Goal: Information Seeking & Learning: Learn about a topic

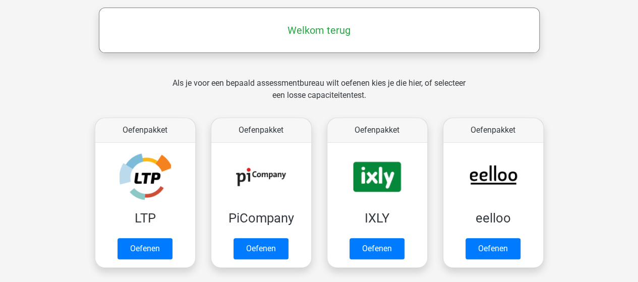
scroll to position [252, 0]
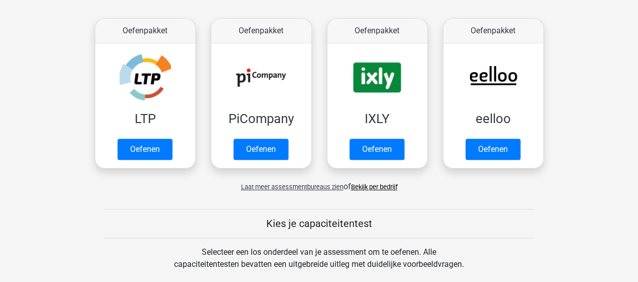
click at [388, 183] on link "Bekijk per bedrijf" at bounding box center [374, 187] width 46 height 8
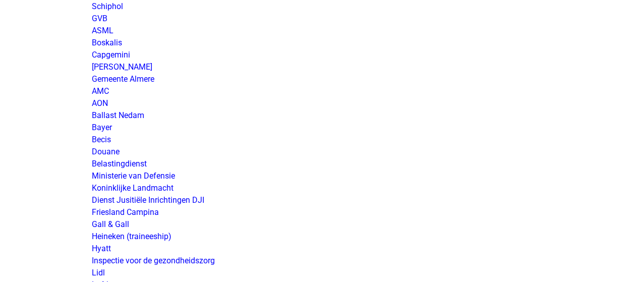
scroll to position [1563, 0]
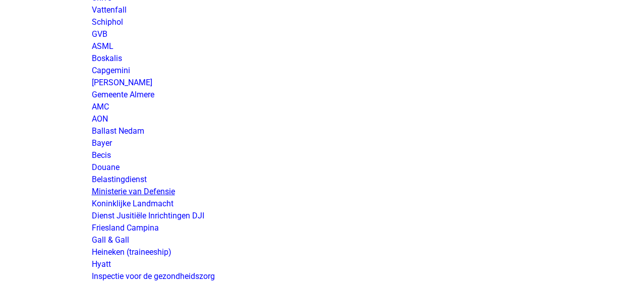
click at [162, 190] on link "Ministerie van Defensie" at bounding box center [133, 192] width 83 height 10
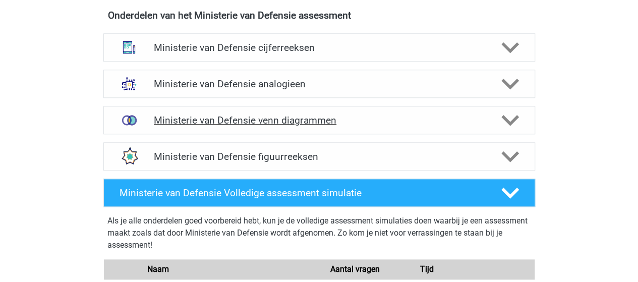
scroll to position [504, 0]
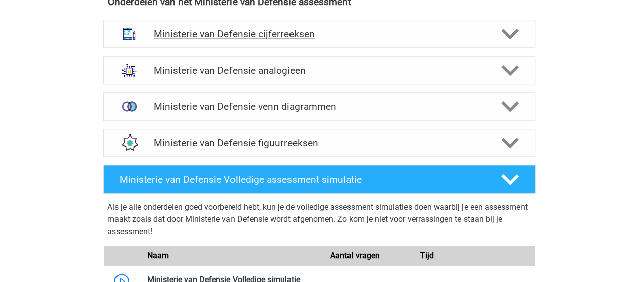
click at [287, 32] on h4 "Ministerie van Defensie cijferreeksen" at bounding box center [319, 34] width 330 height 12
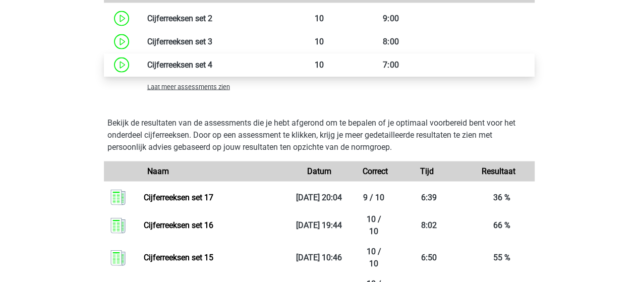
scroll to position [1008, 0]
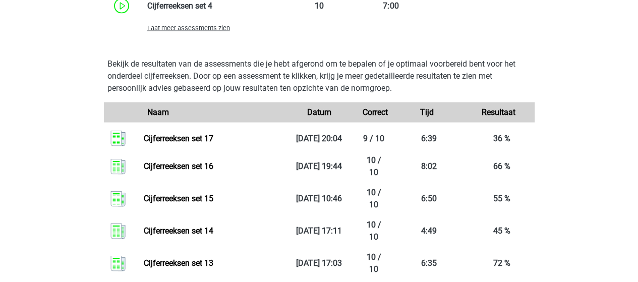
click at [213, 28] on span "Laat meer assessments zien" at bounding box center [188, 28] width 83 height 8
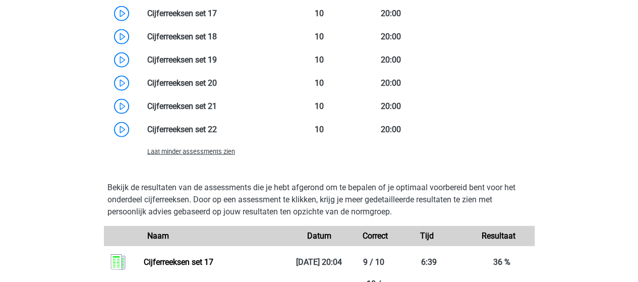
scroll to position [1311, 0]
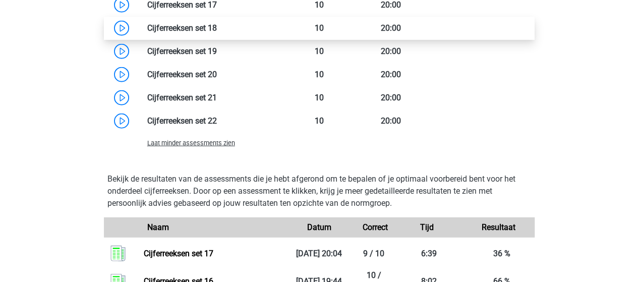
click at [217, 27] on link at bounding box center [217, 28] width 0 height 10
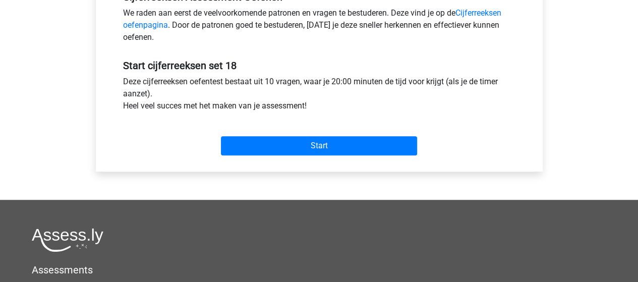
scroll to position [353, 0]
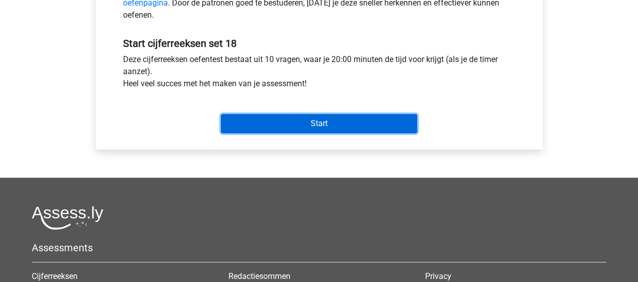
click at [327, 121] on input "Start" at bounding box center [319, 123] width 196 height 19
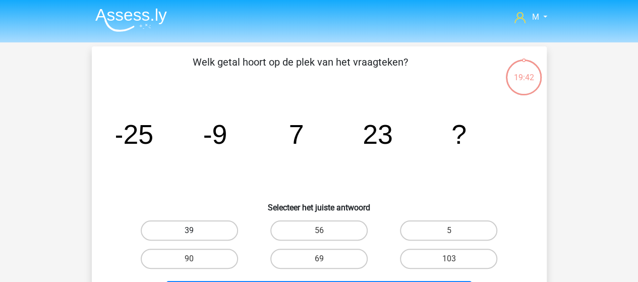
click at [202, 231] on label "39" at bounding box center [189, 230] width 97 height 20
click at [196, 231] on input "39" at bounding box center [192, 233] width 7 height 7
radio input "true"
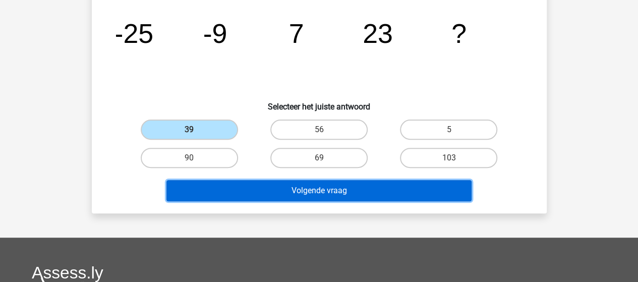
click at [291, 189] on button "Volgende vraag" at bounding box center [318, 190] width 305 height 21
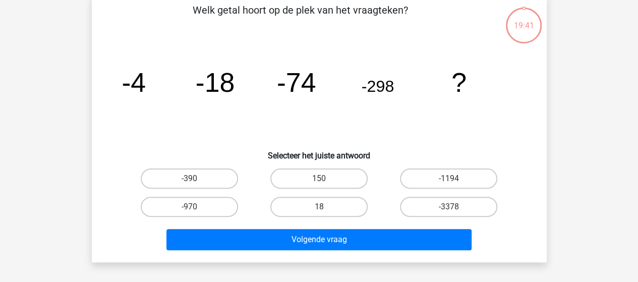
scroll to position [46, 0]
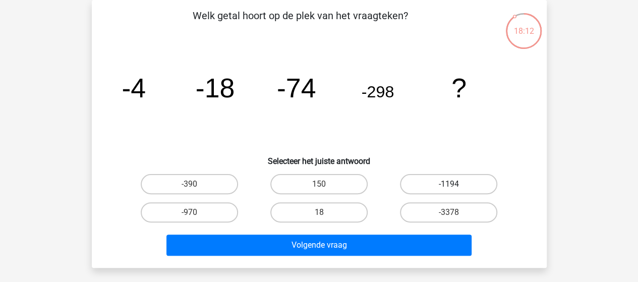
click at [422, 186] on label "-1194" at bounding box center [448, 184] width 97 height 20
click at [449, 186] on input "-1194" at bounding box center [452, 187] width 7 height 7
radio input "true"
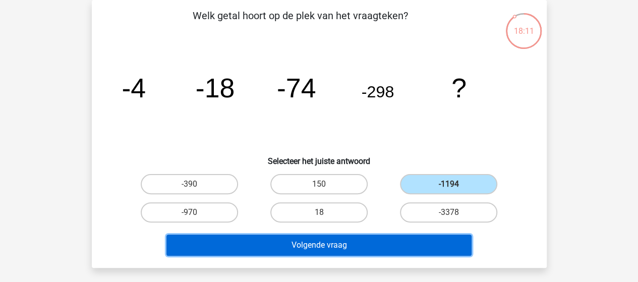
click at [361, 247] on button "Volgende vraag" at bounding box center [318, 244] width 305 height 21
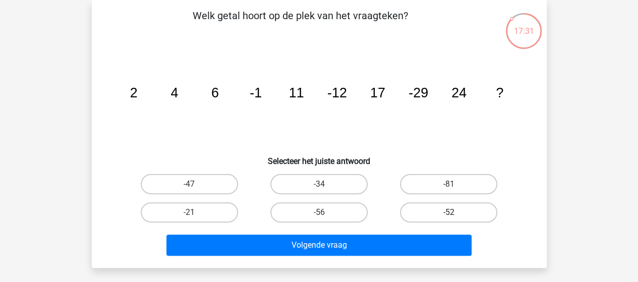
click at [464, 210] on label "-52" at bounding box center [448, 212] width 97 height 20
click at [455, 212] on input "-52" at bounding box center [452, 215] width 7 height 7
radio input "true"
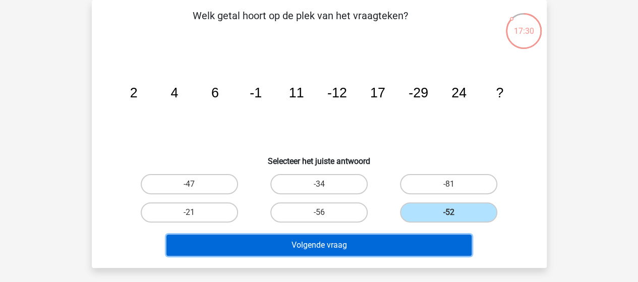
click at [420, 241] on button "Volgende vraag" at bounding box center [318, 244] width 305 height 21
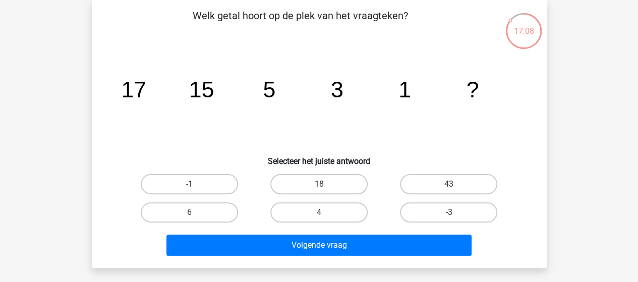
click at [207, 183] on label "-1" at bounding box center [189, 184] width 97 height 20
click at [196, 184] on input "-1" at bounding box center [192, 187] width 7 height 7
radio input "true"
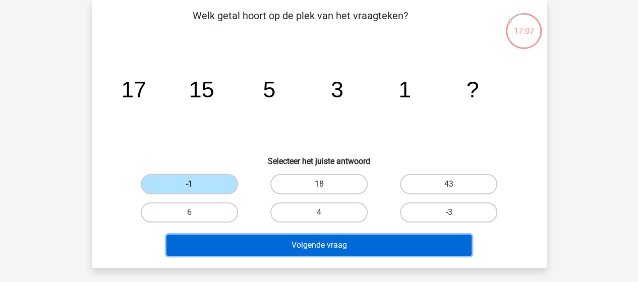
click at [313, 247] on button "Volgende vraag" at bounding box center [318, 244] width 305 height 21
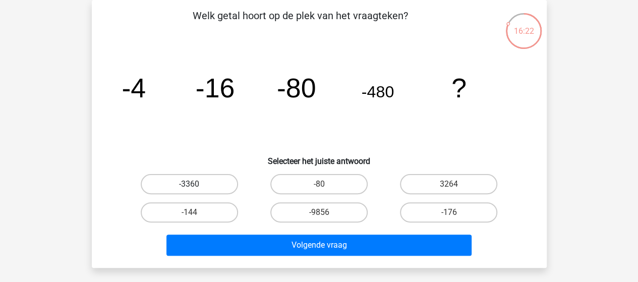
click at [204, 184] on label "-3360" at bounding box center [189, 184] width 97 height 20
click at [196, 184] on input "-3360" at bounding box center [192, 187] width 7 height 7
radio input "true"
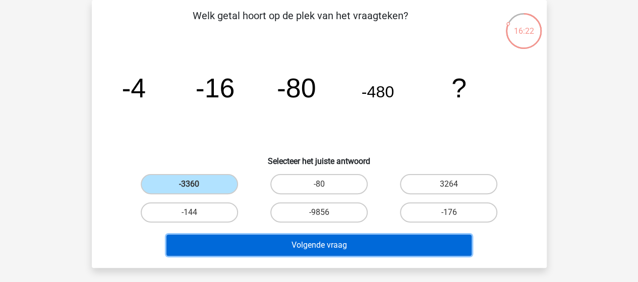
click at [300, 239] on button "Volgende vraag" at bounding box center [318, 244] width 305 height 21
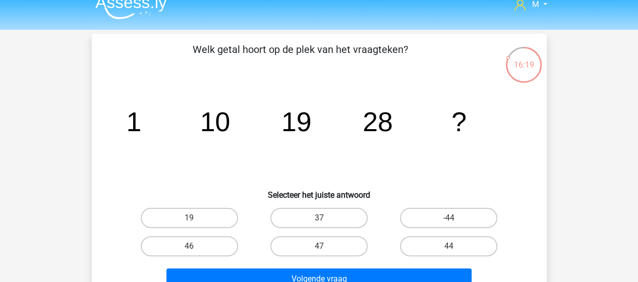
scroll to position [0, 0]
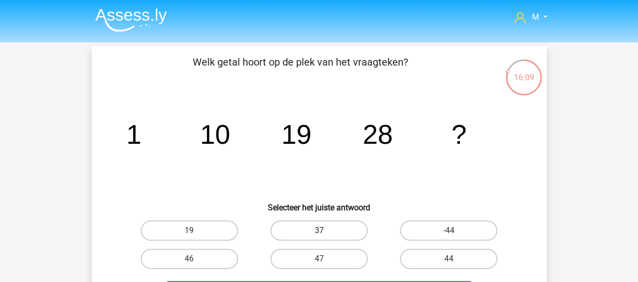
click at [326, 230] on label "37" at bounding box center [318, 230] width 97 height 20
click at [325, 230] on input "37" at bounding box center [322, 233] width 7 height 7
radio input "true"
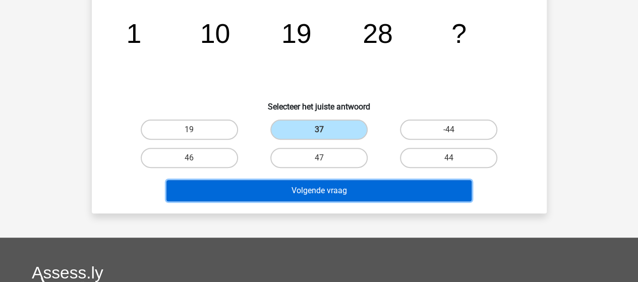
click at [337, 189] on button "Volgende vraag" at bounding box center [318, 190] width 305 height 21
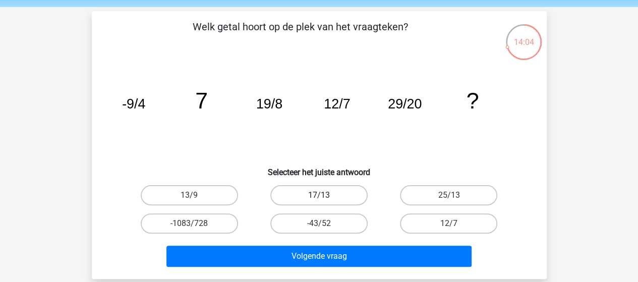
scroll to position [50, 0]
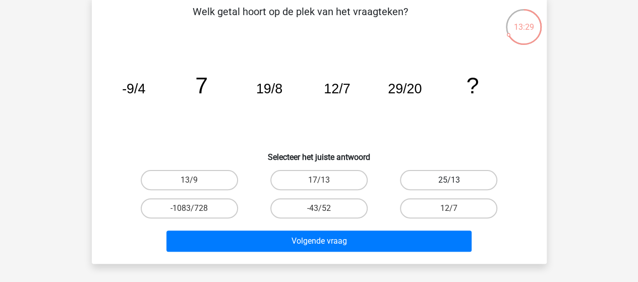
click at [436, 182] on label "25/13" at bounding box center [448, 180] width 97 height 20
click at [449, 182] on input "25/13" at bounding box center [452, 183] width 7 height 7
radio input "true"
click at [407, 134] on icon "image/svg+xml -9/4 7 19/8 12/7 29/20 ?" at bounding box center [319, 93] width 406 height 102
click at [335, 180] on label "17/13" at bounding box center [318, 180] width 97 height 20
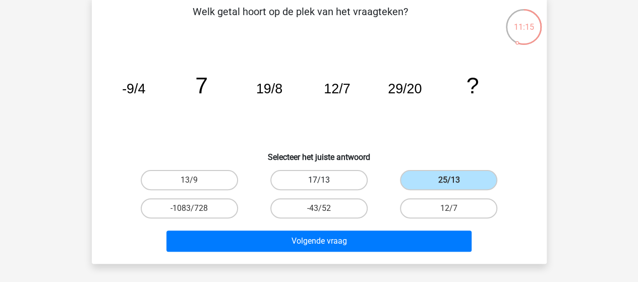
click at [325, 180] on input "17/13" at bounding box center [322, 183] width 7 height 7
radio input "true"
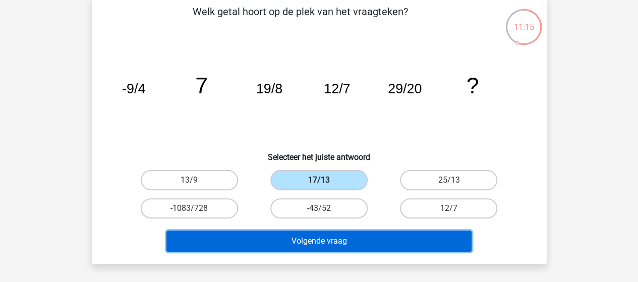
click at [325, 239] on button "Volgende vraag" at bounding box center [318, 240] width 305 height 21
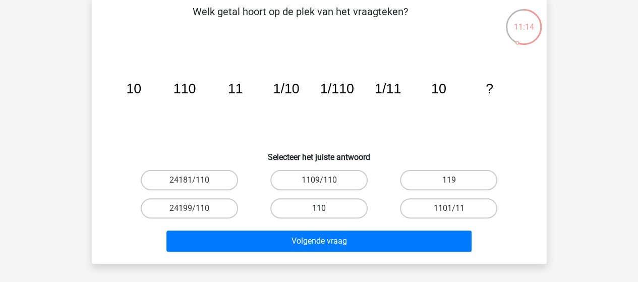
scroll to position [46, 0]
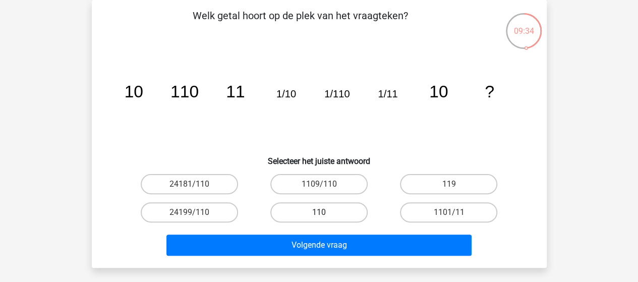
click at [322, 211] on label "110" at bounding box center [318, 212] width 97 height 20
click at [322, 212] on input "110" at bounding box center [322, 215] width 7 height 7
radio input "true"
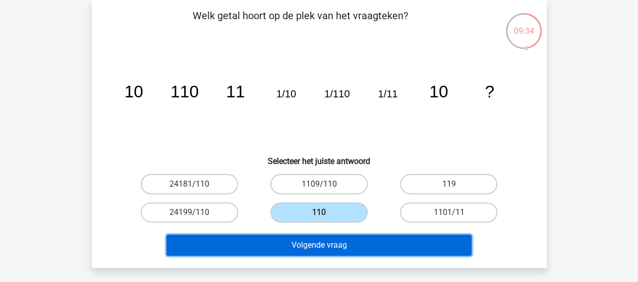
click at [334, 244] on button "Volgende vraag" at bounding box center [318, 244] width 305 height 21
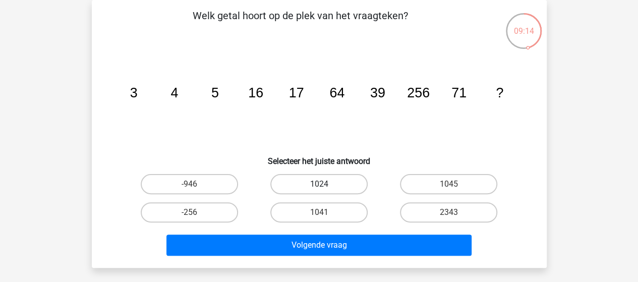
click at [333, 180] on label "1024" at bounding box center [318, 184] width 97 height 20
click at [325, 184] on input "1024" at bounding box center [322, 187] width 7 height 7
radio input "true"
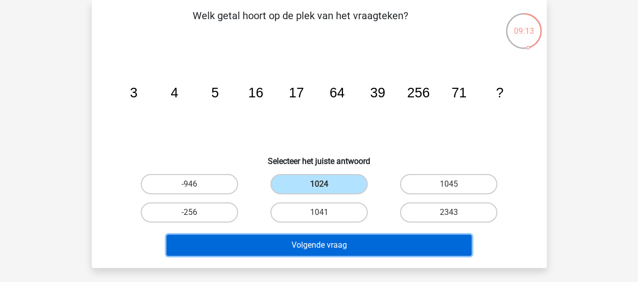
click at [336, 240] on button "Volgende vraag" at bounding box center [318, 244] width 305 height 21
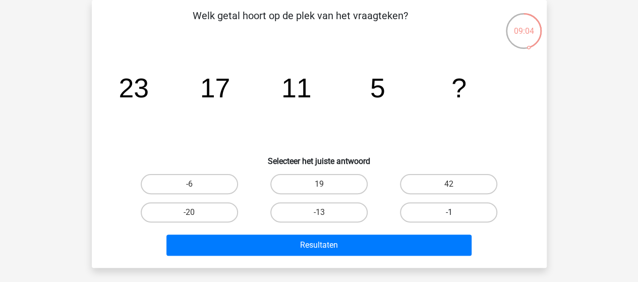
click at [428, 212] on label "-1" at bounding box center [448, 212] width 97 height 20
click at [449, 212] on input "-1" at bounding box center [452, 215] width 7 height 7
radio input "true"
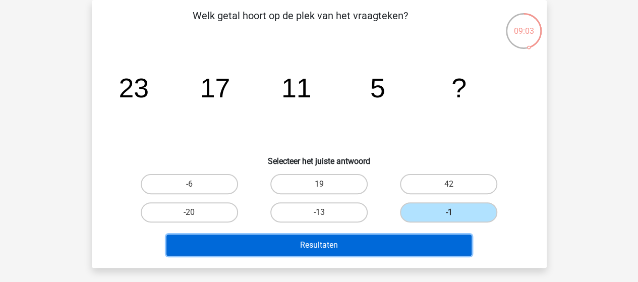
click at [378, 246] on button "Resultaten" at bounding box center [318, 244] width 305 height 21
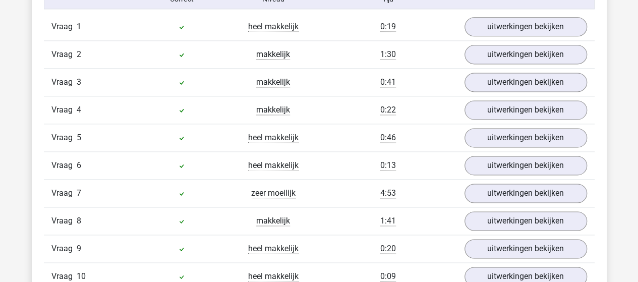
scroll to position [706, 0]
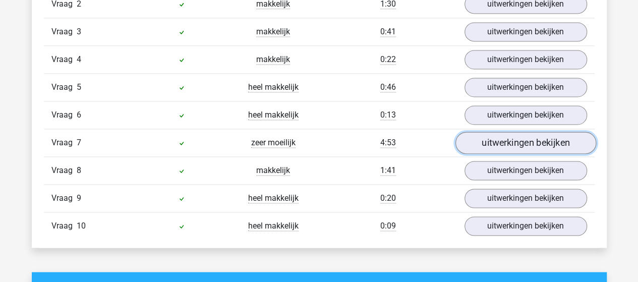
click at [488, 142] on link "uitwerkingen bekijken" at bounding box center [525, 143] width 141 height 22
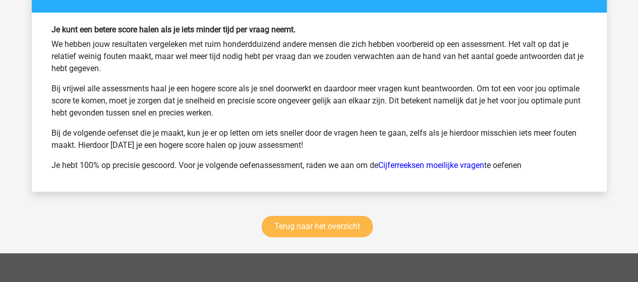
scroll to position [1975, 0]
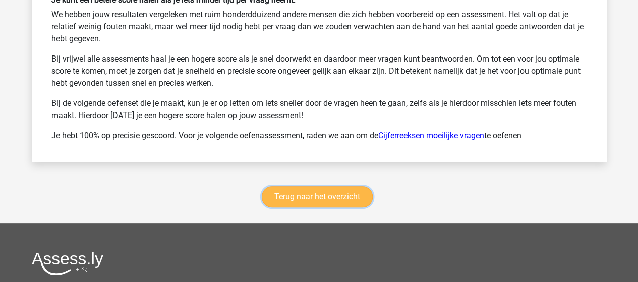
click at [339, 194] on link "Terug naar het overzicht" at bounding box center [317, 196] width 111 height 21
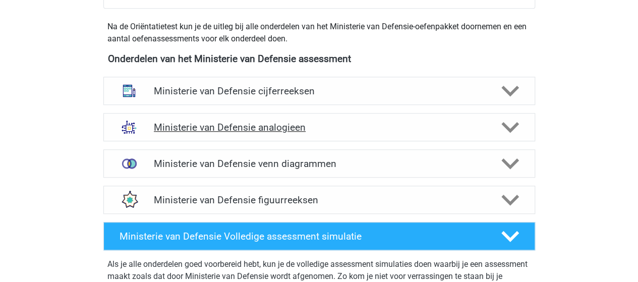
scroll to position [454, 0]
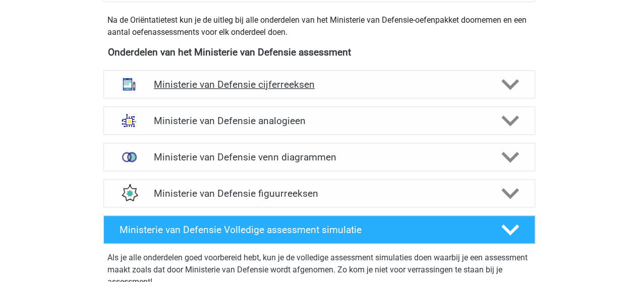
click at [273, 80] on h4 "Ministerie van Defensie cijferreeksen" at bounding box center [319, 85] width 330 height 12
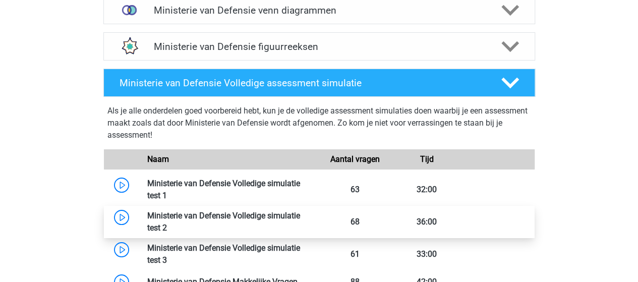
scroll to position [1714, 0]
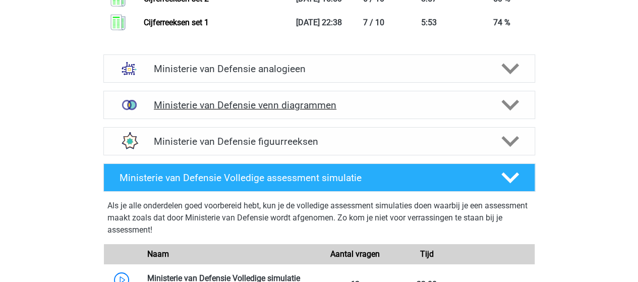
click at [311, 105] on h4 "Ministerie van Defensie venn diagrammen" at bounding box center [319, 105] width 330 height 12
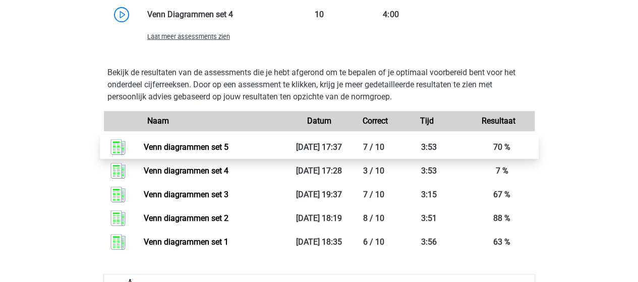
scroll to position [2067, 0]
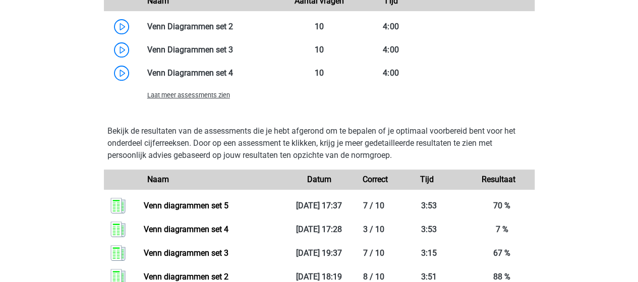
click at [220, 92] on span "Laat meer assessments zien" at bounding box center [188, 95] width 83 height 8
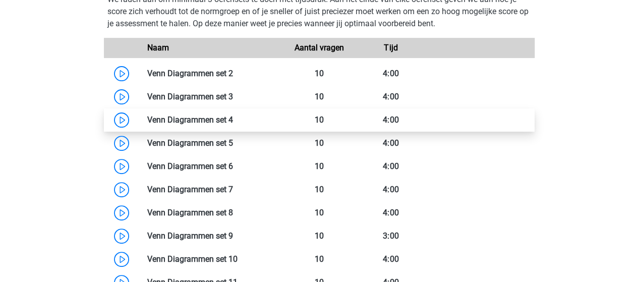
scroll to position [2017, 0]
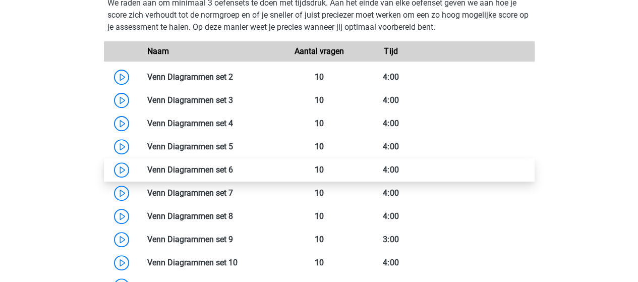
click at [233, 167] on link at bounding box center [233, 170] width 0 height 10
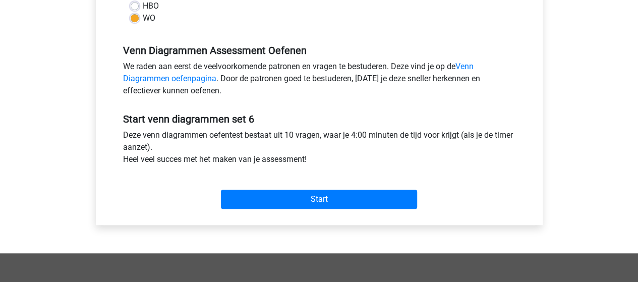
scroll to position [303, 0]
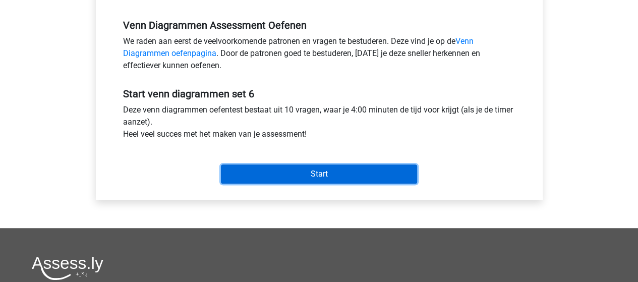
click at [334, 172] on input "Start" at bounding box center [319, 173] width 196 height 19
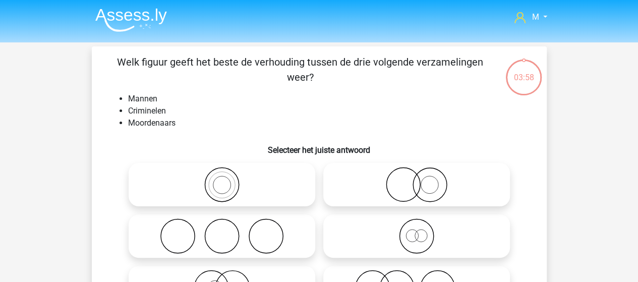
scroll to position [50, 0]
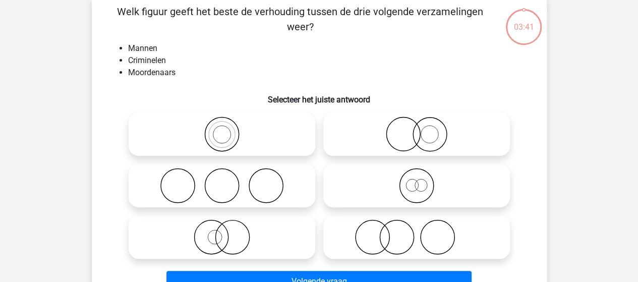
click at [238, 239] on icon at bounding box center [222, 236] width 179 height 35
click at [228, 232] on input "radio" at bounding box center [225, 228] width 7 height 7
radio input "true"
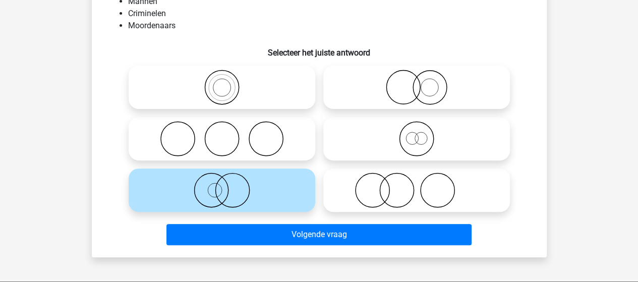
scroll to position [151, 0]
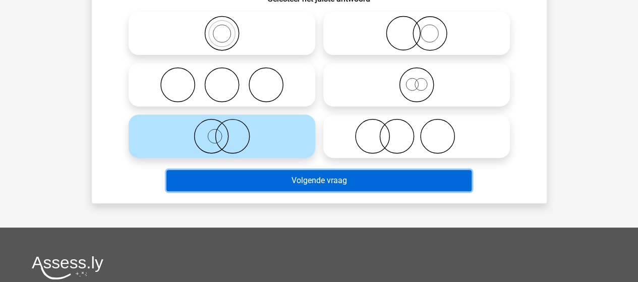
click at [324, 182] on button "Volgende vraag" at bounding box center [318, 180] width 305 height 21
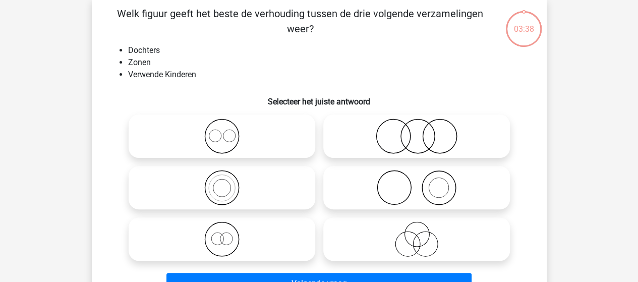
scroll to position [46, 0]
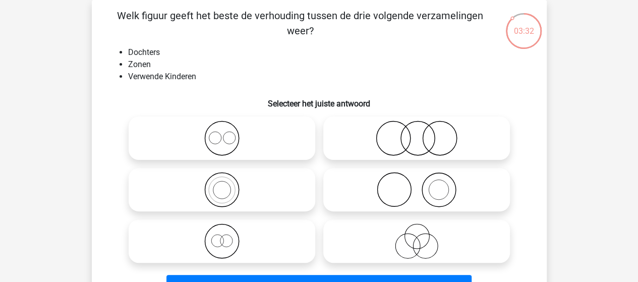
click at [420, 135] on icon at bounding box center [416, 138] width 179 height 35
click at [420, 133] on input "radio" at bounding box center [420, 130] width 7 height 7
radio input "true"
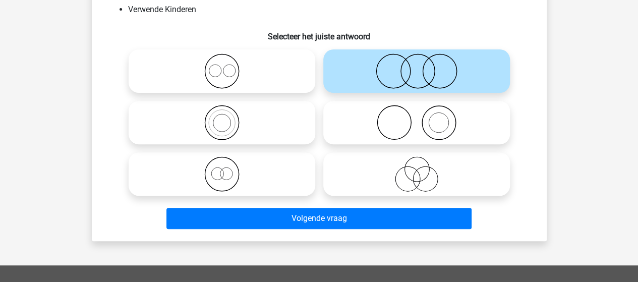
scroll to position [147, 0]
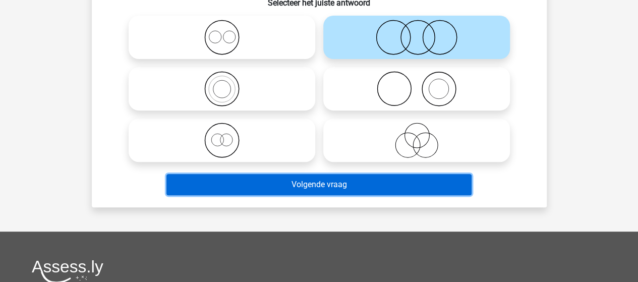
click at [347, 185] on button "Volgende vraag" at bounding box center [318, 184] width 305 height 21
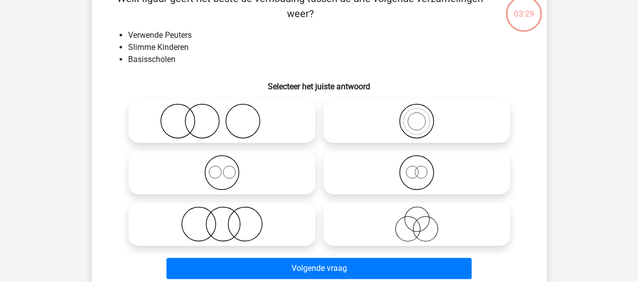
scroll to position [46, 0]
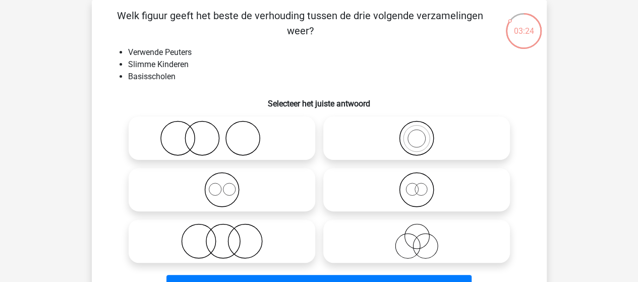
click at [239, 135] on icon at bounding box center [222, 138] width 179 height 35
click at [228, 133] on input "radio" at bounding box center [225, 130] width 7 height 7
radio input "true"
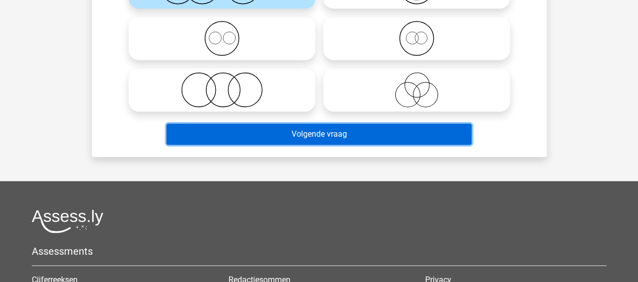
click at [306, 135] on button "Volgende vraag" at bounding box center [318, 134] width 305 height 21
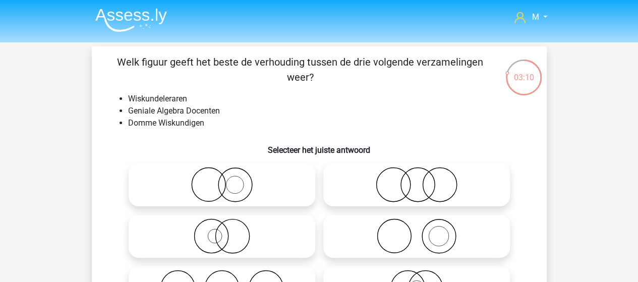
scroll to position [50, 0]
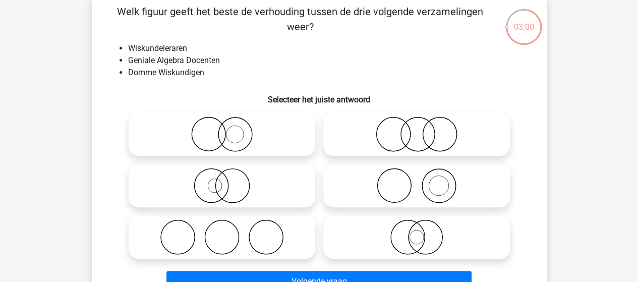
click at [231, 133] on icon at bounding box center [222, 133] width 179 height 35
click at [228, 129] on input "radio" at bounding box center [225, 126] width 7 height 7
radio input "true"
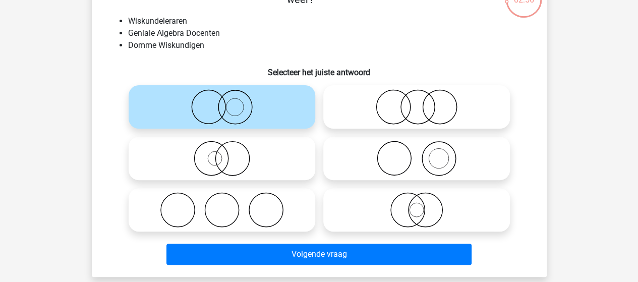
scroll to position [101, 0]
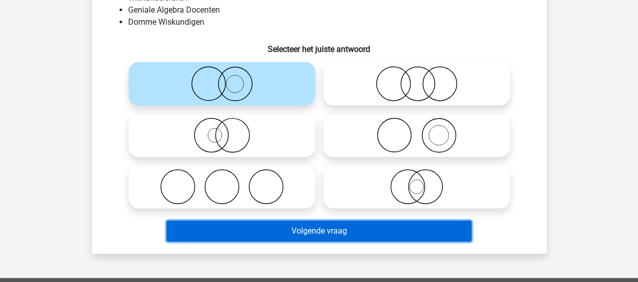
click at [313, 227] on button "Volgende vraag" at bounding box center [318, 230] width 305 height 21
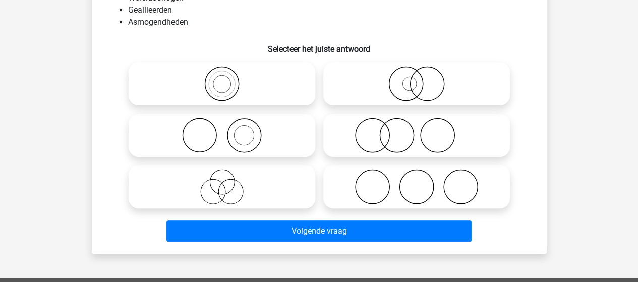
scroll to position [46, 0]
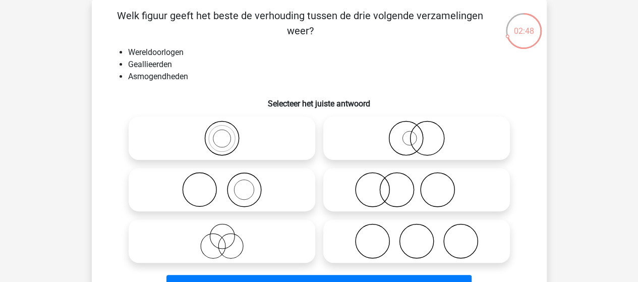
click at [421, 233] on input "radio" at bounding box center [420, 232] width 7 height 7
radio input "true"
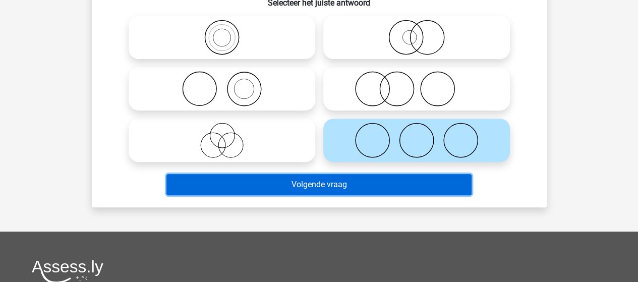
click at [332, 185] on button "Volgende vraag" at bounding box center [318, 184] width 305 height 21
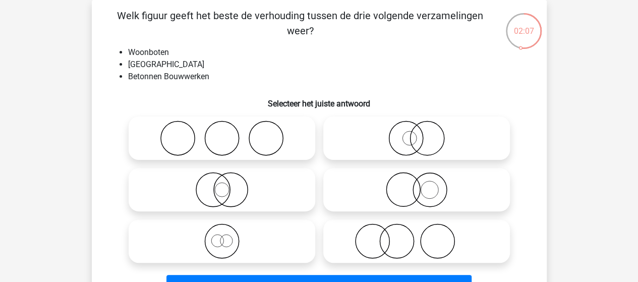
click at [427, 192] on icon at bounding box center [416, 189] width 179 height 35
click at [423, 185] on input "radio" at bounding box center [420, 181] width 7 height 7
radio input "true"
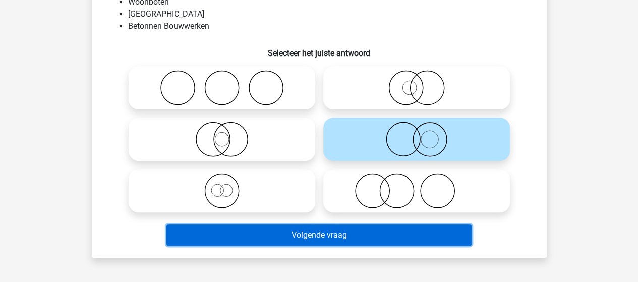
click at [357, 232] on button "Volgende vraag" at bounding box center [318, 234] width 305 height 21
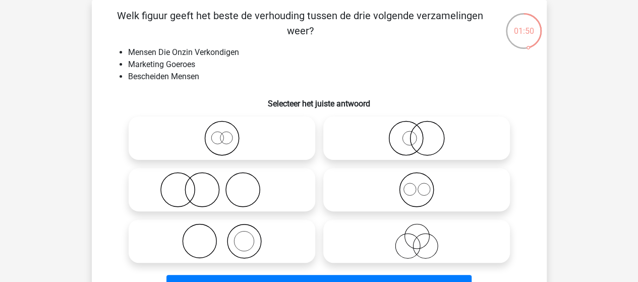
click at [411, 236] on icon at bounding box center [416, 240] width 179 height 35
click at [417, 236] on input "radio" at bounding box center [420, 232] width 7 height 7
radio input "true"
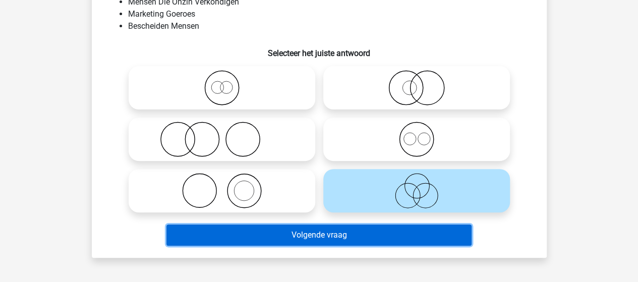
click at [349, 233] on button "Volgende vraag" at bounding box center [318, 234] width 305 height 21
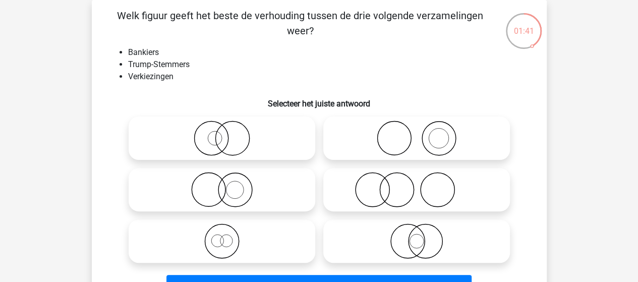
click at [408, 186] on icon at bounding box center [416, 189] width 179 height 35
click at [417, 185] on input "radio" at bounding box center [420, 181] width 7 height 7
radio input "true"
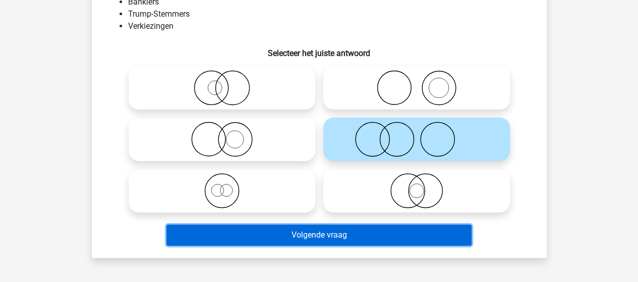
click at [357, 229] on button "Volgende vraag" at bounding box center [318, 234] width 305 height 21
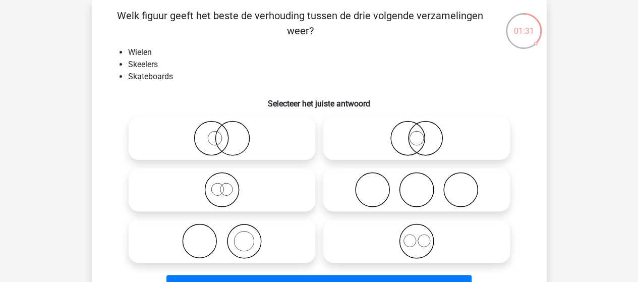
click at [403, 186] on icon at bounding box center [416, 189] width 179 height 35
click at [417, 185] on input "radio" at bounding box center [420, 181] width 7 height 7
radio input "true"
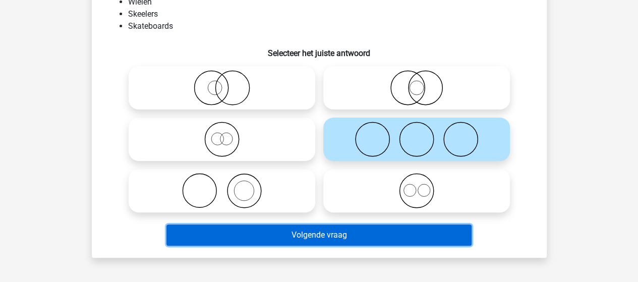
click at [341, 230] on button "Volgende vraag" at bounding box center [318, 234] width 305 height 21
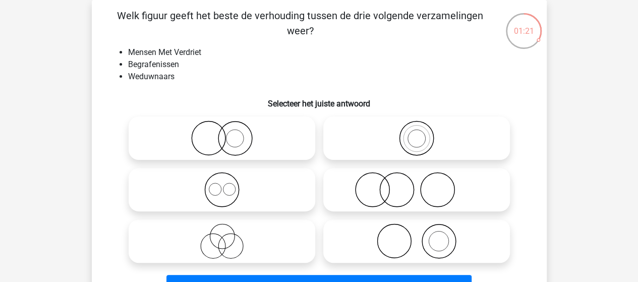
click at [392, 182] on icon at bounding box center [416, 189] width 179 height 35
click at [417, 182] on input "radio" at bounding box center [420, 181] width 7 height 7
radio input "true"
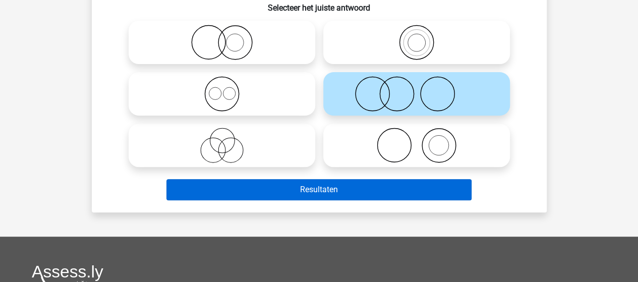
scroll to position [147, 0]
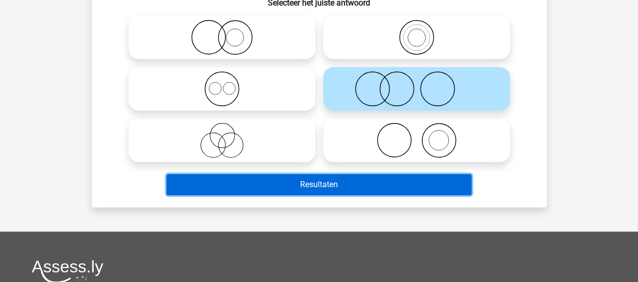
click at [351, 184] on button "Resultaten" at bounding box center [318, 184] width 305 height 21
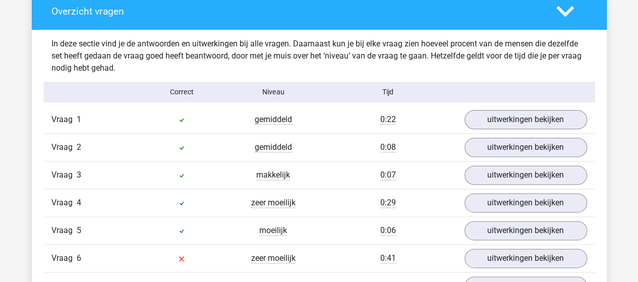
scroll to position [555, 0]
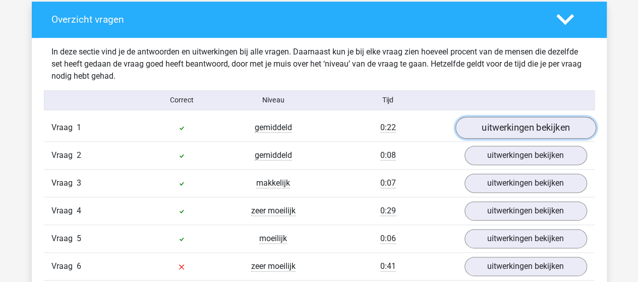
click at [496, 127] on link "uitwerkingen bekijken" at bounding box center [525, 127] width 141 height 22
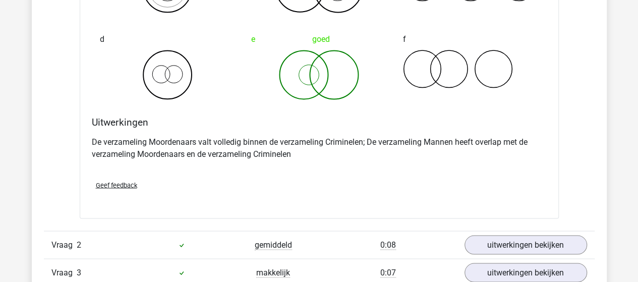
scroll to position [958, 0]
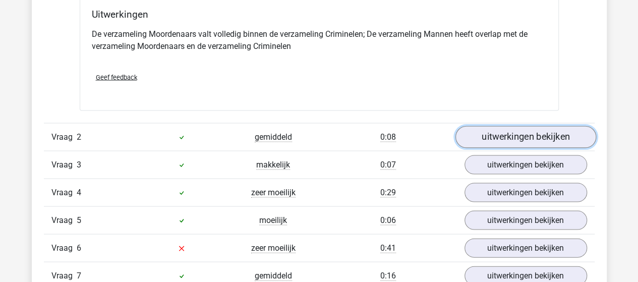
click at [506, 132] on link "uitwerkingen bekijken" at bounding box center [525, 137] width 141 height 22
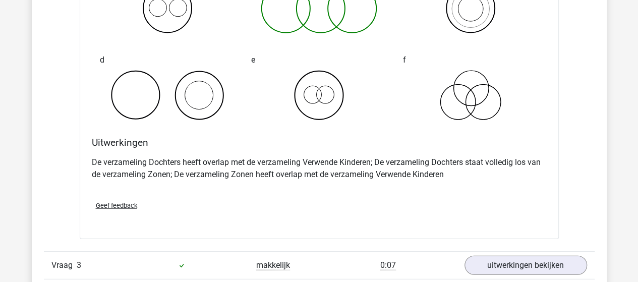
scroll to position [1311, 0]
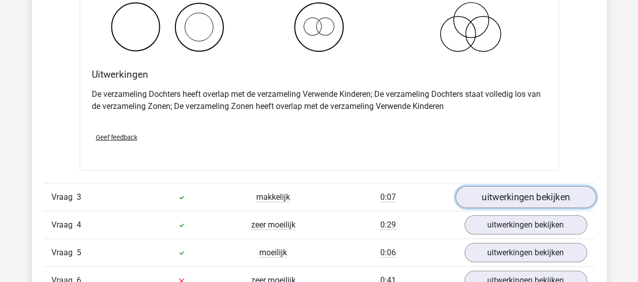
click at [503, 192] on link "uitwerkingen bekijken" at bounding box center [525, 198] width 141 height 22
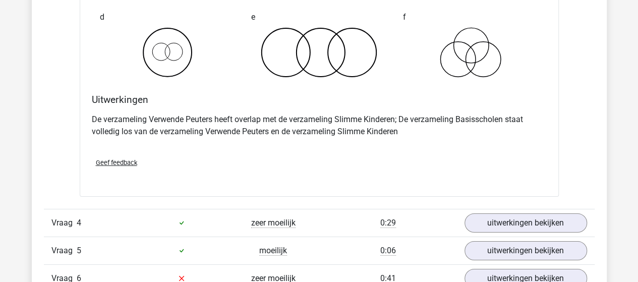
scroll to position [1714, 0]
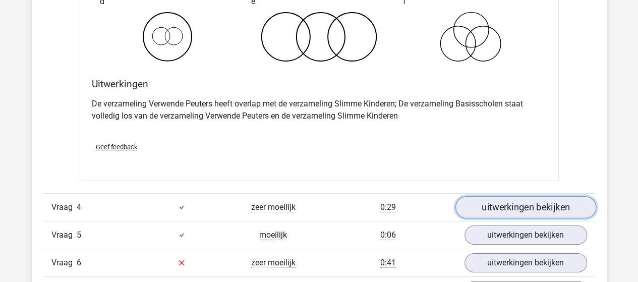
click at [510, 207] on link "uitwerkingen bekijken" at bounding box center [525, 207] width 141 height 22
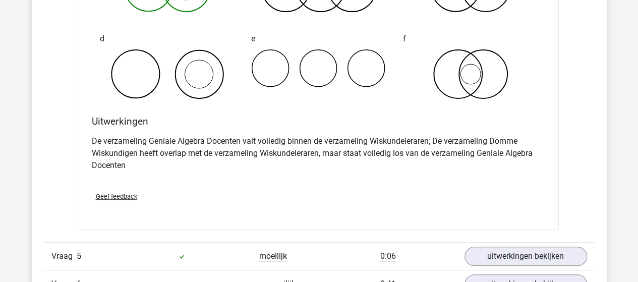
scroll to position [2118, 0]
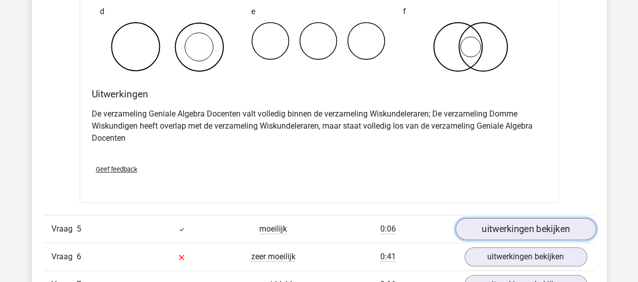
click at [548, 223] on link "uitwerkingen bekijken" at bounding box center [525, 229] width 141 height 22
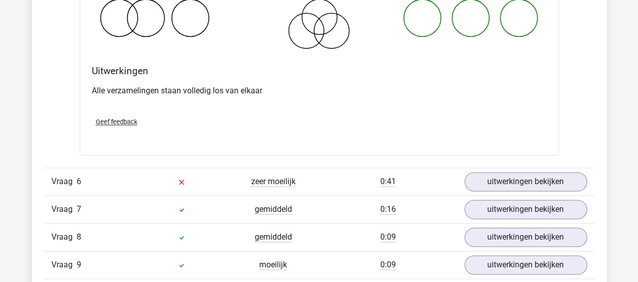
scroll to position [2572, 0]
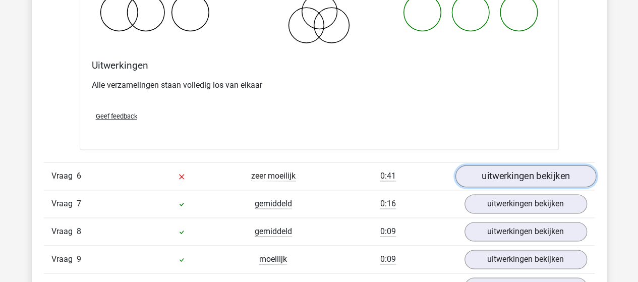
click at [515, 168] on link "uitwerkingen bekijken" at bounding box center [525, 176] width 141 height 22
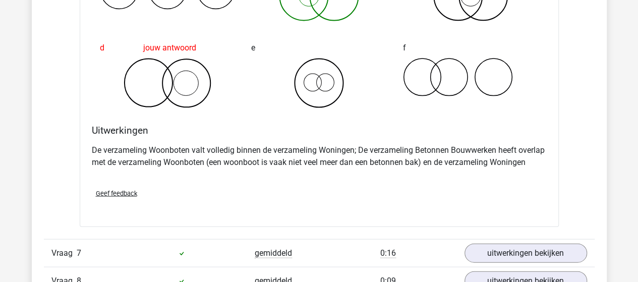
scroll to position [2975, 0]
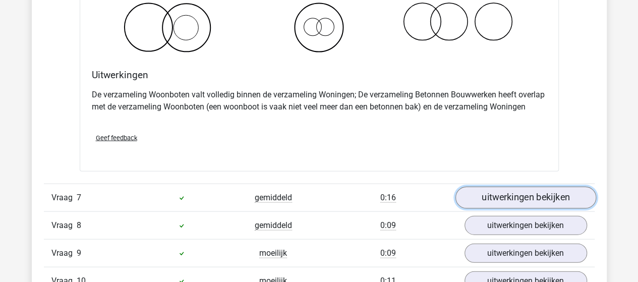
click at [485, 187] on link "uitwerkingen bekijken" at bounding box center [525, 198] width 141 height 22
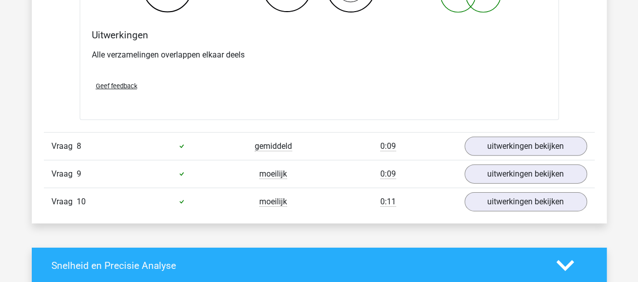
scroll to position [3429, 0]
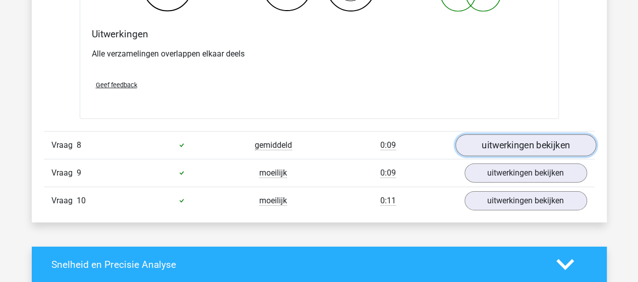
click at [512, 140] on link "uitwerkingen bekijken" at bounding box center [525, 145] width 141 height 22
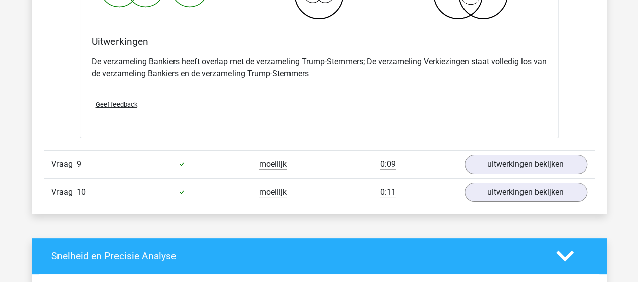
scroll to position [3883, 0]
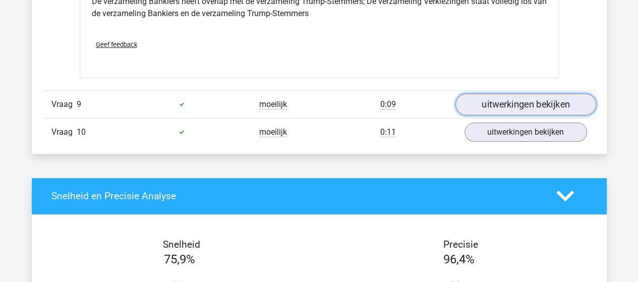
click at [523, 93] on link "uitwerkingen bekijken" at bounding box center [525, 104] width 141 height 22
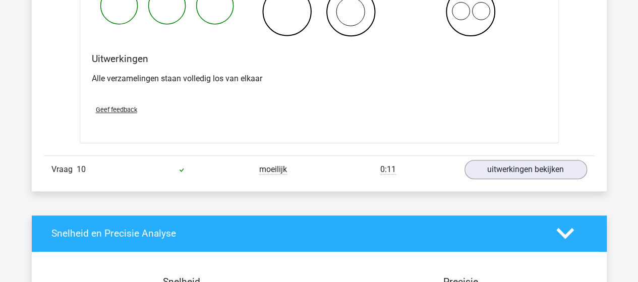
scroll to position [4236, 0]
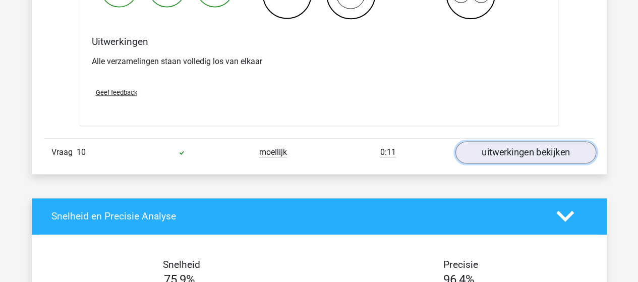
click at [509, 143] on link "uitwerkingen bekijken" at bounding box center [525, 152] width 141 height 22
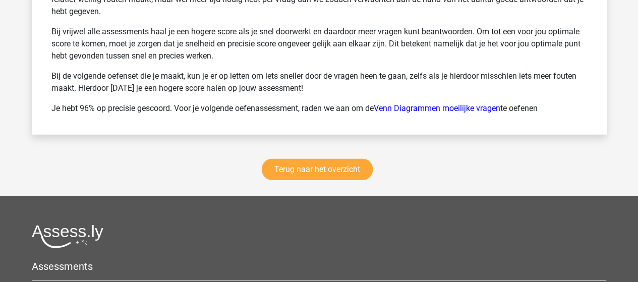
scroll to position [5194, 0]
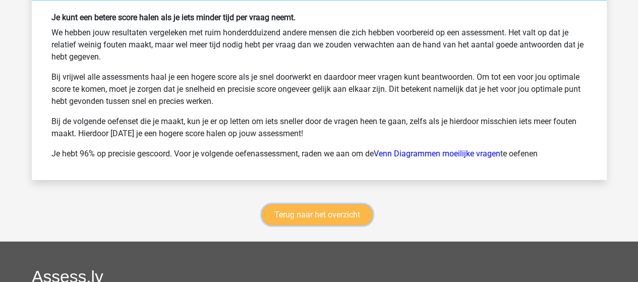
click at [344, 204] on link "Terug naar het overzicht" at bounding box center [317, 214] width 111 height 21
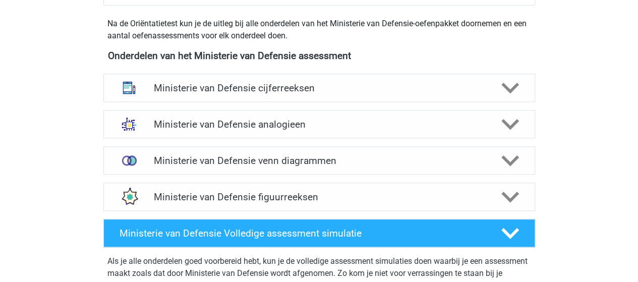
scroll to position [454, 0]
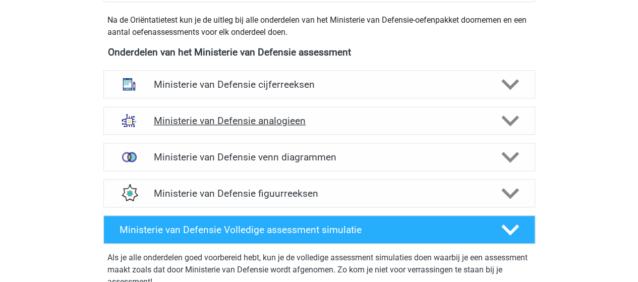
click at [286, 121] on h4 "Ministerie van Defensie analogieen" at bounding box center [319, 121] width 330 height 12
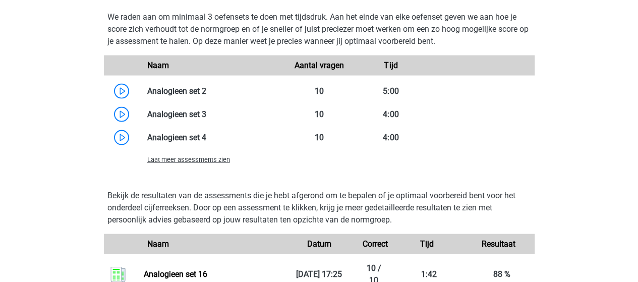
scroll to position [1109, 0]
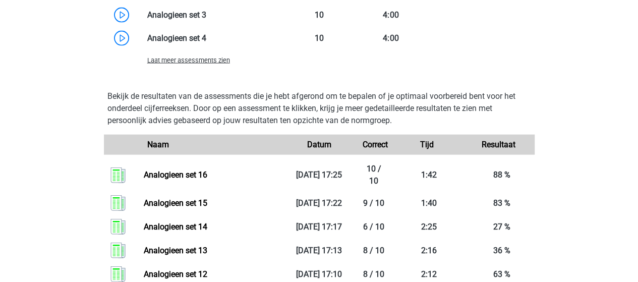
click at [215, 60] on span "Laat meer assessments zien" at bounding box center [188, 60] width 83 height 8
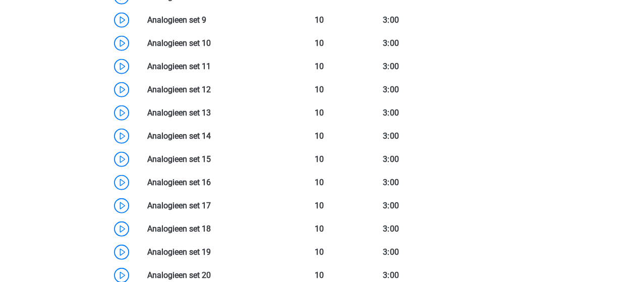
scroll to position [1261, 0]
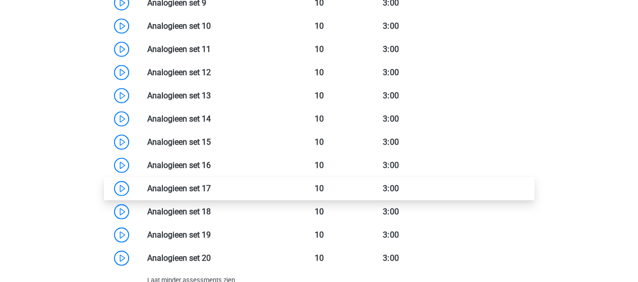
click at [211, 185] on link at bounding box center [211, 189] width 0 height 10
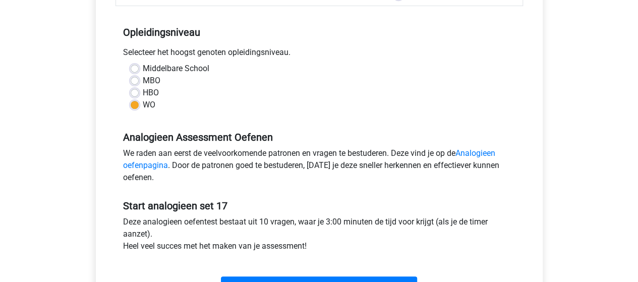
scroll to position [252, 0]
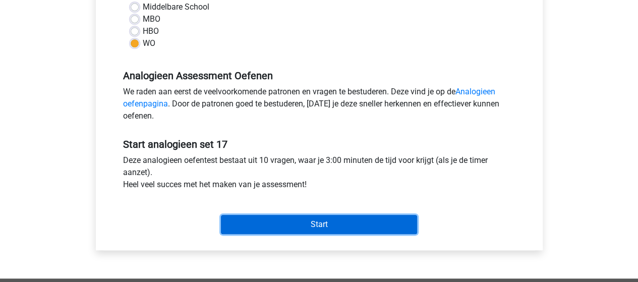
click at [333, 220] on input "Start" at bounding box center [319, 224] width 196 height 19
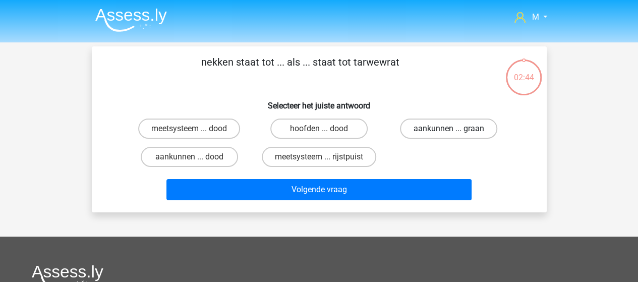
click at [426, 128] on label "aankunnen ... graan" at bounding box center [448, 128] width 97 height 20
click at [449, 129] on input "aankunnen ... graan" at bounding box center [452, 132] width 7 height 7
radio input "true"
click at [212, 156] on label "aankunnen ... dood" at bounding box center [189, 157] width 97 height 20
click at [196, 157] on input "aankunnen ... dood" at bounding box center [192, 160] width 7 height 7
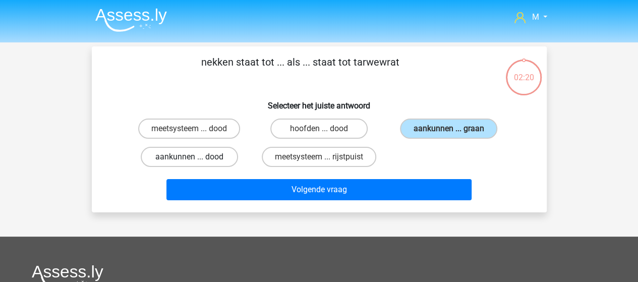
radio input "true"
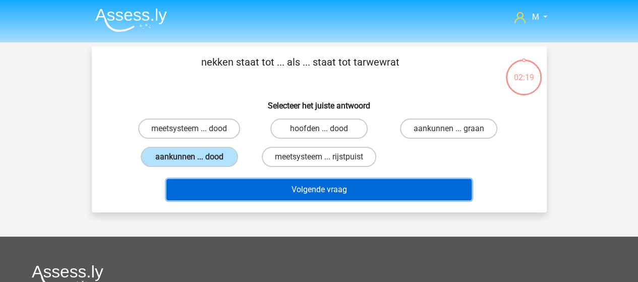
click at [309, 190] on button "Volgende vraag" at bounding box center [318, 189] width 305 height 21
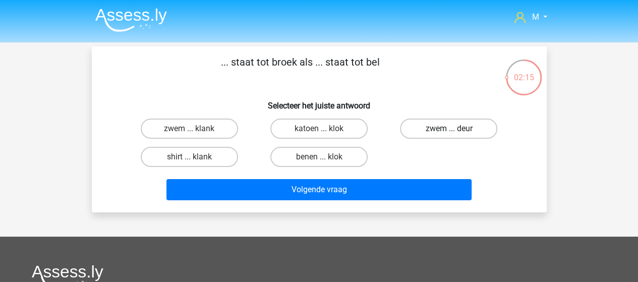
click at [428, 129] on label "zwem ... deur" at bounding box center [448, 128] width 97 height 20
click at [449, 129] on input "zwem ... deur" at bounding box center [452, 132] width 7 height 7
radio input "true"
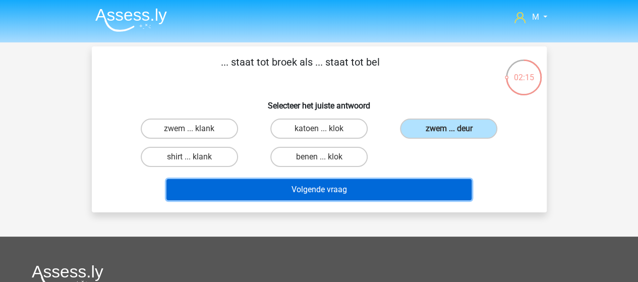
click at [337, 187] on button "Volgende vraag" at bounding box center [318, 189] width 305 height 21
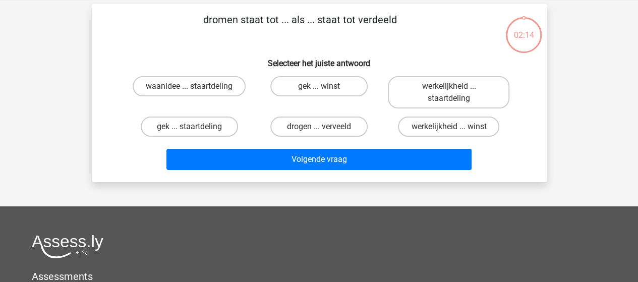
scroll to position [46, 0]
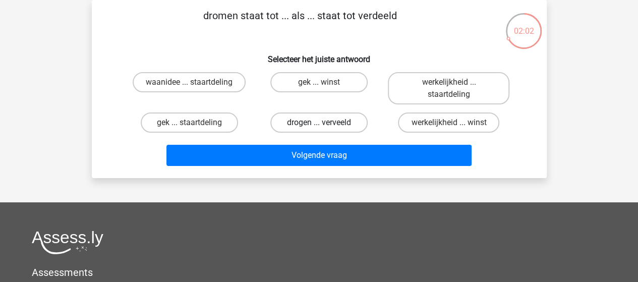
click at [304, 121] on label "drogen ... verveeld" at bounding box center [318, 122] width 97 height 20
click at [319, 123] on input "drogen ... verveeld" at bounding box center [322, 126] width 7 height 7
radio input "true"
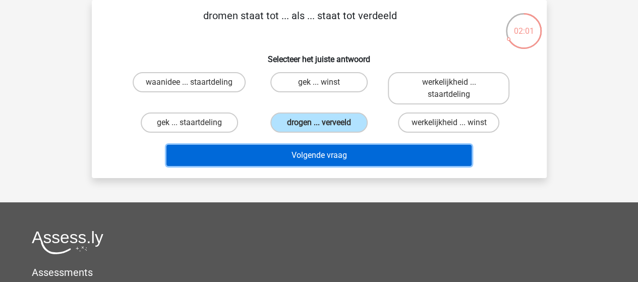
click at [314, 154] on button "Volgende vraag" at bounding box center [318, 155] width 305 height 21
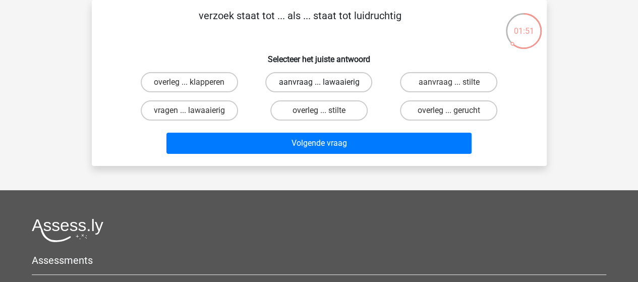
click at [332, 81] on label "aanvraag ... lawaaierig" at bounding box center [318, 82] width 107 height 20
click at [325, 82] on input "aanvraag ... lawaaierig" at bounding box center [322, 85] width 7 height 7
radio input "true"
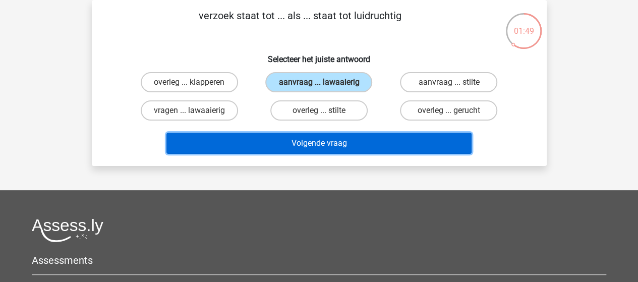
click at [321, 143] on button "Volgende vraag" at bounding box center [318, 143] width 305 height 21
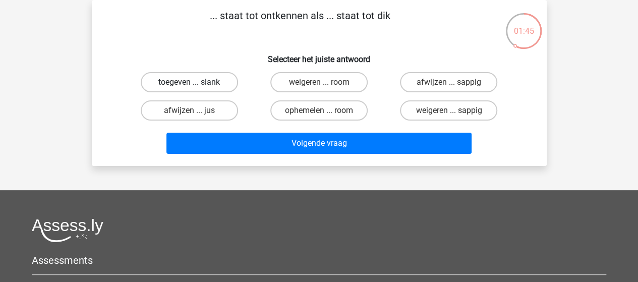
click at [215, 79] on label "toegeven ... slank" at bounding box center [189, 82] width 97 height 20
click at [196, 82] on input "toegeven ... slank" at bounding box center [192, 85] width 7 height 7
radio input "true"
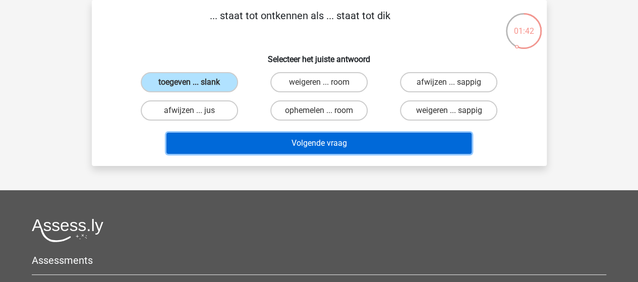
click at [305, 140] on button "Volgende vraag" at bounding box center [318, 143] width 305 height 21
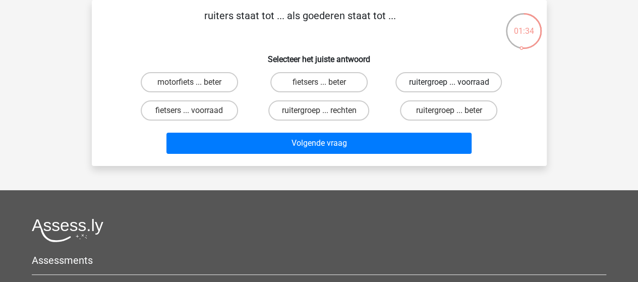
click at [453, 80] on label "ruitergroep ... voorraad" at bounding box center [448, 82] width 106 height 20
click at [453, 82] on input "ruitergroep ... voorraad" at bounding box center [452, 85] width 7 height 7
radio input "true"
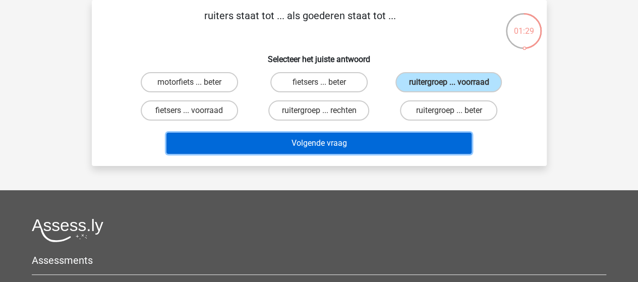
click at [340, 141] on button "Volgende vraag" at bounding box center [318, 143] width 305 height 21
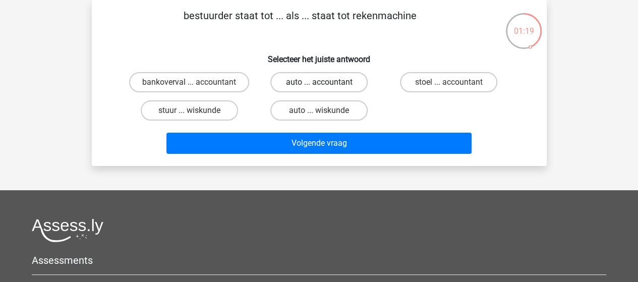
click at [329, 82] on label "auto ... accountant" at bounding box center [318, 82] width 97 height 20
click at [325, 82] on input "auto ... accountant" at bounding box center [322, 85] width 7 height 7
radio input "true"
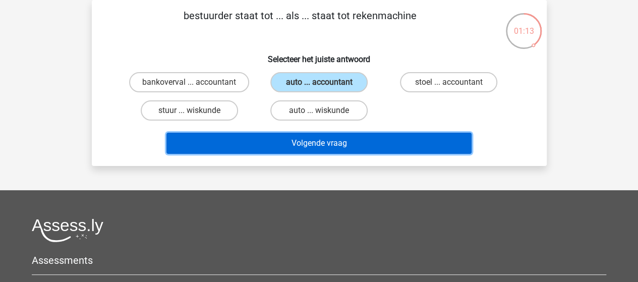
click at [326, 145] on button "Volgende vraag" at bounding box center [318, 143] width 305 height 21
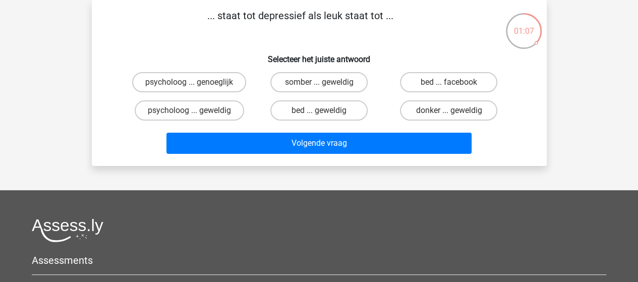
click at [322, 83] on input "somber ... geweldig" at bounding box center [322, 85] width 7 height 7
radio input "true"
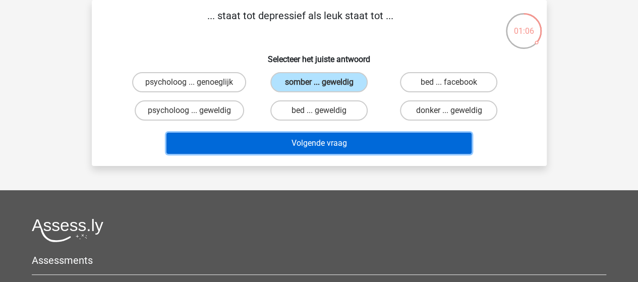
click at [323, 140] on button "Volgende vraag" at bounding box center [318, 143] width 305 height 21
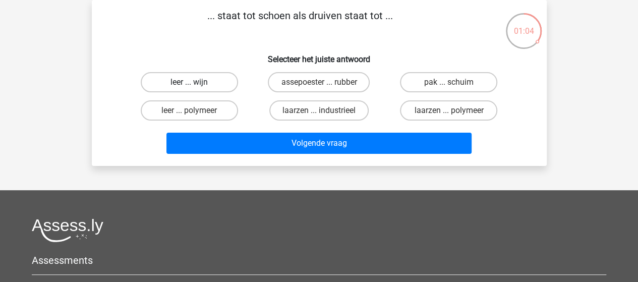
click at [218, 79] on label "leer ... wijn" at bounding box center [189, 82] width 97 height 20
click at [196, 82] on input "leer ... wijn" at bounding box center [192, 85] width 7 height 7
radio input "true"
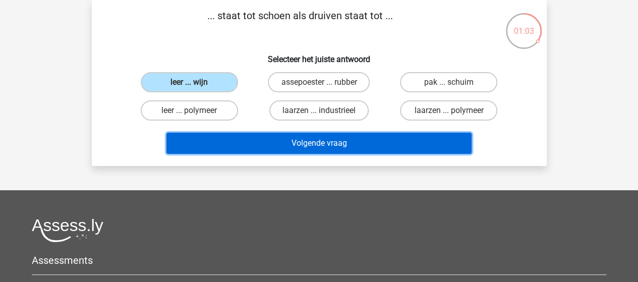
click at [304, 139] on button "Volgende vraag" at bounding box center [318, 143] width 305 height 21
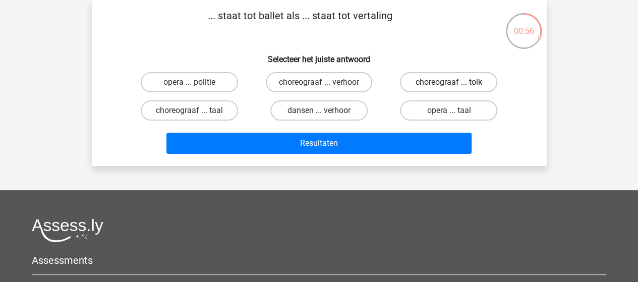
click at [435, 82] on label "choreograaf ... tolk" at bounding box center [448, 82] width 97 height 20
click at [449, 82] on input "choreograaf ... tolk" at bounding box center [452, 85] width 7 height 7
radio input "true"
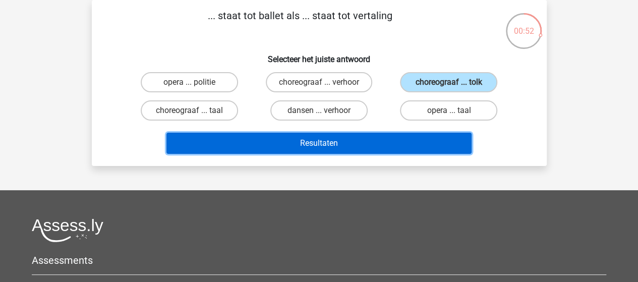
click at [322, 141] on button "Resultaten" at bounding box center [318, 143] width 305 height 21
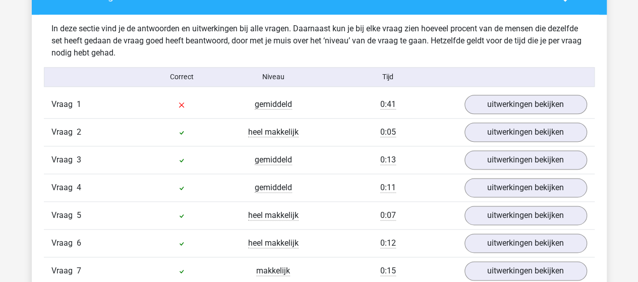
scroll to position [555, 0]
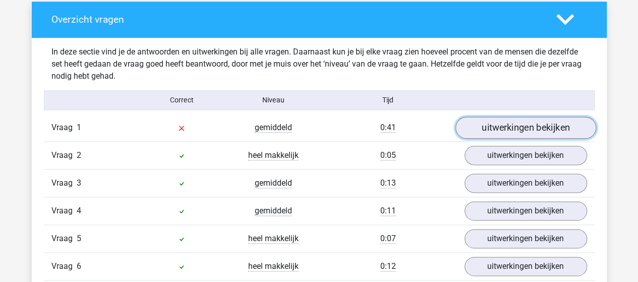
click at [509, 128] on link "uitwerkingen bekijken" at bounding box center [525, 127] width 141 height 22
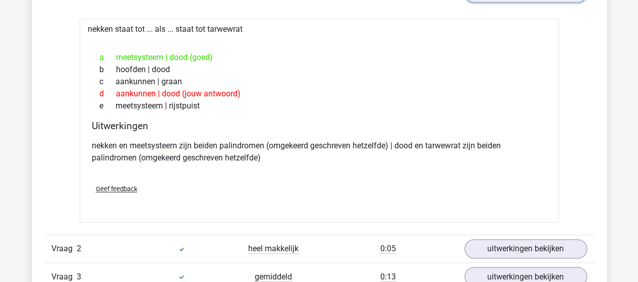
scroll to position [756, 0]
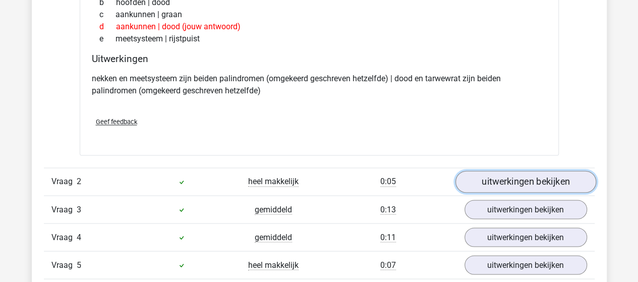
click at [549, 181] on link "uitwerkingen bekijken" at bounding box center [525, 181] width 141 height 22
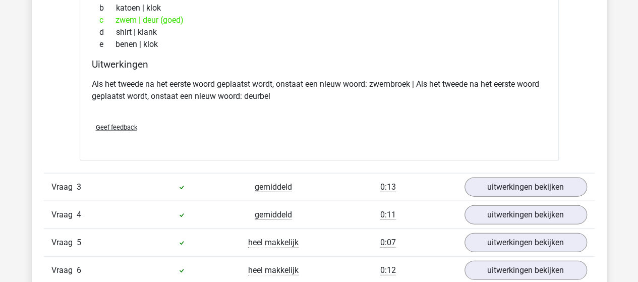
scroll to position [1008, 0]
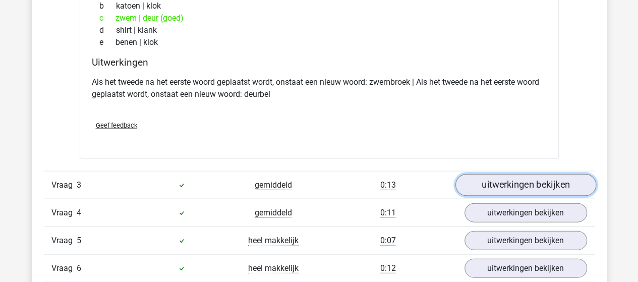
click at [538, 181] on link "uitwerkingen bekijken" at bounding box center [525, 185] width 141 height 22
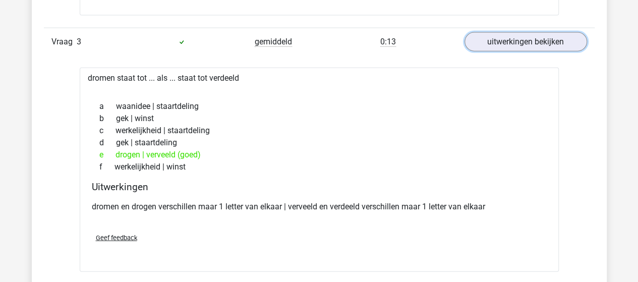
scroll to position [1261, 0]
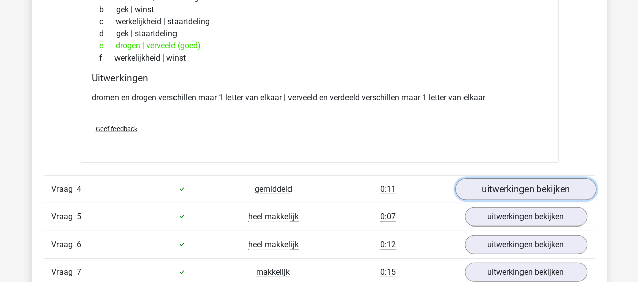
click at [510, 187] on link "uitwerkingen bekijken" at bounding box center [525, 189] width 141 height 22
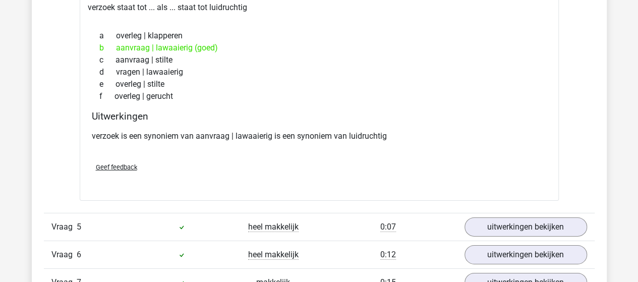
scroll to position [1513, 0]
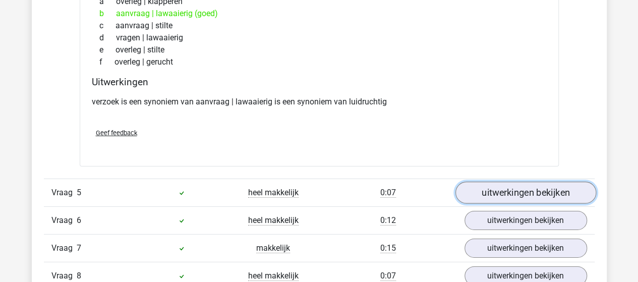
click at [524, 185] on link "uitwerkingen bekijken" at bounding box center [525, 193] width 141 height 22
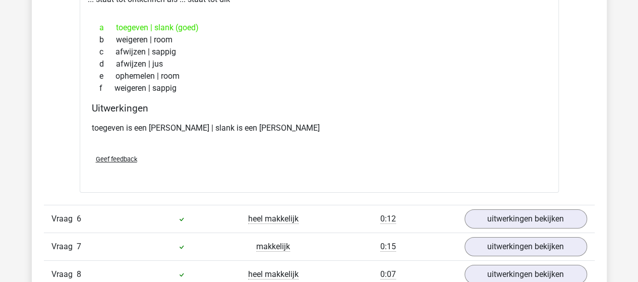
scroll to position [1765, 0]
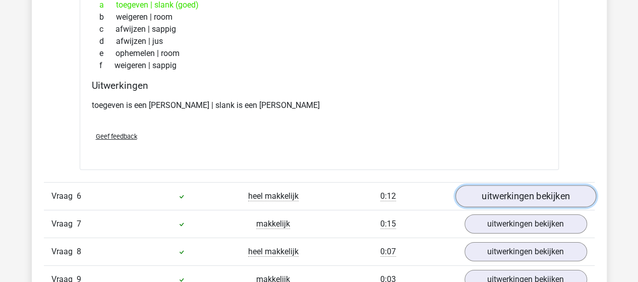
click at [519, 189] on link "uitwerkingen bekijken" at bounding box center [525, 196] width 141 height 22
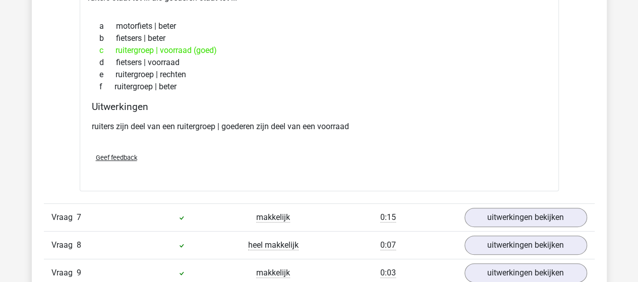
scroll to position [2017, 0]
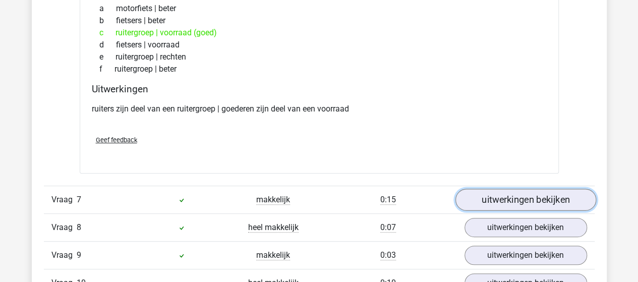
click at [517, 190] on link "uitwerkingen bekijken" at bounding box center [525, 200] width 141 height 22
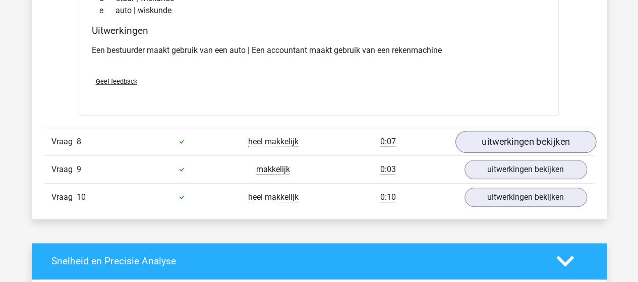
scroll to position [2320, 0]
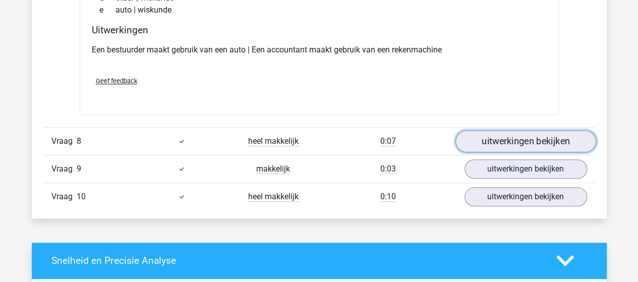
click at [512, 136] on link "uitwerkingen bekijken" at bounding box center [525, 141] width 141 height 22
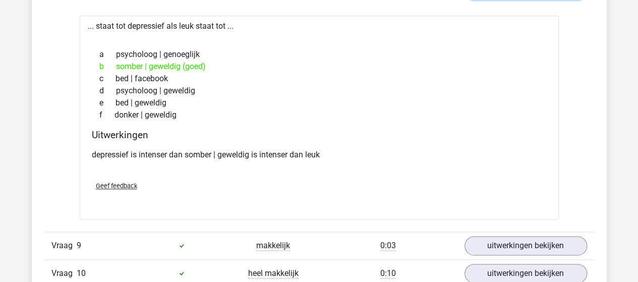
scroll to position [2521, 0]
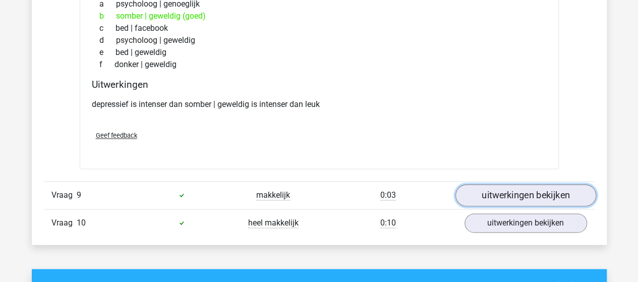
click at [518, 184] on link "uitwerkingen bekijken" at bounding box center [525, 195] width 141 height 22
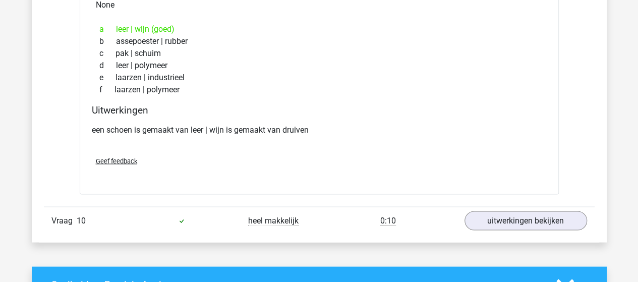
scroll to position [2773, 0]
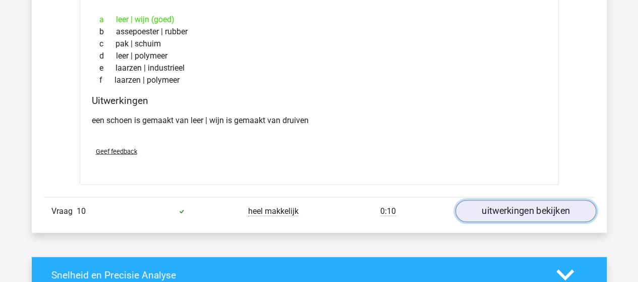
click at [520, 202] on link "uitwerkingen bekijken" at bounding box center [525, 211] width 141 height 22
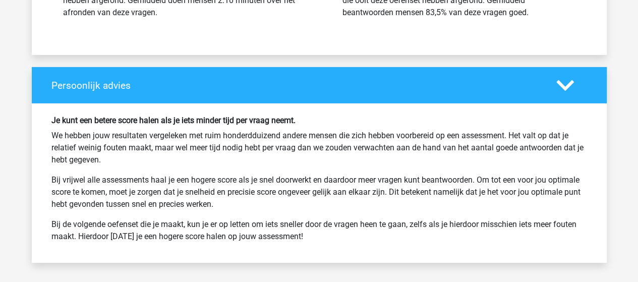
scroll to position [3681, 0]
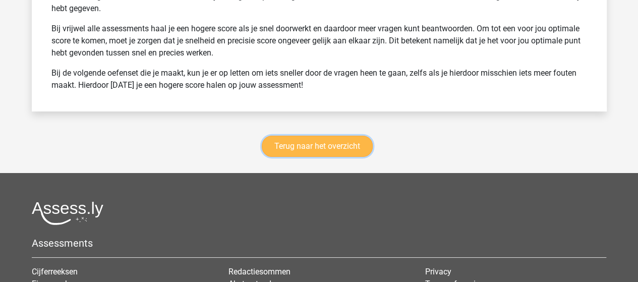
click at [341, 139] on link "Terug naar het overzicht" at bounding box center [317, 146] width 111 height 21
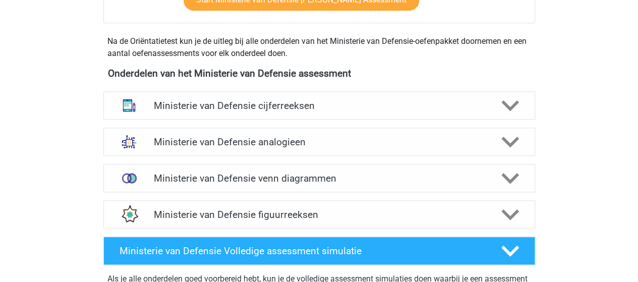
scroll to position [504, 0]
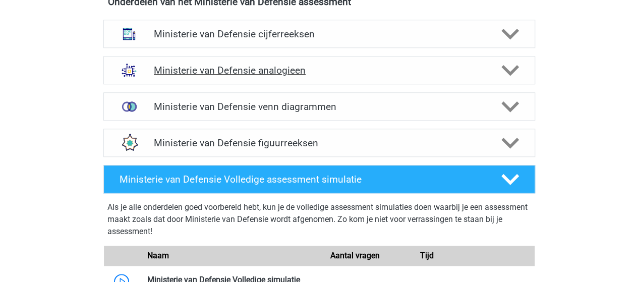
click at [285, 70] on h4 "Ministerie van Defensie analogieen" at bounding box center [319, 71] width 330 height 12
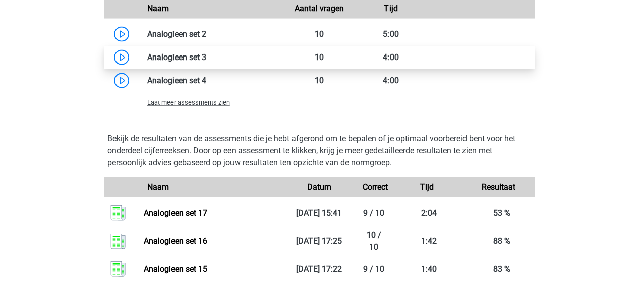
scroll to position [1059, 0]
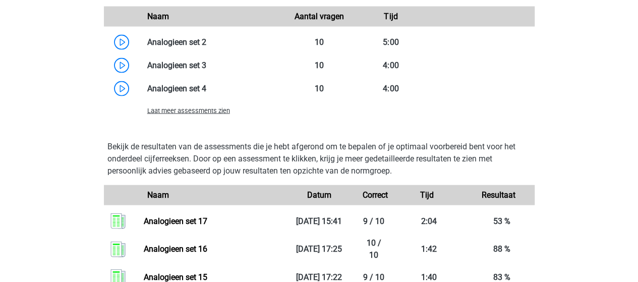
click at [215, 109] on span "Laat meer assessments zien" at bounding box center [188, 111] width 83 height 8
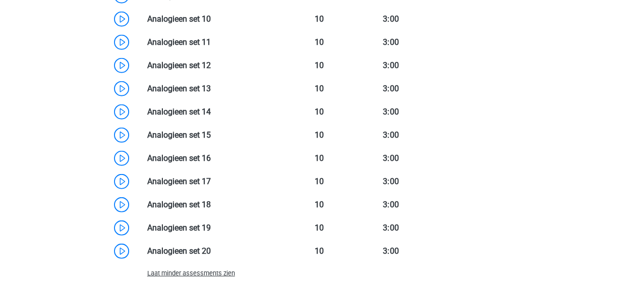
scroll to position [1311, 0]
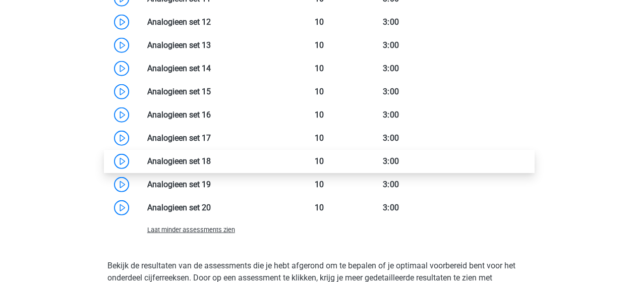
click at [211, 156] on link at bounding box center [211, 161] width 0 height 10
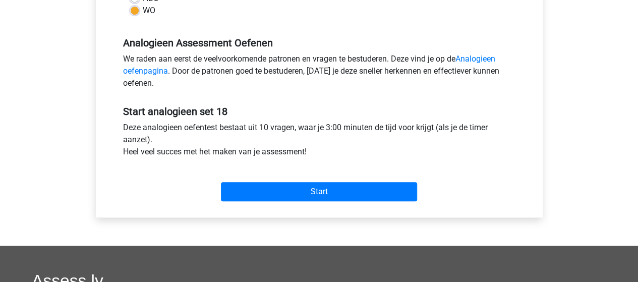
scroll to position [303, 0]
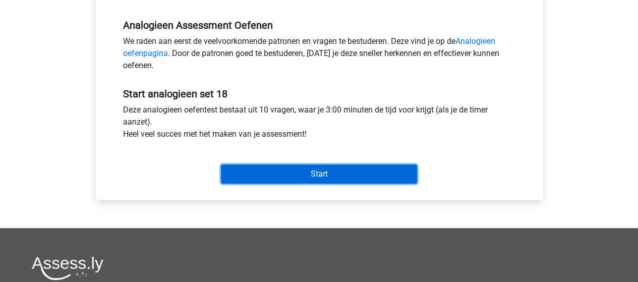
click at [333, 168] on input "Start" at bounding box center [319, 173] width 196 height 19
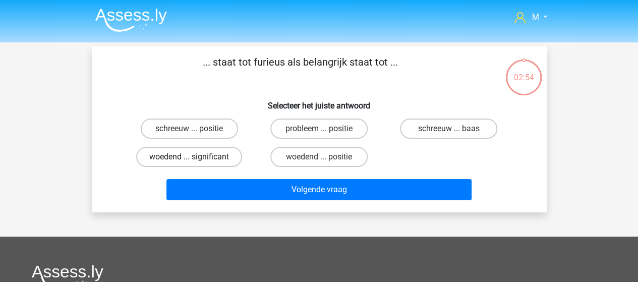
click at [222, 159] on label "woedend ... significant" at bounding box center [189, 157] width 106 height 20
click at [196, 159] on input "woedend ... significant" at bounding box center [192, 160] width 7 height 7
radio input "true"
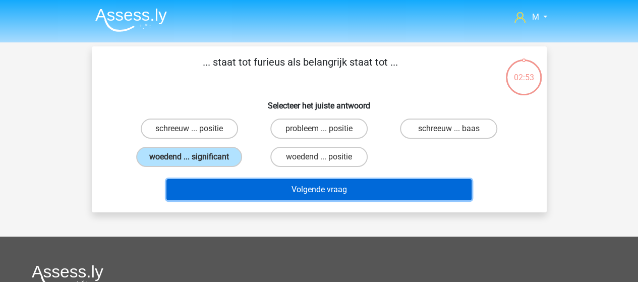
click at [306, 190] on button "Volgende vraag" at bounding box center [318, 189] width 305 height 21
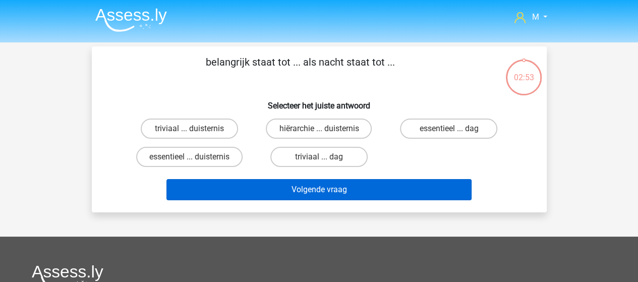
scroll to position [46, 0]
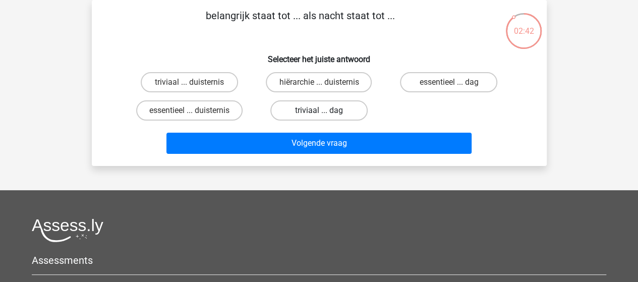
click at [311, 106] on label "triviaal ... dag" at bounding box center [318, 110] width 97 height 20
click at [319, 110] on input "triviaal ... dag" at bounding box center [322, 113] width 7 height 7
radio input "true"
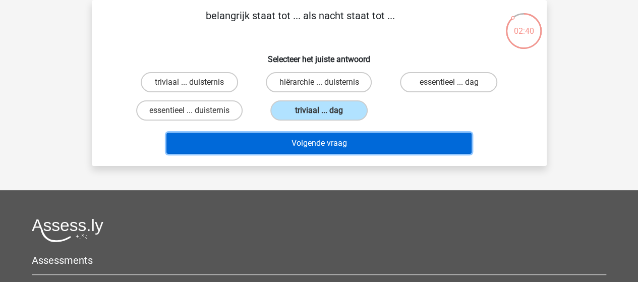
click at [316, 141] on button "Volgende vraag" at bounding box center [318, 143] width 305 height 21
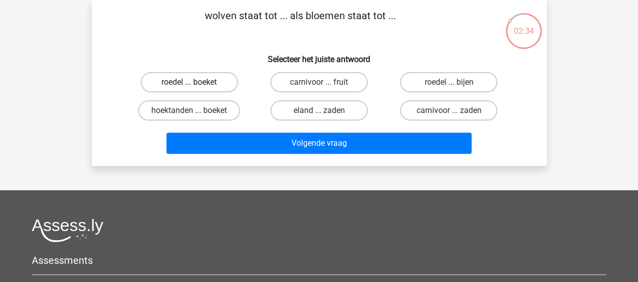
click at [220, 78] on label "roedel ... boeket" at bounding box center [189, 82] width 97 height 20
click at [196, 82] on input "roedel ... boeket" at bounding box center [192, 85] width 7 height 7
radio input "true"
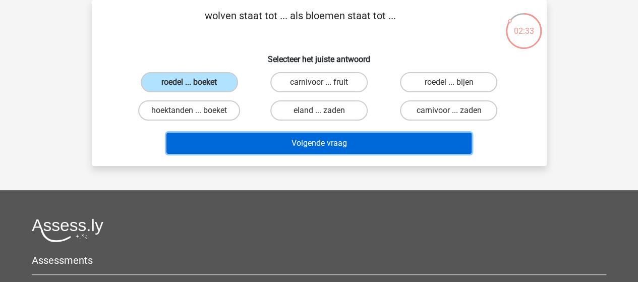
click at [298, 138] on button "Volgende vraag" at bounding box center [318, 143] width 305 height 21
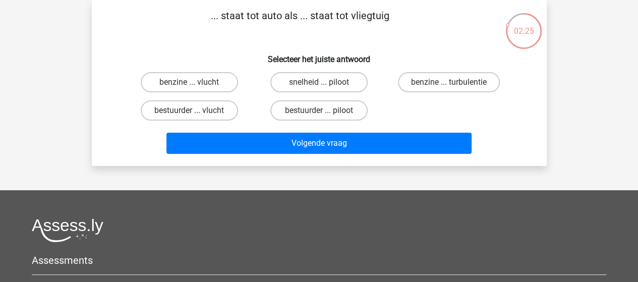
click at [319, 111] on input "bestuurder ... piloot" at bounding box center [322, 113] width 7 height 7
radio input "true"
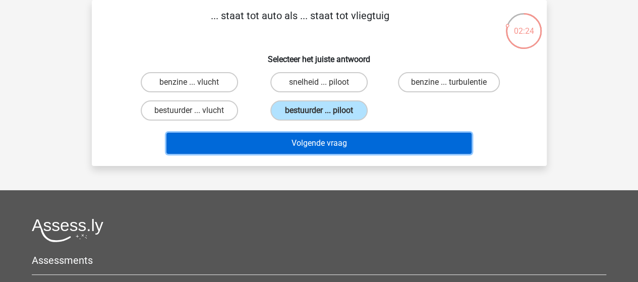
click at [317, 144] on button "Volgende vraag" at bounding box center [318, 143] width 305 height 21
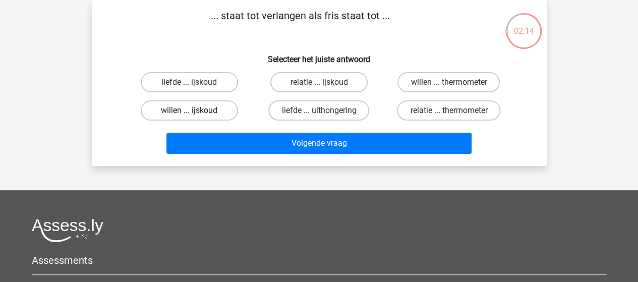
click at [206, 109] on label "willen ... ijskoud" at bounding box center [189, 110] width 97 height 20
click at [196, 110] on input "willen ... ijskoud" at bounding box center [192, 113] width 7 height 7
radio input "true"
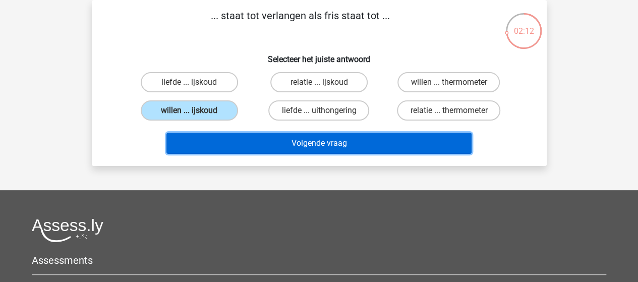
click at [321, 142] on button "Volgende vraag" at bounding box center [318, 143] width 305 height 21
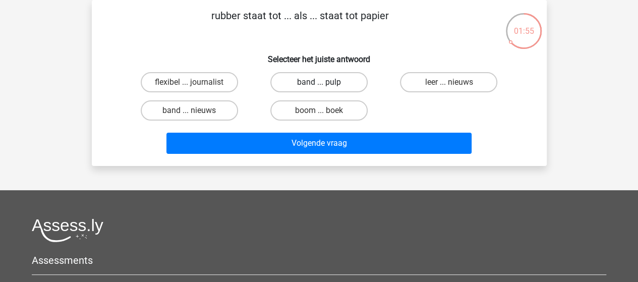
click at [341, 82] on label "band ... pulp" at bounding box center [318, 82] width 97 height 20
click at [325, 82] on input "band ... pulp" at bounding box center [322, 85] width 7 height 7
radio input "true"
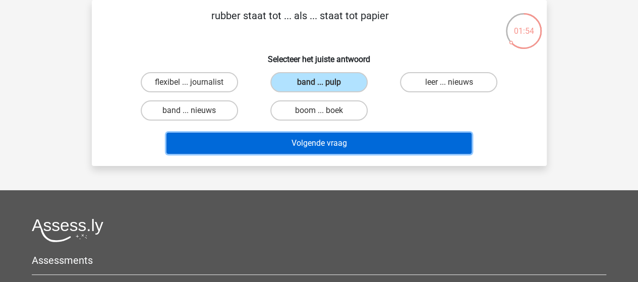
click at [351, 142] on button "Volgende vraag" at bounding box center [318, 143] width 305 height 21
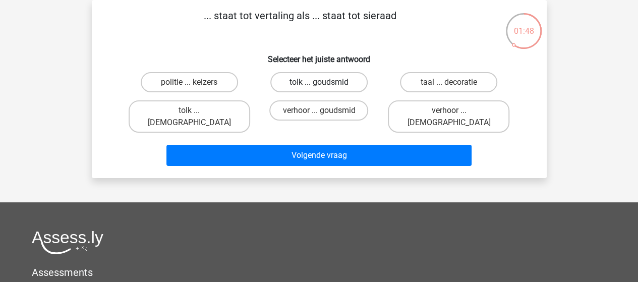
click at [308, 80] on label "tolk ... goudsmid" at bounding box center [318, 82] width 97 height 20
click at [319, 82] on input "tolk ... goudsmid" at bounding box center [322, 85] width 7 height 7
radio input "true"
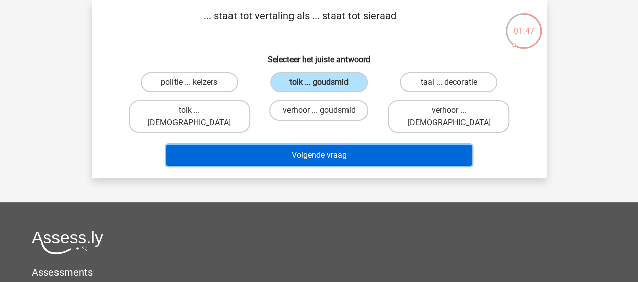
click at [320, 145] on button "Volgende vraag" at bounding box center [318, 155] width 305 height 21
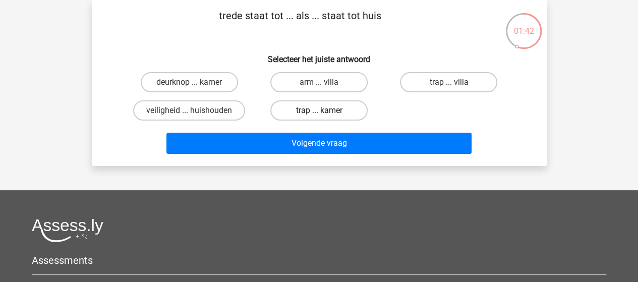
click at [321, 110] on label "trap ... kamer" at bounding box center [318, 110] width 97 height 20
click at [321, 110] on input "trap ... kamer" at bounding box center [322, 113] width 7 height 7
radio input "true"
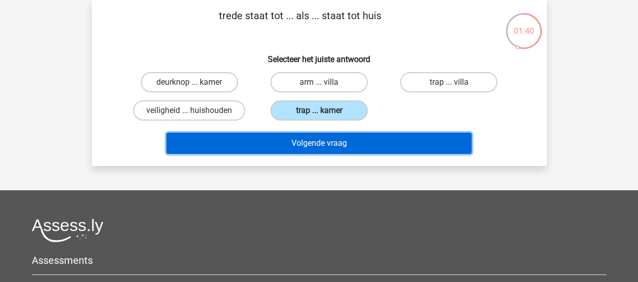
click at [322, 143] on button "Volgende vraag" at bounding box center [318, 143] width 305 height 21
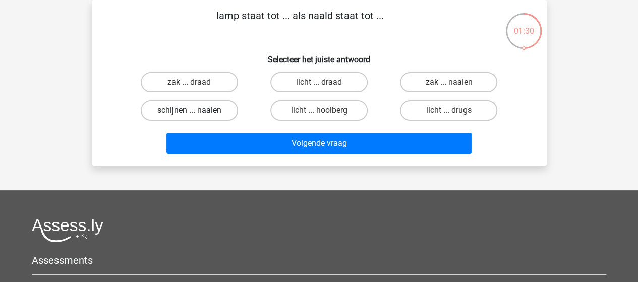
click at [204, 108] on label "schijnen ... naaien" at bounding box center [189, 110] width 97 height 20
click at [196, 110] on input "schijnen ... naaien" at bounding box center [192, 113] width 7 height 7
radio input "true"
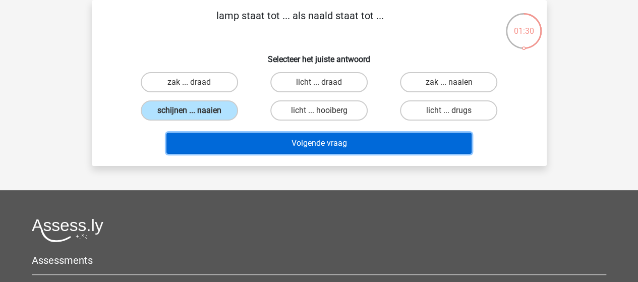
drag, startPoint x: 304, startPoint y: 140, endPoint x: 308, endPoint y: 135, distance: 6.9
click at [305, 140] on button "Volgende vraag" at bounding box center [318, 143] width 305 height 21
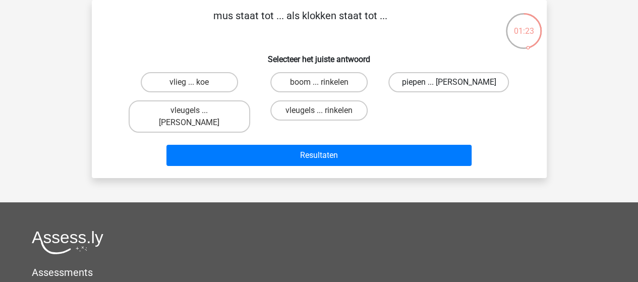
click at [458, 81] on label "piepen ... luiden" at bounding box center [448, 82] width 121 height 20
click at [455, 82] on input "piepen ... luiden" at bounding box center [452, 85] width 7 height 7
radio input "true"
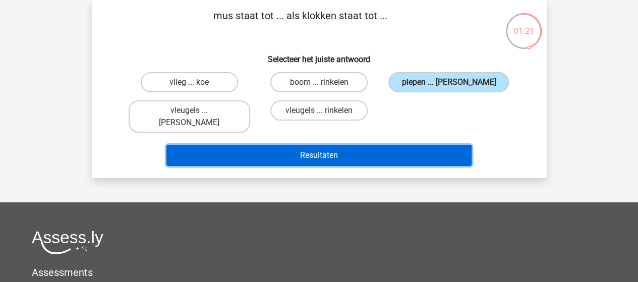
click at [343, 145] on button "Resultaten" at bounding box center [318, 155] width 305 height 21
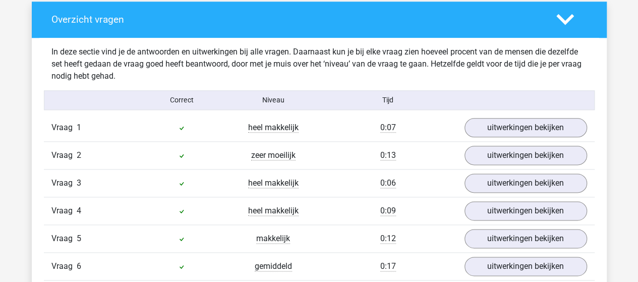
scroll to position [605, 0]
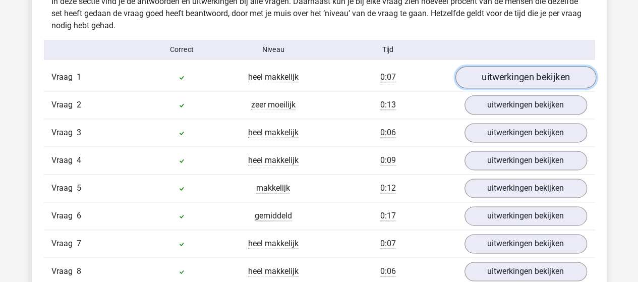
click at [495, 77] on link "uitwerkingen bekijken" at bounding box center [525, 77] width 141 height 22
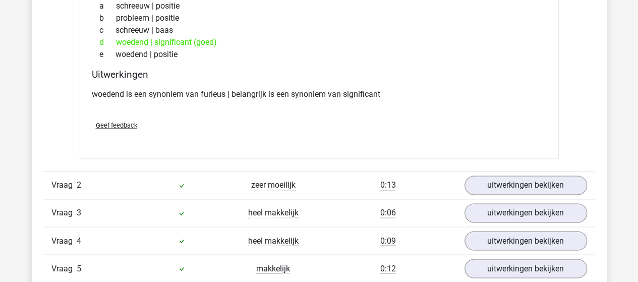
scroll to position [756, 0]
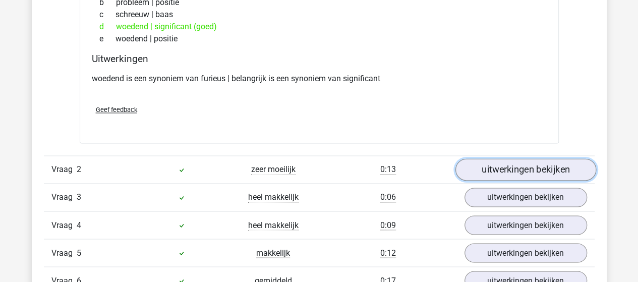
click at [527, 169] on link "uitwerkingen bekijken" at bounding box center [525, 169] width 141 height 22
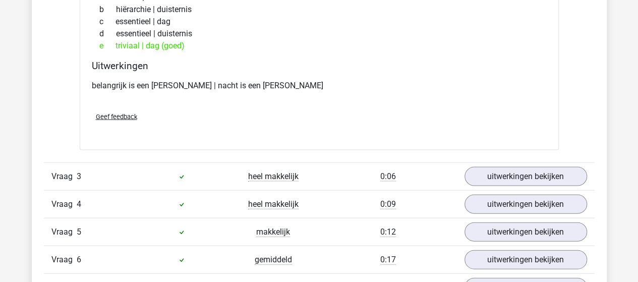
scroll to position [1008, 0]
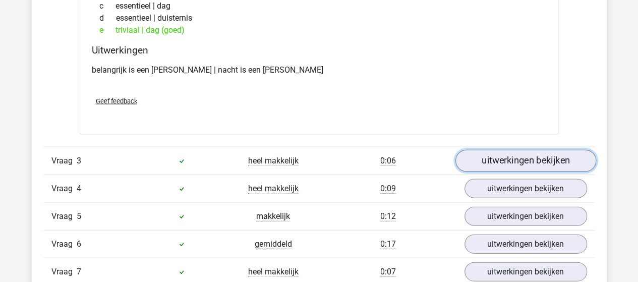
click at [517, 156] on link "uitwerkingen bekijken" at bounding box center [525, 161] width 141 height 22
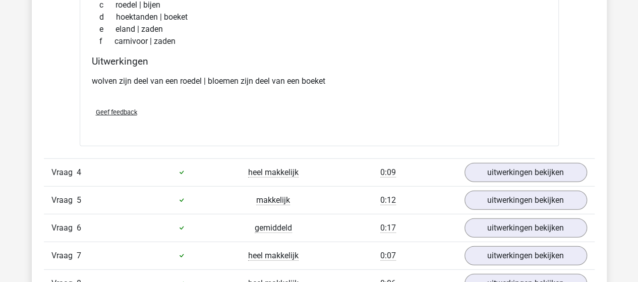
scroll to position [1311, 0]
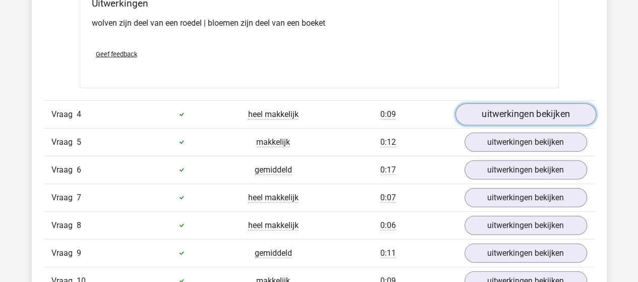
click at [511, 112] on link "uitwerkingen bekijken" at bounding box center [525, 114] width 141 height 22
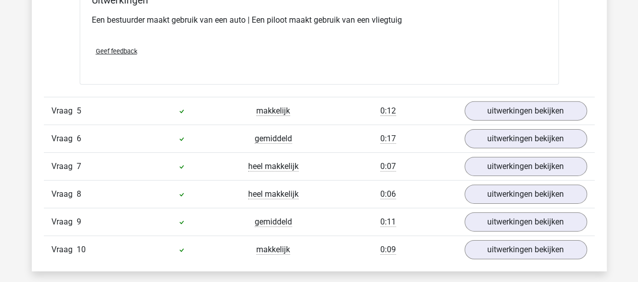
scroll to position [1563, 0]
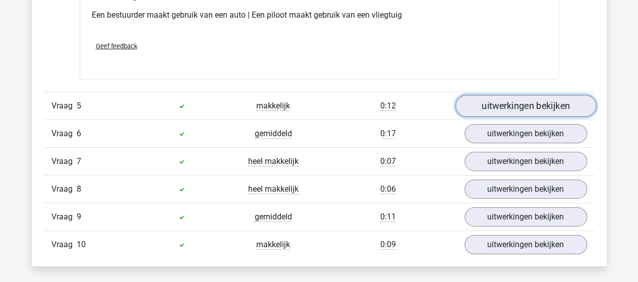
click at [506, 96] on link "uitwerkingen bekijken" at bounding box center [525, 106] width 141 height 22
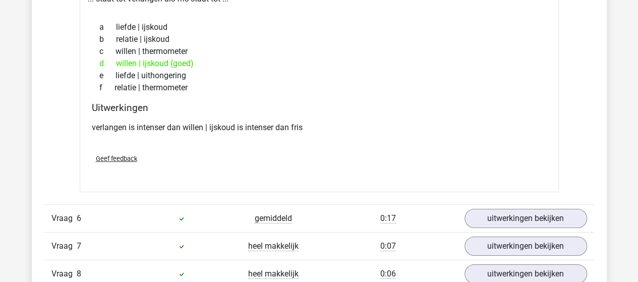
scroll to position [1765, 0]
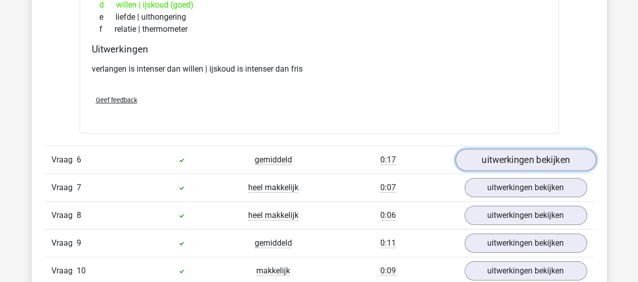
click at [511, 152] on link "uitwerkingen bekijken" at bounding box center [525, 160] width 141 height 22
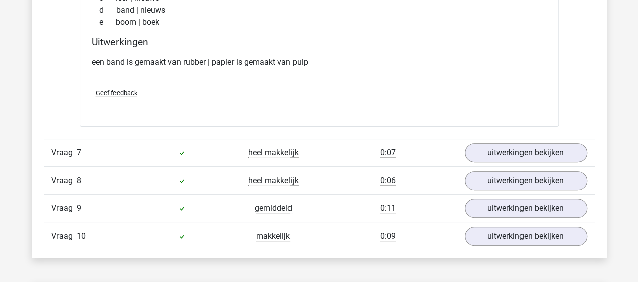
scroll to position [2017, 0]
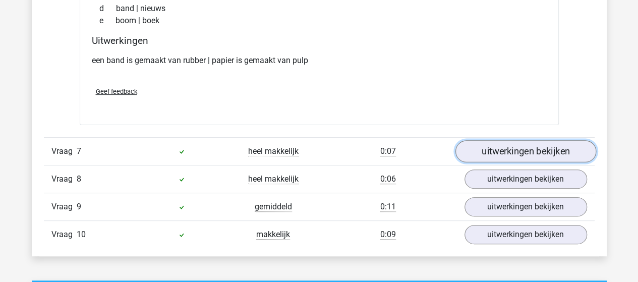
click at [513, 141] on link "uitwerkingen bekijken" at bounding box center [525, 151] width 141 height 22
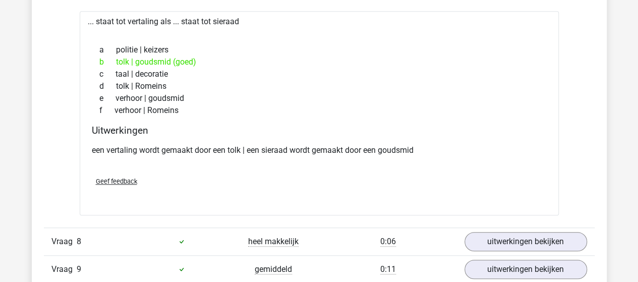
scroll to position [2219, 0]
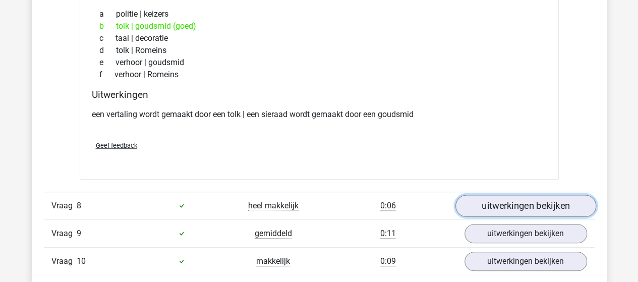
click at [515, 200] on link "uitwerkingen bekijken" at bounding box center [525, 206] width 141 height 22
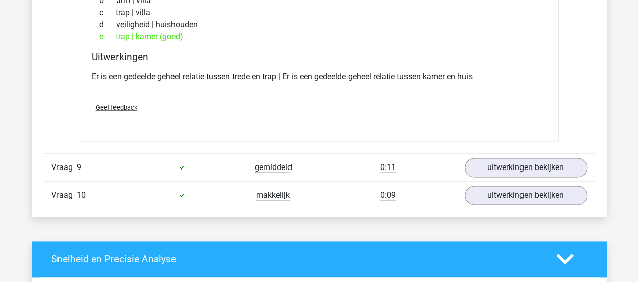
scroll to position [2521, 0]
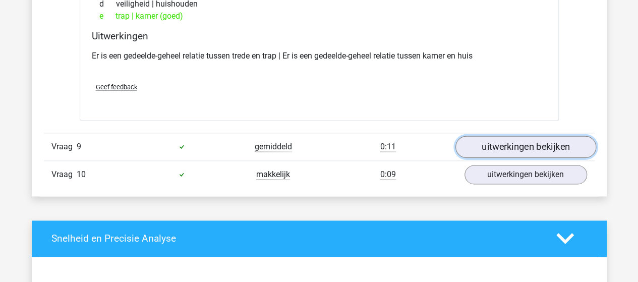
click at [516, 137] on link "uitwerkingen bekijken" at bounding box center [525, 147] width 141 height 22
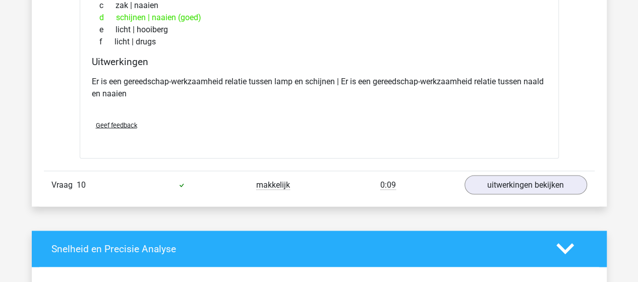
scroll to position [2773, 0]
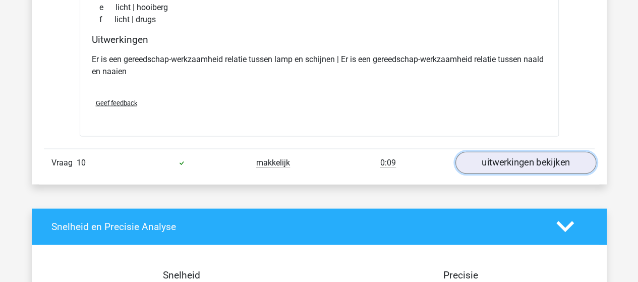
click at [528, 151] on link "uitwerkingen bekijken" at bounding box center [525, 162] width 141 height 22
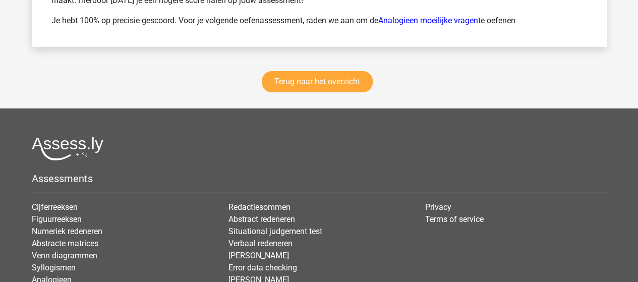
scroll to position [3638, 0]
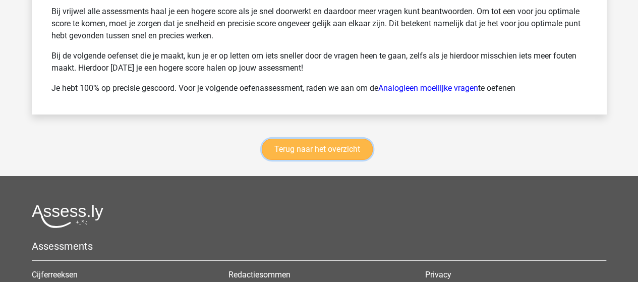
click at [336, 139] on link "Terug naar het overzicht" at bounding box center [317, 149] width 111 height 21
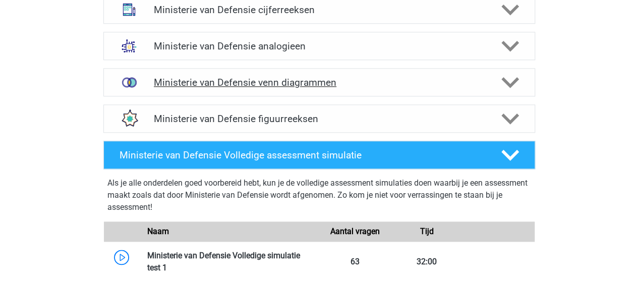
scroll to position [504, 0]
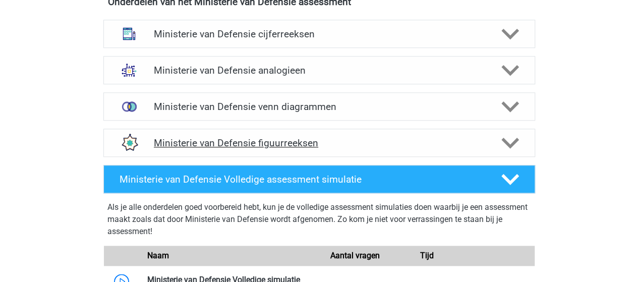
click at [271, 141] on h4 "Ministerie van Defensie figuurreeksen" at bounding box center [319, 143] width 330 height 12
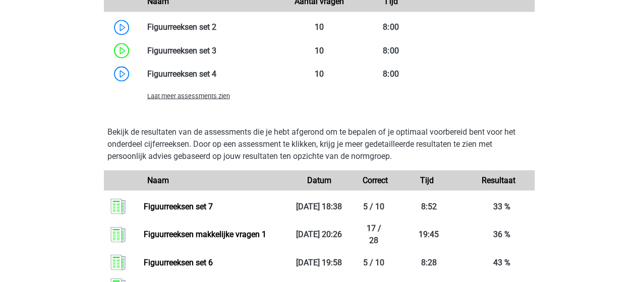
scroll to position [908, 0]
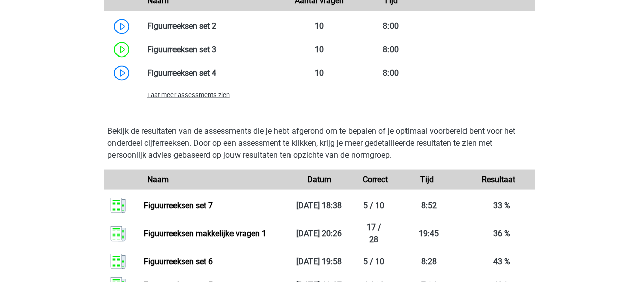
click at [203, 95] on span "Laat meer assessments zien" at bounding box center [188, 95] width 83 height 8
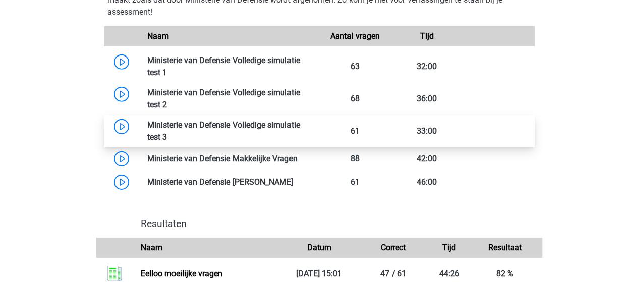
scroll to position [1563, 0]
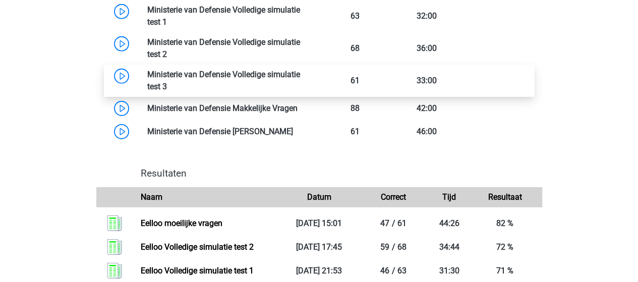
click at [167, 82] on link at bounding box center [167, 87] width 0 height 10
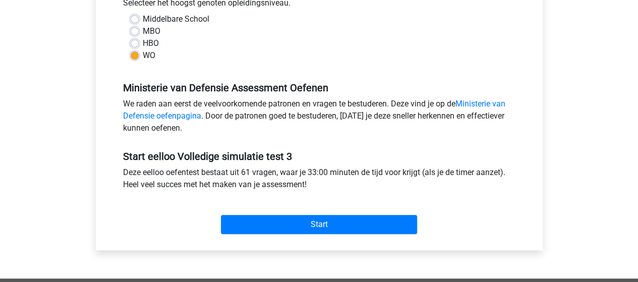
scroll to position [252, 0]
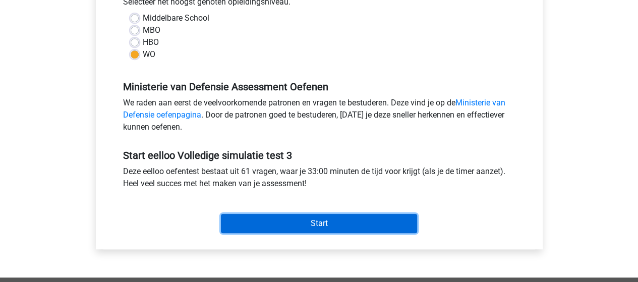
drag, startPoint x: 331, startPoint y: 220, endPoint x: 419, endPoint y: 207, distance: 88.6
click at [331, 219] on input "Start" at bounding box center [319, 223] width 196 height 19
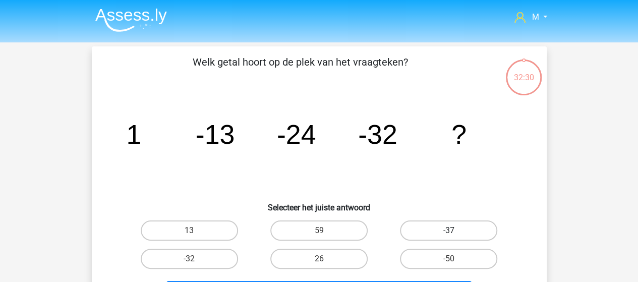
click at [460, 222] on label "-37" at bounding box center [448, 230] width 97 height 20
click at [455, 230] on input "-37" at bounding box center [452, 233] width 7 height 7
radio input "true"
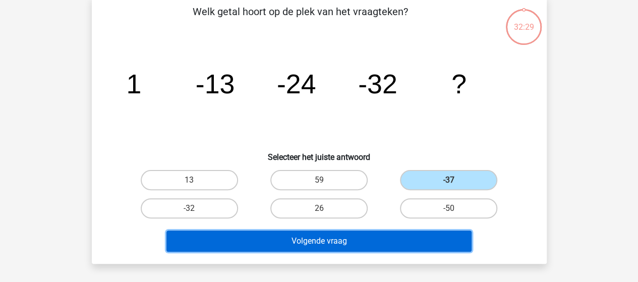
click at [387, 243] on button "Volgende vraag" at bounding box center [318, 240] width 305 height 21
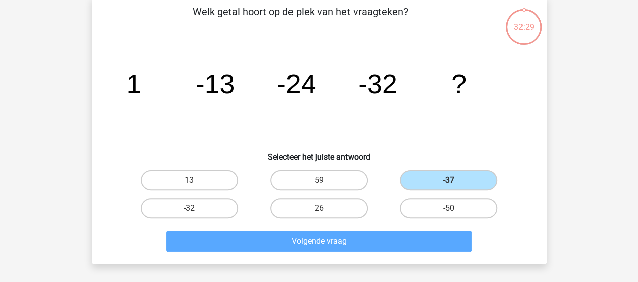
scroll to position [46, 0]
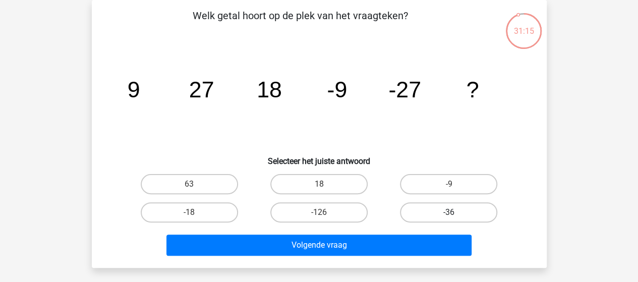
click at [433, 214] on label "-36" at bounding box center [448, 212] width 97 height 20
click at [449, 214] on input "-36" at bounding box center [452, 215] width 7 height 7
radio input "true"
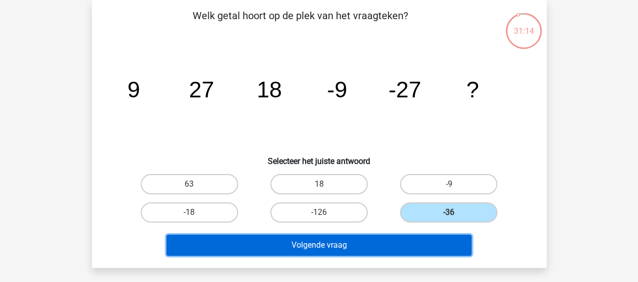
click at [368, 239] on button "Volgende vraag" at bounding box center [318, 244] width 305 height 21
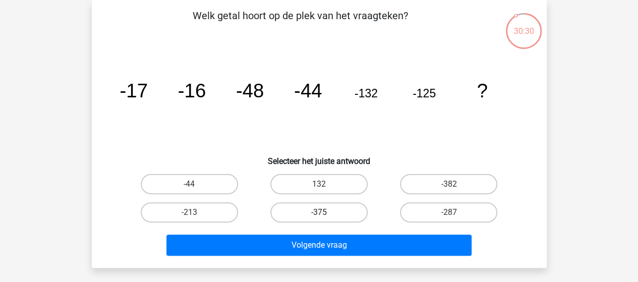
click at [331, 212] on label "-375" at bounding box center [318, 212] width 97 height 20
click at [325, 212] on input "-375" at bounding box center [322, 215] width 7 height 7
radio input "true"
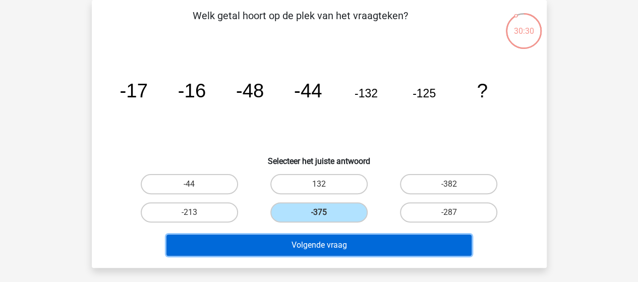
click at [333, 240] on button "Volgende vraag" at bounding box center [318, 244] width 305 height 21
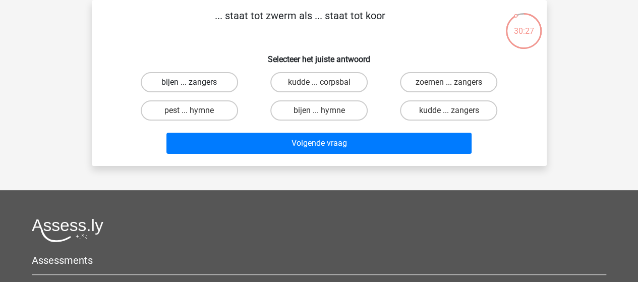
click at [182, 82] on label "bijen ... zangers" at bounding box center [189, 82] width 97 height 20
click at [189, 82] on input "bijen ... zangers" at bounding box center [192, 85] width 7 height 7
radio input "true"
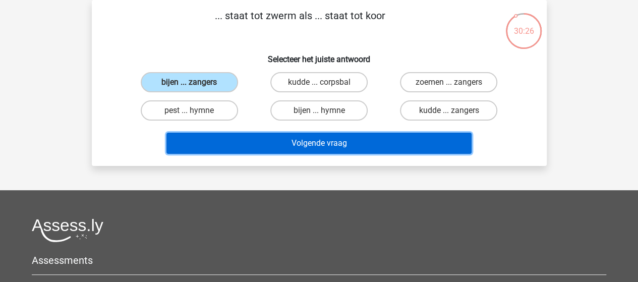
click at [284, 143] on button "Volgende vraag" at bounding box center [318, 143] width 305 height 21
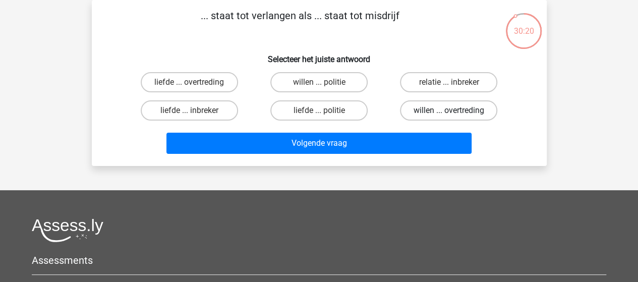
click at [434, 109] on label "willen ... overtreding" at bounding box center [448, 110] width 97 height 20
click at [449, 110] on input "willen ... overtreding" at bounding box center [452, 113] width 7 height 7
radio input "true"
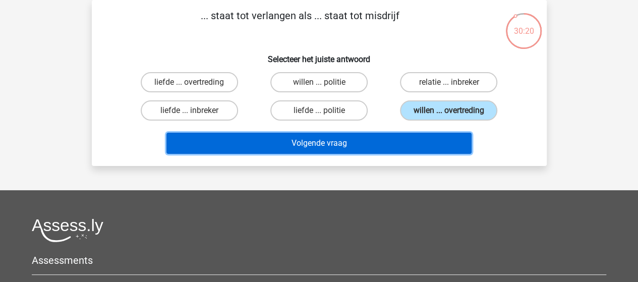
click at [335, 137] on button "Volgende vraag" at bounding box center [318, 143] width 305 height 21
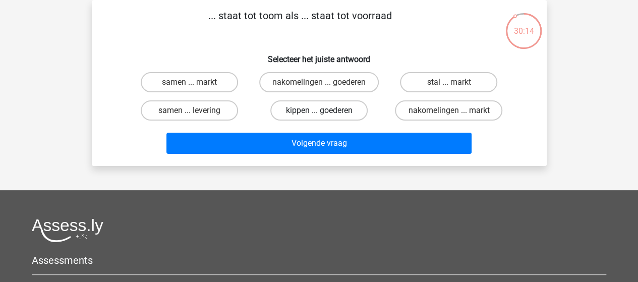
click at [315, 108] on label "kippen ... goederen" at bounding box center [318, 110] width 97 height 20
click at [319, 110] on input "kippen ... goederen" at bounding box center [322, 113] width 7 height 7
radio input "true"
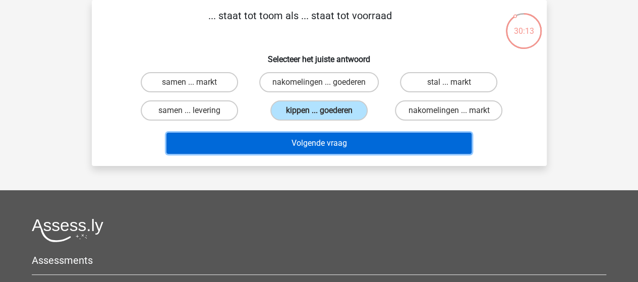
click at [309, 140] on button "Volgende vraag" at bounding box center [318, 143] width 305 height 21
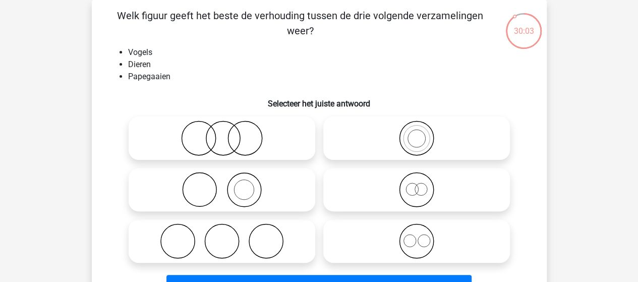
click at [423, 135] on icon at bounding box center [416, 138] width 179 height 35
click at [423, 133] on input "radio" at bounding box center [420, 130] width 7 height 7
radio input "true"
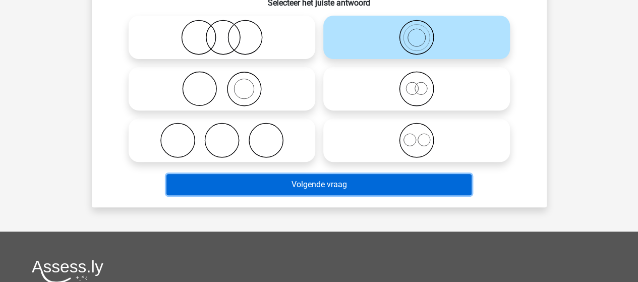
click at [335, 184] on button "Volgende vraag" at bounding box center [318, 184] width 305 height 21
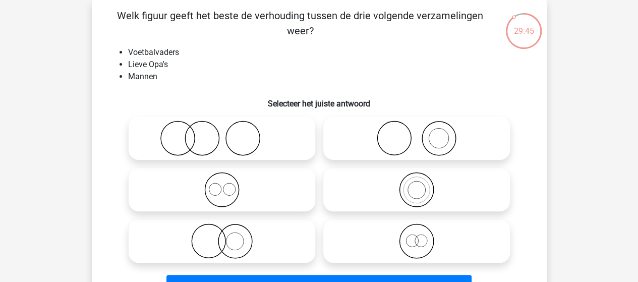
click at [416, 235] on icon at bounding box center [416, 240] width 179 height 35
click at [417, 235] on input "radio" at bounding box center [420, 232] width 7 height 7
radio input "true"
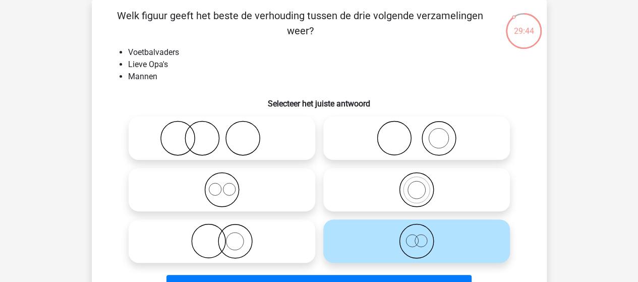
scroll to position [97, 0]
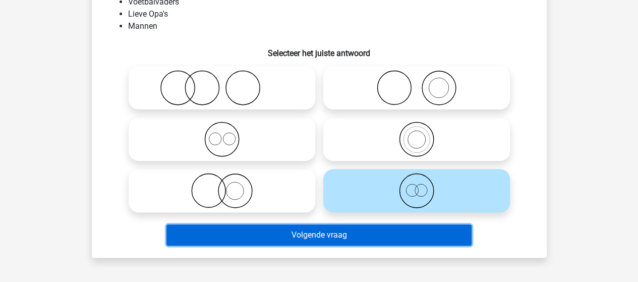
click at [334, 234] on button "Volgende vraag" at bounding box center [318, 234] width 305 height 21
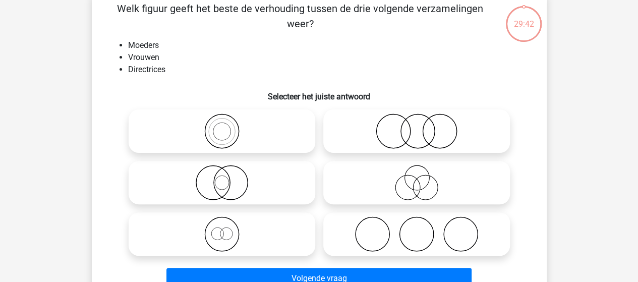
scroll to position [46, 0]
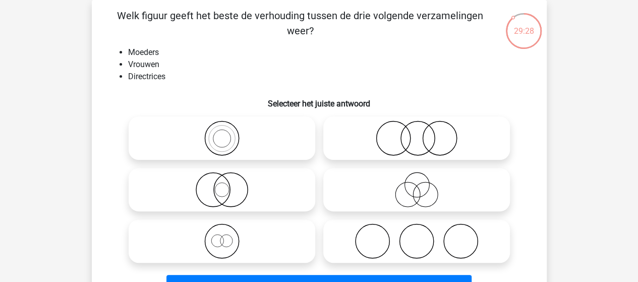
click at [225, 237] on icon at bounding box center [222, 240] width 179 height 35
click at [225, 236] on input "radio" at bounding box center [225, 232] width 7 height 7
radio input "true"
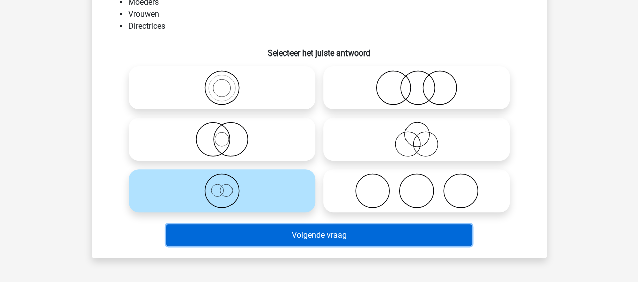
click at [279, 232] on button "Volgende vraag" at bounding box center [318, 234] width 305 height 21
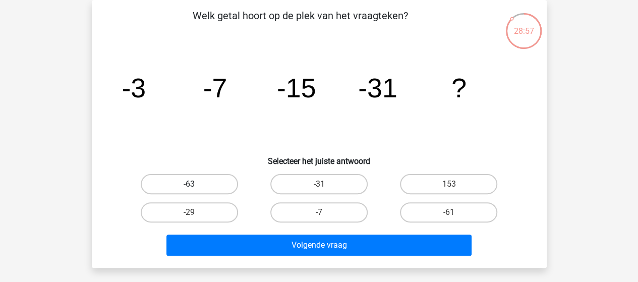
click at [205, 185] on label "-63" at bounding box center [189, 184] width 97 height 20
click at [196, 185] on input "-63" at bounding box center [192, 187] width 7 height 7
radio input "true"
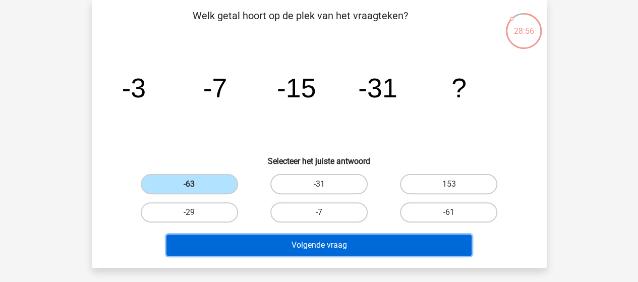
click at [322, 245] on button "Volgende vraag" at bounding box center [318, 244] width 305 height 21
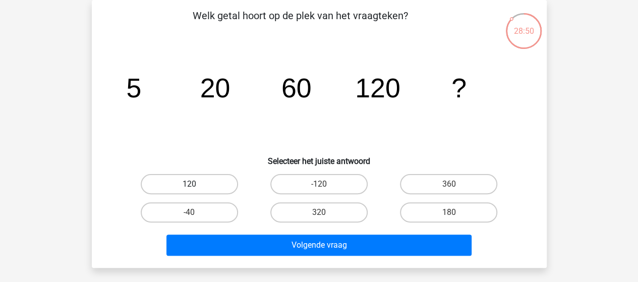
click at [208, 179] on label "120" at bounding box center [189, 184] width 97 height 20
click at [196, 184] on input "120" at bounding box center [192, 187] width 7 height 7
radio input "true"
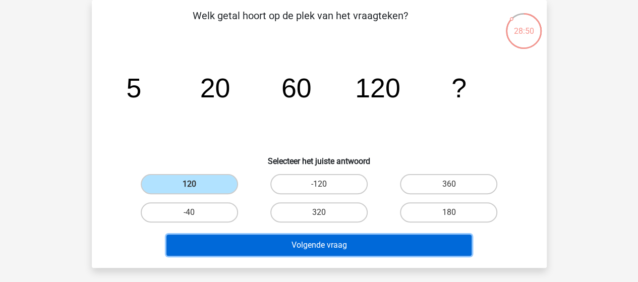
click at [313, 247] on button "Volgende vraag" at bounding box center [318, 244] width 305 height 21
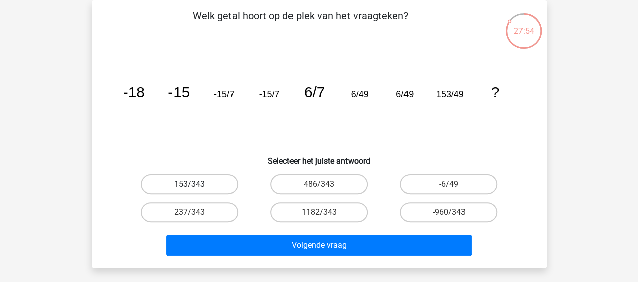
click at [214, 181] on label "153/343" at bounding box center [189, 184] width 97 height 20
click at [196, 184] on input "153/343" at bounding box center [192, 187] width 7 height 7
radio input "true"
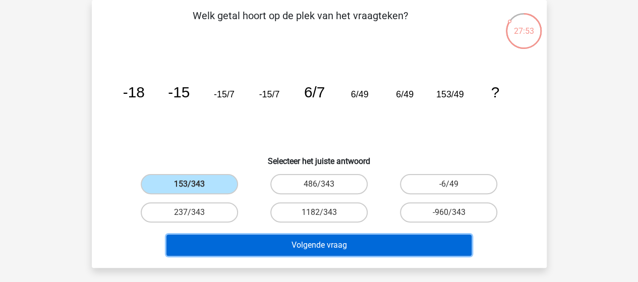
click at [326, 247] on button "Volgende vraag" at bounding box center [318, 244] width 305 height 21
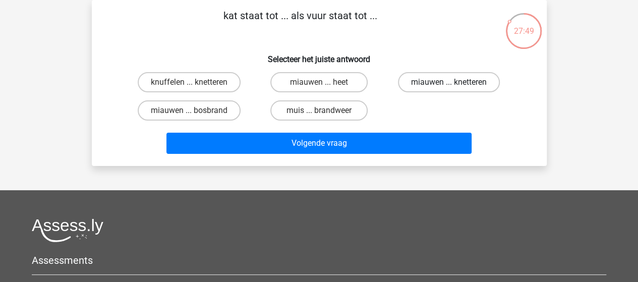
click at [435, 84] on label "miauwen ... knetteren" at bounding box center [449, 82] width 102 height 20
click at [449, 84] on input "miauwen ... knetteren" at bounding box center [452, 85] width 7 height 7
radio input "true"
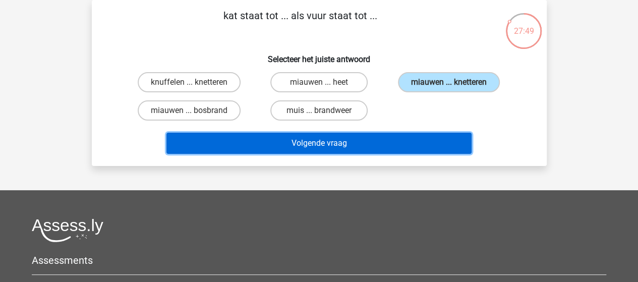
click at [364, 138] on button "Volgende vraag" at bounding box center [318, 143] width 305 height 21
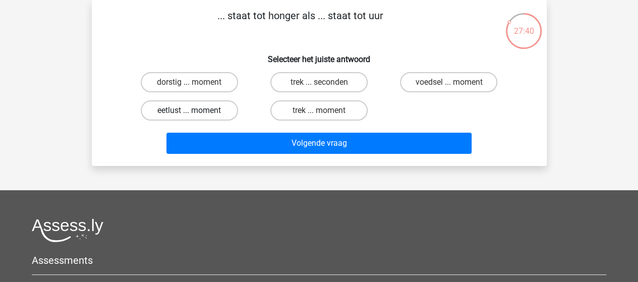
click at [218, 111] on label "eetlust ... moment" at bounding box center [189, 110] width 97 height 20
click at [196, 111] on input "eetlust ... moment" at bounding box center [192, 113] width 7 height 7
radio input "true"
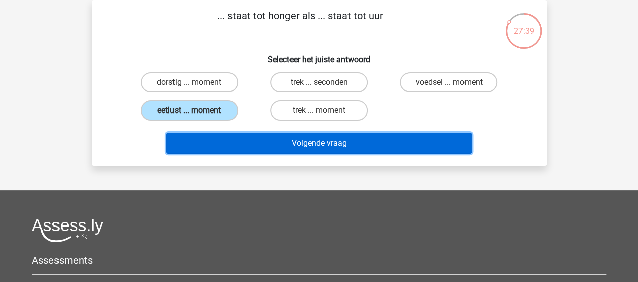
click at [306, 143] on button "Volgende vraag" at bounding box center [318, 143] width 305 height 21
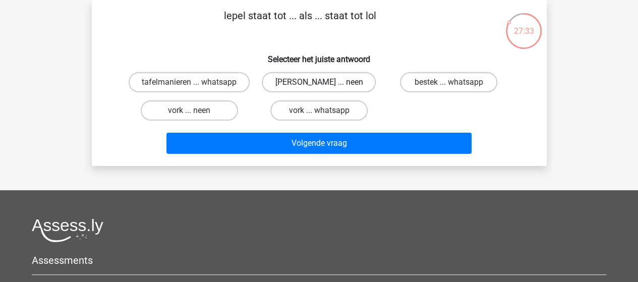
click at [331, 83] on label "[PERSON_NAME] ... neen" at bounding box center [319, 82] width 114 height 20
click at [325, 83] on input "[PERSON_NAME] ... neen" at bounding box center [322, 85] width 7 height 7
radio input "true"
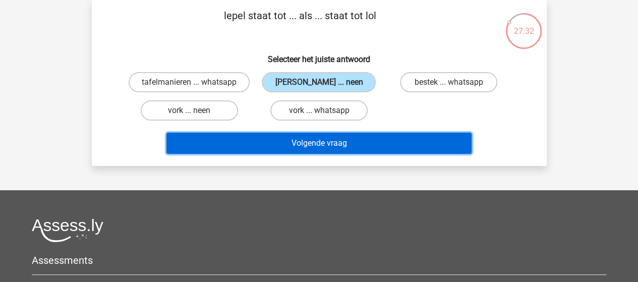
click at [337, 141] on button "Volgende vraag" at bounding box center [318, 143] width 305 height 21
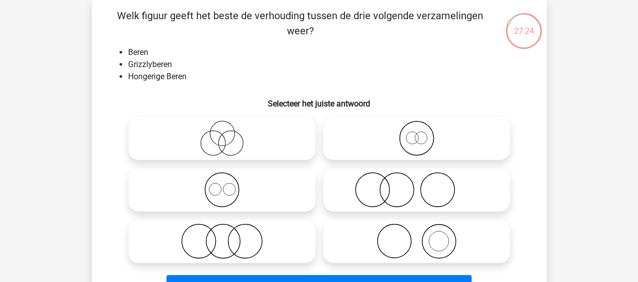
click at [426, 129] on icon at bounding box center [416, 138] width 179 height 35
click at [423, 129] on input "radio" at bounding box center [420, 130] width 7 height 7
radio input "true"
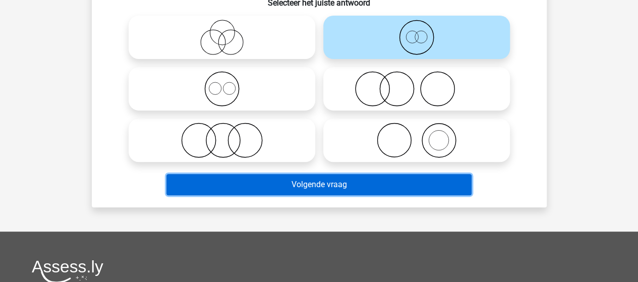
click at [353, 180] on button "Volgende vraag" at bounding box center [318, 184] width 305 height 21
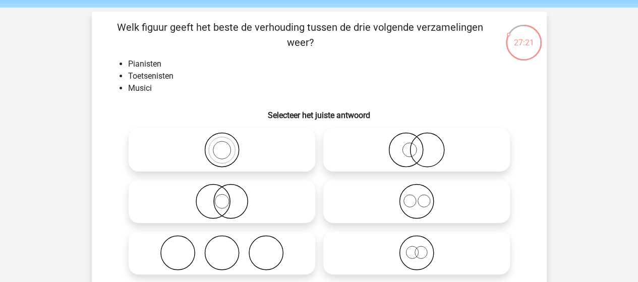
scroll to position [50, 0]
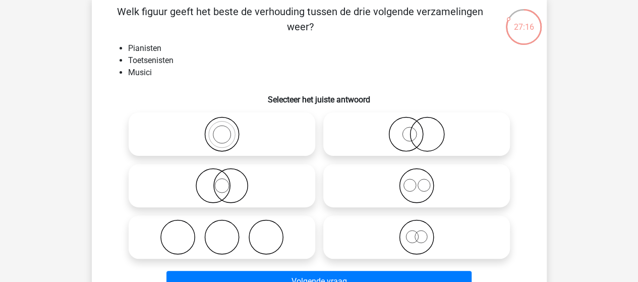
click at [231, 142] on icon at bounding box center [222, 133] width 179 height 35
click at [228, 129] on input "radio" at bounding box center [225, 126] width 7 height 7
radio input "true"
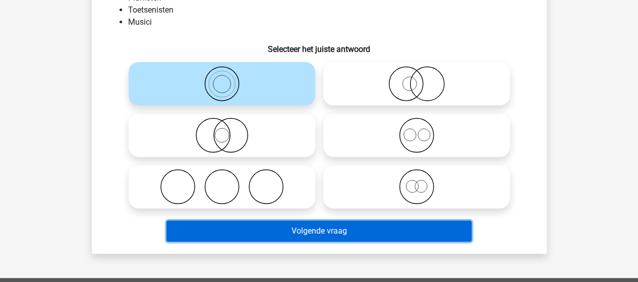
click at [309, 225] on button "Volgende vraag" at bounding box center [318, 230] width 305 height 21
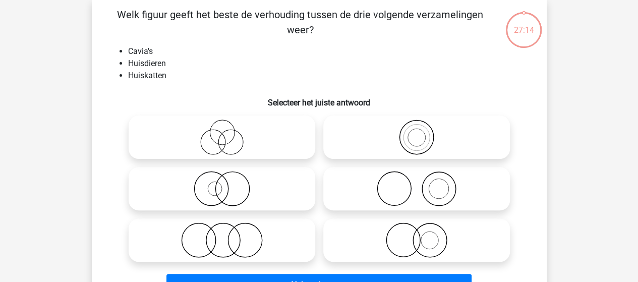
scroll to position [46, 0]
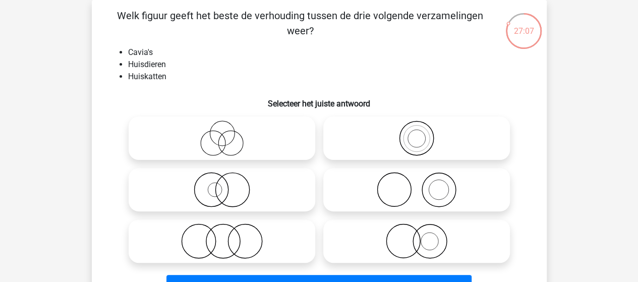
click at [239, 236] on icon at bounding box center [222, 240] width 179 height 35
click at [228, 236] on input "radio" at bounding box center [225, 232] width 7 height 7
radio input "true"
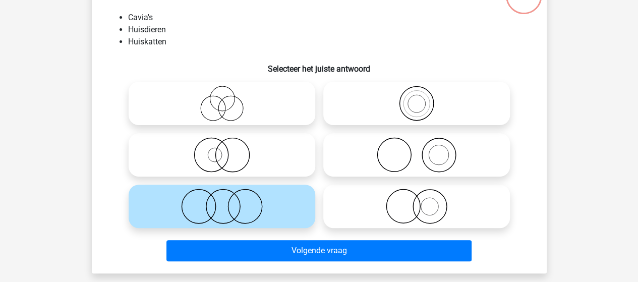
scroll to position [97, 0]
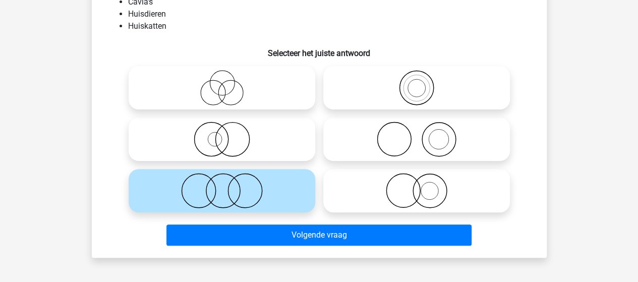
click at [421, 192] on circle at bounding box center [430, 191] width 18 height 18
click at [421, 186] on input "radio" at bounding box center [420, 182] width 7 height 7
radio input "true"
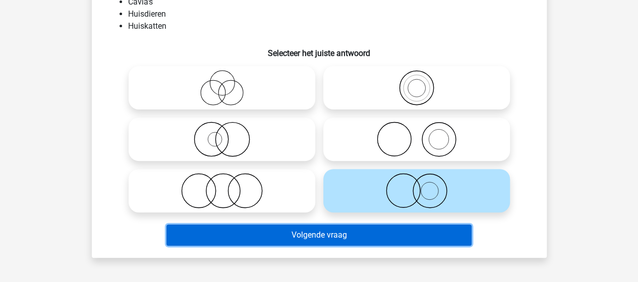
click at [373, 231] on button "Volgende vraag" at bounding box center [318, 234] width 305 height 21
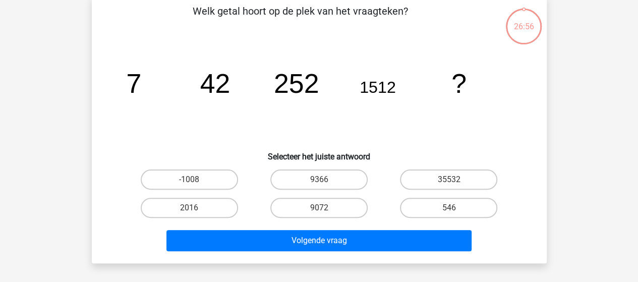
scroll to position [46, 0]
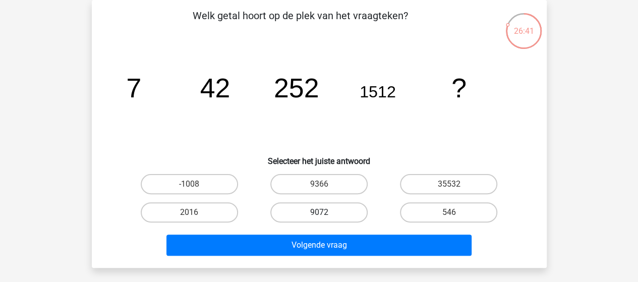
click at [318, 203] on label "9072" at bounding box center [318, 212] width 97 height 20
click at [319, 212] on input "9072" at bounding box center [322, 215] width 7 height 7
radio input "true"
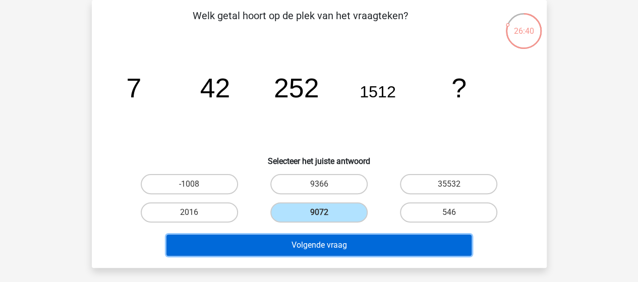
click at [327, 238] on button "Volgende vraag" at bounding box center [318, 244] width 305 height 21
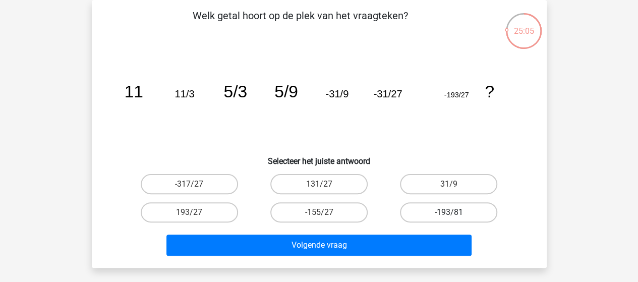
click at [434, 205] on label "-193/81" at bounding box center [448, 212] width 97 height 20
click at [449, 212] on input "-193/81" at bounding box center [452, 215] width 7 height 7
radio input "true"
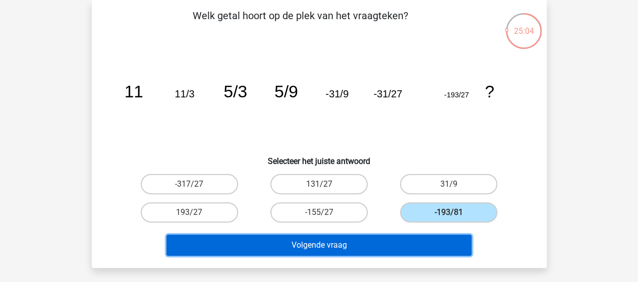
click at [368, 239] on button "Volgende vraag" at bounding box center [318, 244] width 305 height 21
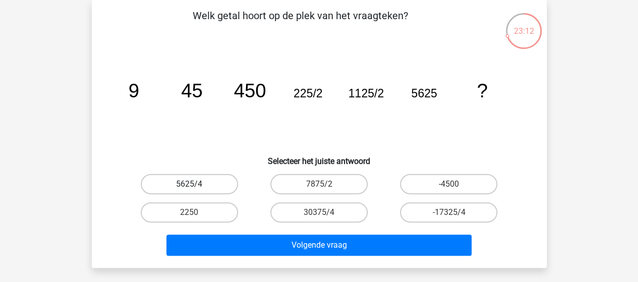
click at [202, 180] on label "5625/4" at bounding box center [189, 184] width 97 height 20
click at [196, 184] on input "5625/4" at bounding box center [192, 187] width 7 height 7
radio input "true"
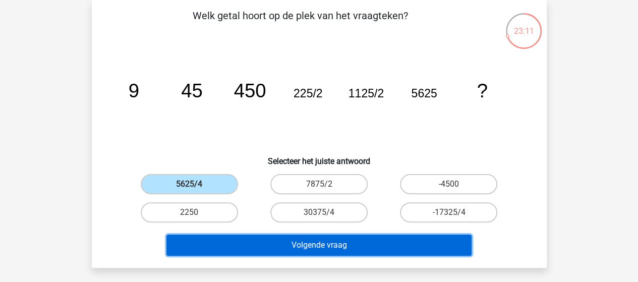
drag, startPoint x: 312, startPoint y: 240, endPoint x: 323, endPoint y: 221, distance: 21.7
click at [312, 240] on button "Volgende vraag" at bounding box center [318, 244] width 305 height 21
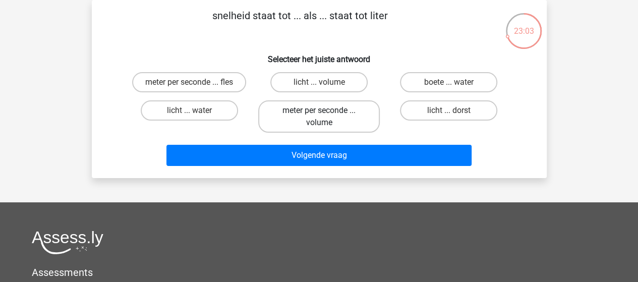
click at [343, 116] on label "meter per seconde ... volume" at bounding box center [319, 116] width 122 height 32
click at [325, 116] on input "meter per seconde ... volume" at bounding box center [322, 113] width 7 height 7
radio input "true"
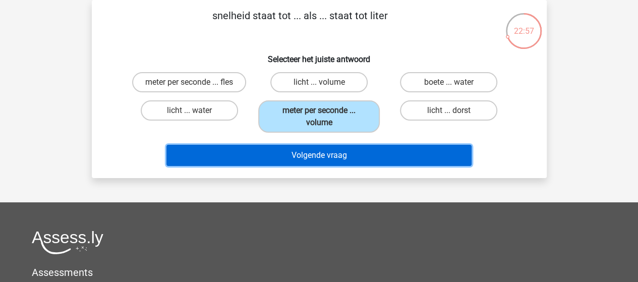
click at [338, 154] on button "Volgende vraag" at bounding box center [318, 155] width 305 height 21
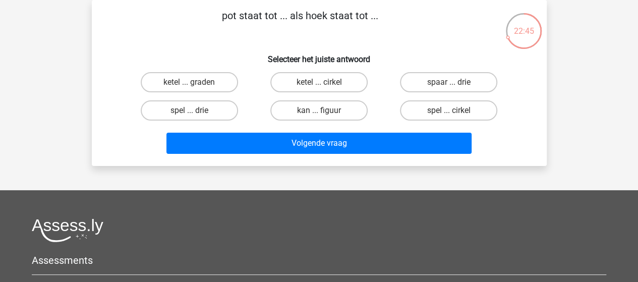
click at [450, 83] on input "spaar ... drie" at bounding box center [452, 85] width 7 height 7
radio input "true"
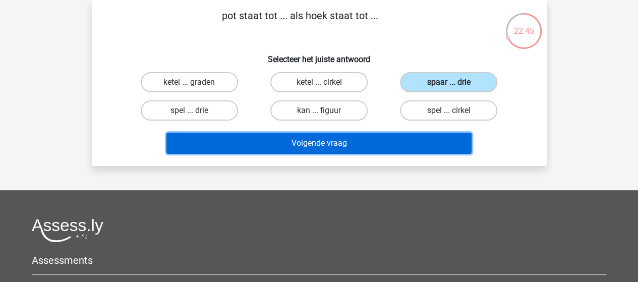
click at [346, 139] on button "Volgende vraag" at bounding box center [318, 143] width 305 height 21
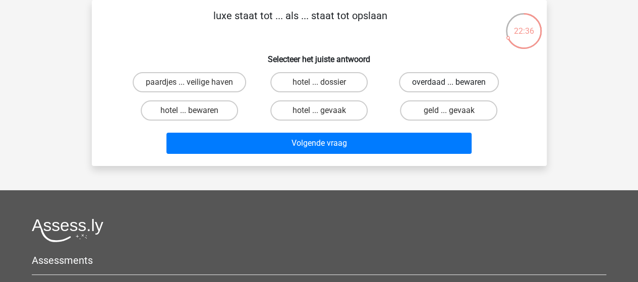
click at [421, 81] on label "overdaad ... bewaren" at bounding box center [449, 82] width 100 height 20
click at [449, 82] on input "overdaad ... bewaren" at bounding box center [452, 85] width 7 height 7
radio input "true"
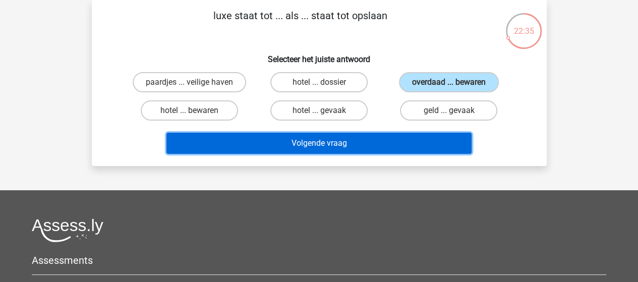
click at [333, 143] on button "Volgende vraag" at bounding box center [318, 143] width 305 height 21
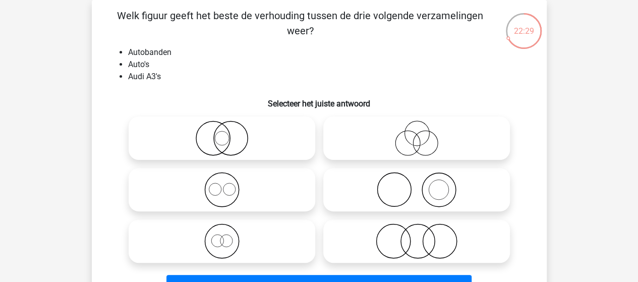
click at [420, 183] on input "radio" at bounding box center [420, 181] width 7 height 7
radio input "true"
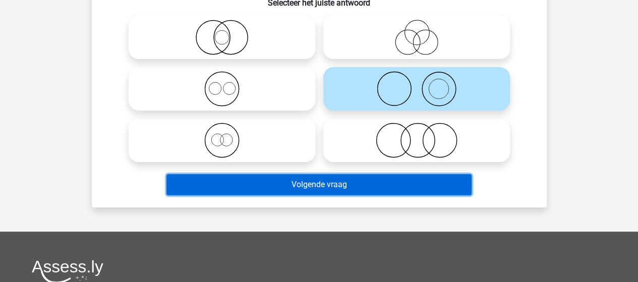
click at [356, 187] on button "Volgende vraag" at bounding box center [318, 184] width 305 height 21
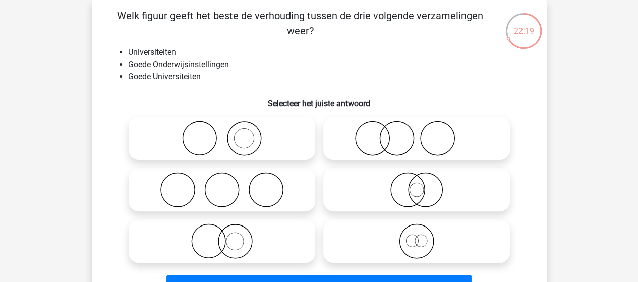
click at [422, 183] on input "radio" at bounding box center [420, 181] width 7 height 7
radio input "true"
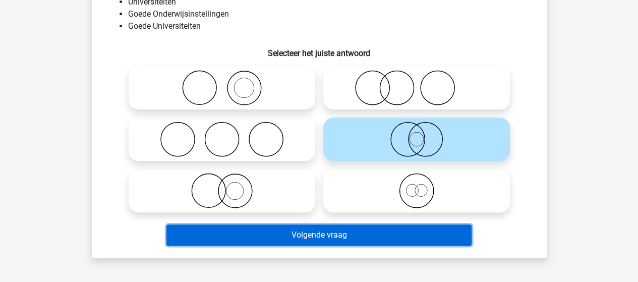
click at [345, 229] on button "Volgende vraag" at bounding box center [318, 234] width 305 height 21
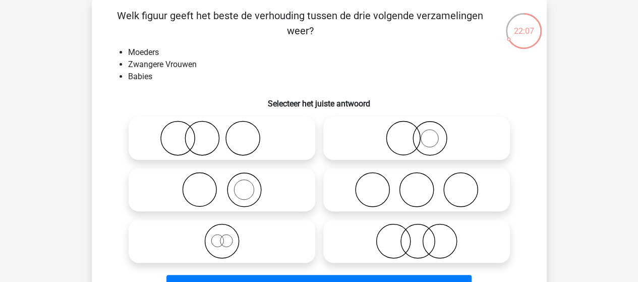
click at [250, 189] on icon at bounding box center [222, 189] width 179 height 35
click at [228, 185] on input "radio" at bounding box center [225, 181] width 7 height 7
radio input "true"
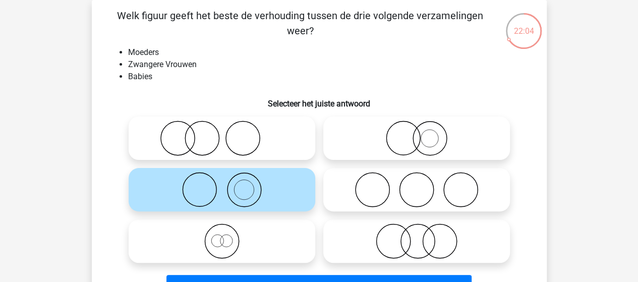
click at [241, 135] on icon at bounding box center [222, 138] width 179 height 35
click at [228, 133] on input "radio" at bounding box center [225, 130] width 7 height 7
radio input "true"
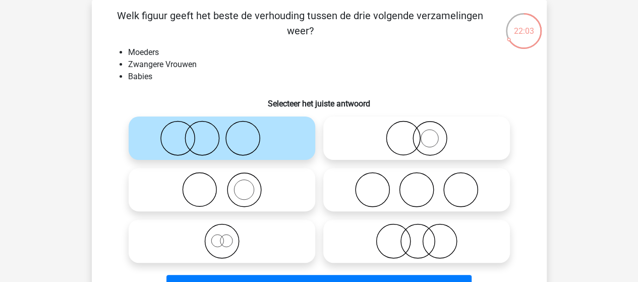
scroll to position [97, 0]
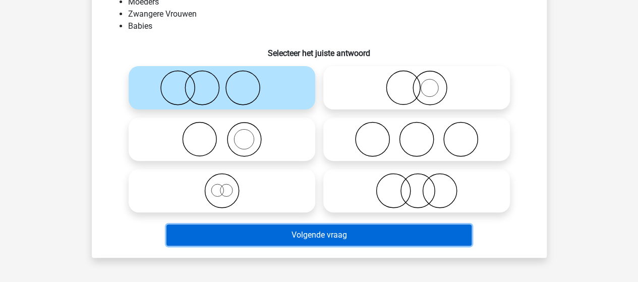
click at [310, 228] on button "Volgende vraag" at bounding box center [318, 234] width 305 height 21
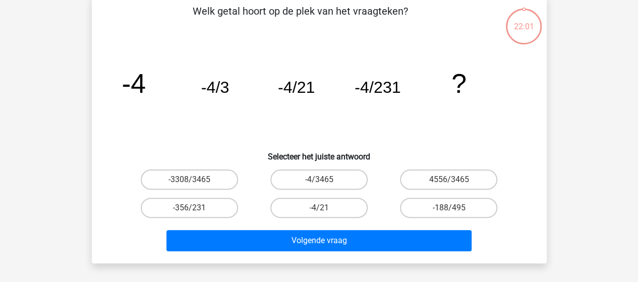
scroll to position [46, 0]
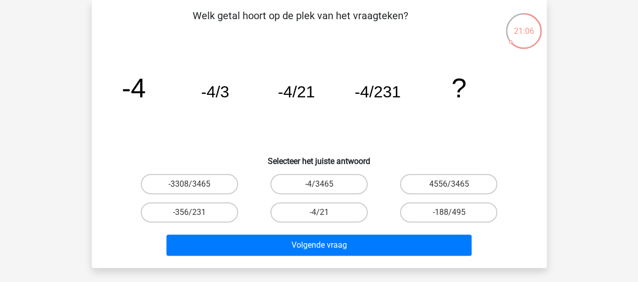
click at [321, 181] on label "-4/3465" at bounding box center [318, 184] width 97 height 20
click at [321, 184] on input "-4/3465" at bounding box center [322, 187] width 7 height 7
radio input "true"
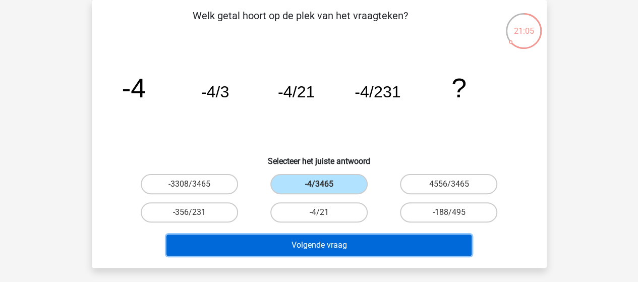
click at [331, 241] on button "Volgende vraag" at bounding box center [318, 244] width 305 height 21
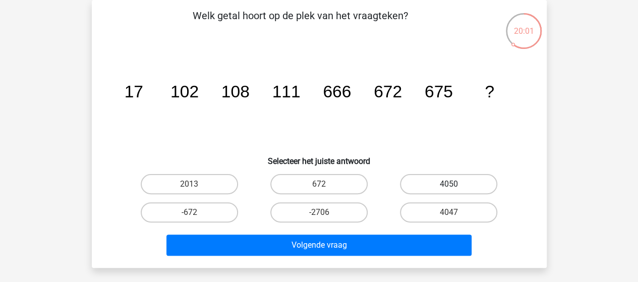
click at [446, 185] on label "4050" at bounding box center [448, 184] width 97 height 20
click at [449, 185] on input "4050" at bounding box center [452, 187] width 7 height 7
radio input "true"
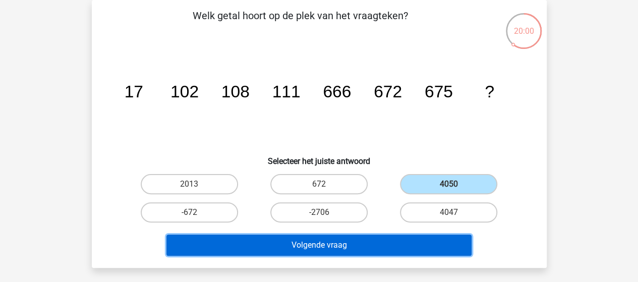
click at [359, 249] on button "Volgende vraag" at bounding box center [318, 244] width 305 height 21
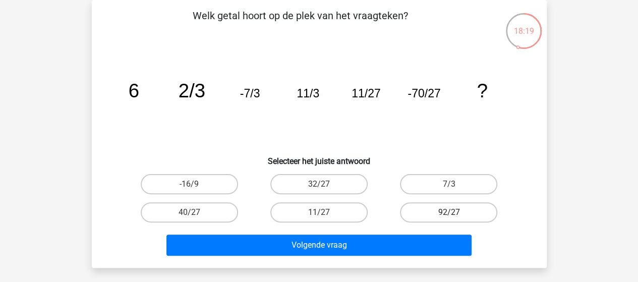
click at [458, 211] on label "92/27" at bounding box center [448, 212] width 97 height 20
click at [455, 212] on input "92/27" at bounding box center [452, 215] width 7 height 7
radio input "true"
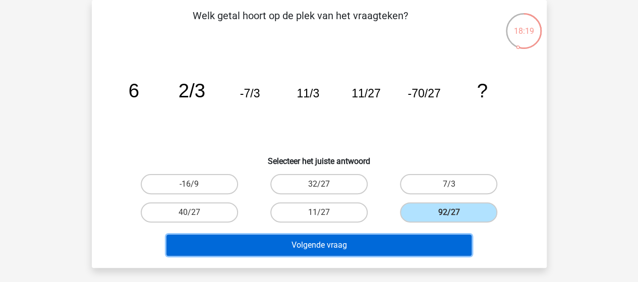
click at [369, 241] on button "Volgende vraag" at bounding box center [318, 244] width 305 height 21
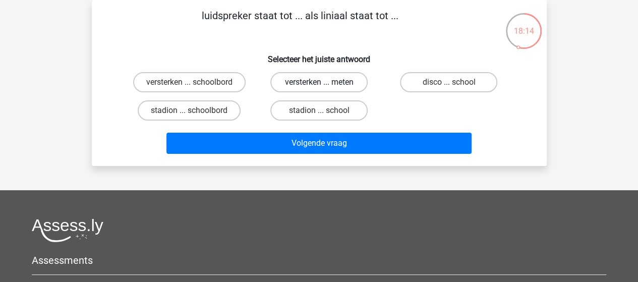
click at [329, 81] on label "versterken ... meten" at bounding box center [318, 82] width 97 height 20
click at [325, 82] on input "versterken ... meten" at bounding box center [322, 85] width 7 height 7
radio input "true"
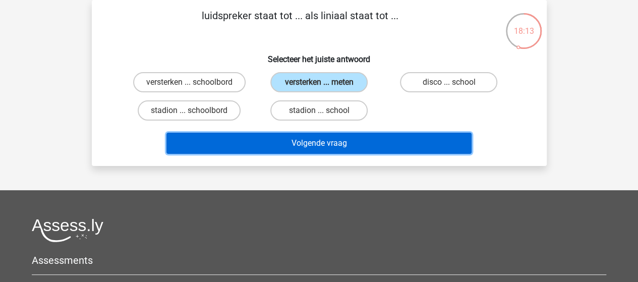
click at [324, 142] on button "Volgende vraag" at bounding box center [318, 143] width 305 height 21
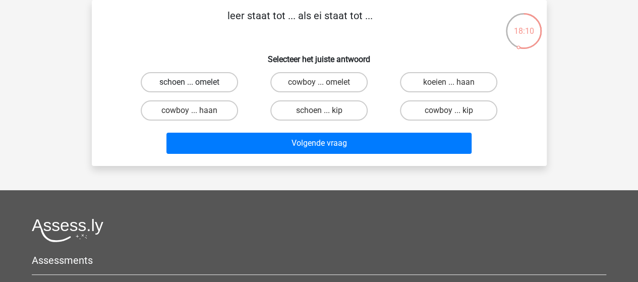
click at [213, 81] on label "schoen ... omelet" at bounding box center [189, 82] width 97 height 20
click at [196, 82] on input "schoen ... omelet" at bounding box center [192, 85] width 7 height 7
radio input "true"
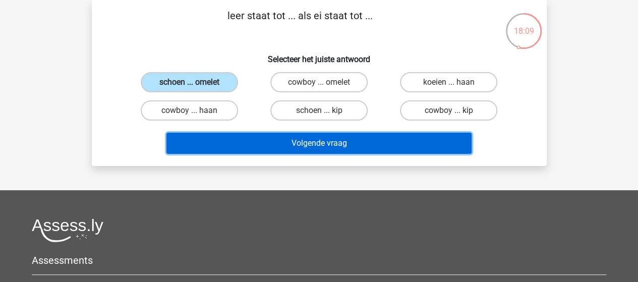
click at [308, 143] on button "Volgende vraag" at bounding box center [318, 143] width 305 height 21
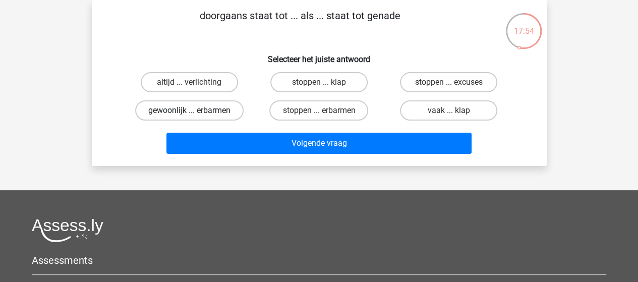
click at [207, 108] on label "gewoonlijk ... erbarmen" at bounding box center [189, 110] width 108 height 20
click at [196, 110] on input "gewoonlijk ... erbarmen" at bounding box center [192, 113] width 7 height 7
radio input "true"
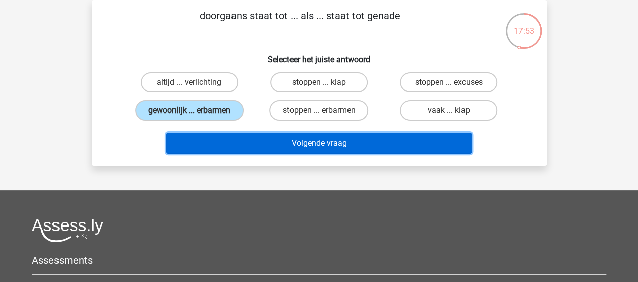
click at [311, 143] on button "Volgende vraag" at bounding box center [318, 143] width 305 height 21
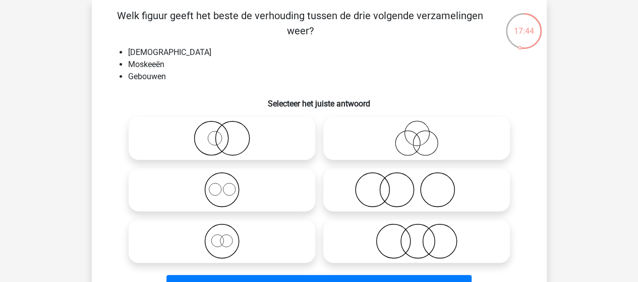
click at [239, 183] on icon at bounding box center [222, 189] width 179 height 35
click at [228, 183] on input "radio" at bounding box center [225, 181] width 7 height 7
radio input "true"
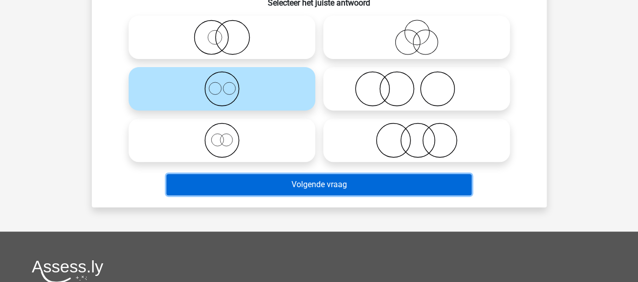
click at [296, 185] on button "Volgende vraag" at bounding box center [318, 184] width 305 height 21
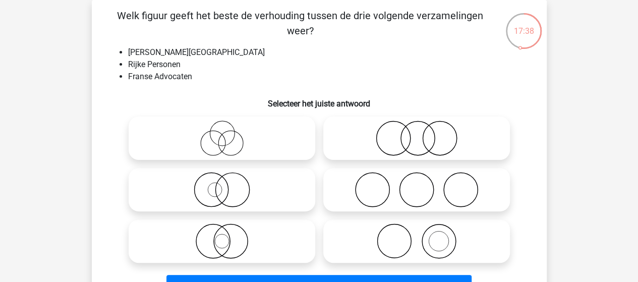
click at [394, 132] on icon at bounding box center [416, 138] width 179 height 35
click at [417, 132] on input "radio" at bounding box center [420, 130] width 7 height 7
radio input "true"
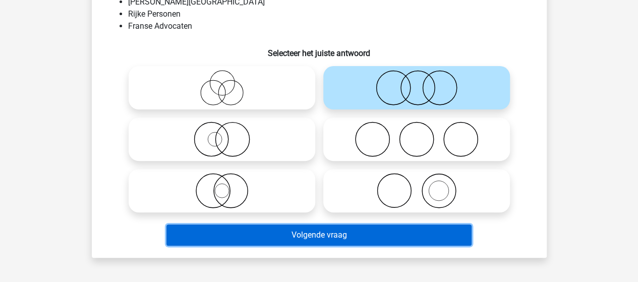
click at [340, 229] on button "Volgende vraag" at bounding box center [318, 234] width 305 height 21
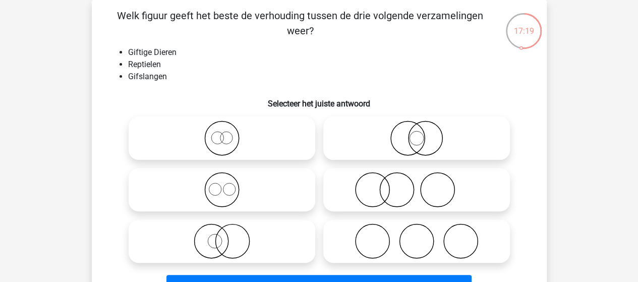
click at [421, 138] on icon at bounding box center [416, 138] width 179 height 35
click at [421, 133] on input "radio" at bounding box center [420, 130] width 7 height 7
radio input "true"
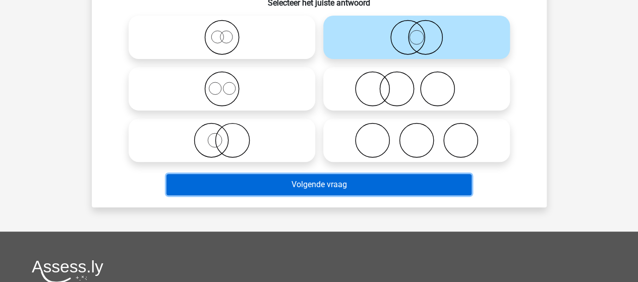
click at [365, 182] on button "Volgende vraag" at bounding box center [318, 184] width 305 height 21
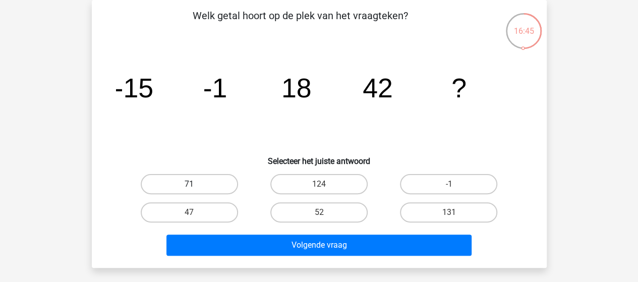
click at [183, 180] on label "71" at bounding box center [189, 184] width 97 height 20
click at [189, 184] on input "71" at bounding box center [192, 187] width 7 height 7
radio input "true"
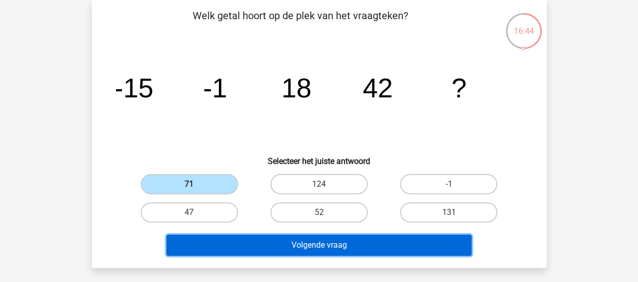
click at [270, 241] on button "Volgende vraag" at bounding box center [318, 244] width 305 height 21
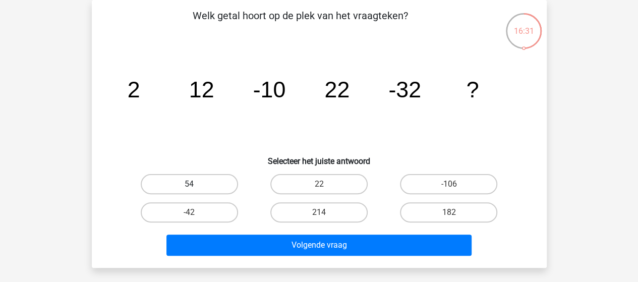
click at [206, 183] on label "54" at bounding box center [189, 184] width 97 height 20
click at [196, 184] on input "54" at bounding box center [192, 187] width 7 height 7
radio input "true"
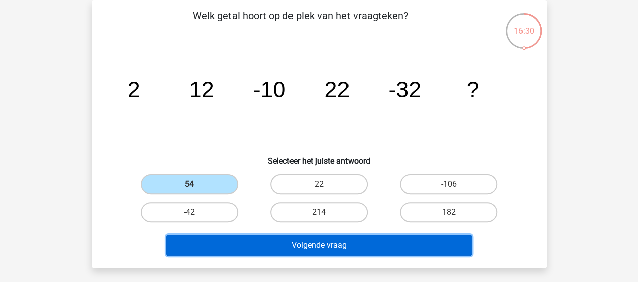
click at [306, 245] on button "Volgende vraag" at bounding box center [318, 244] width 305 height 21
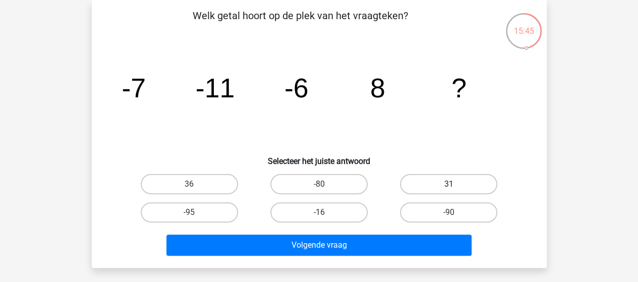
click at [435, 185] on label "31" at bounding box center [448, 184] width 97 height 20
click at [449, 185] on input "31" at bounding box center [452, 187] width 7 height 7
radio input "true"
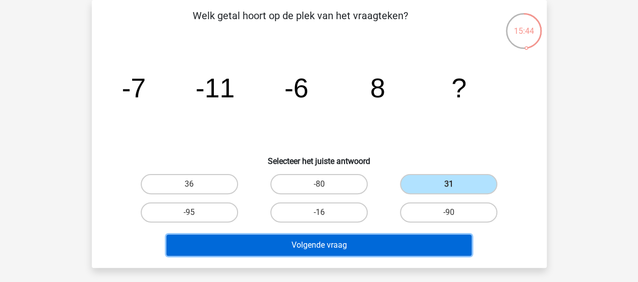
click at [373, 241] on button "Volgende vraag" at bounding box center [318, 244] width 305 height 21
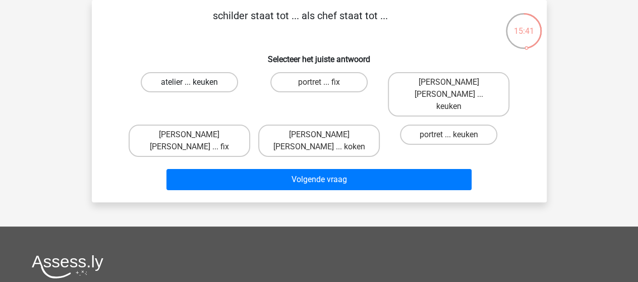
click at [211, 83] on label "atelier ... keuken" at bounding box center [189, 82] width 97 height 20
click at [196, 83] on input "atelier ... keuken" at bounding box center [192, 85] width 7 height 7
radio input "true"
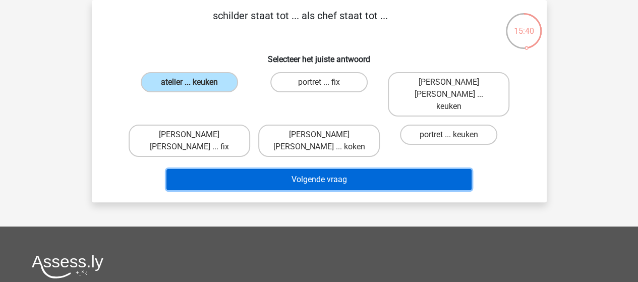
click at [325, 169] on button "Volgende vraag" at bounding box center [318, 179] width 305 height 21
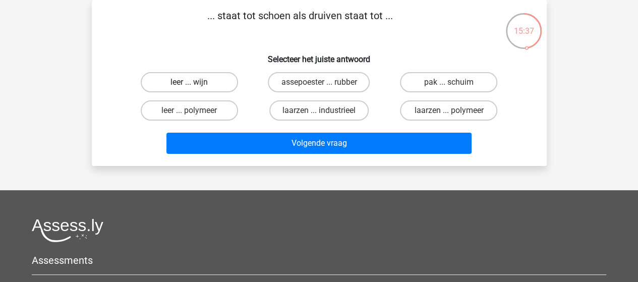
click at [216, 83] on label "leer ... wijn" at bounding box center [189, 82] width 97 height 20
click at [196, 83] on input "leer ... wijn" at bounding box center [192, 85] width 7 height 7
radio input "true"
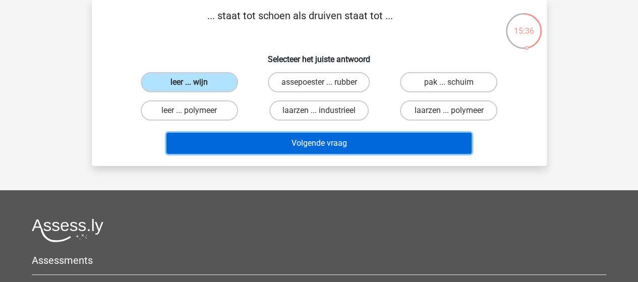
click at [304, 140] on button "Volgende vraag" at bounding box center [318, 143] width 305 height 21
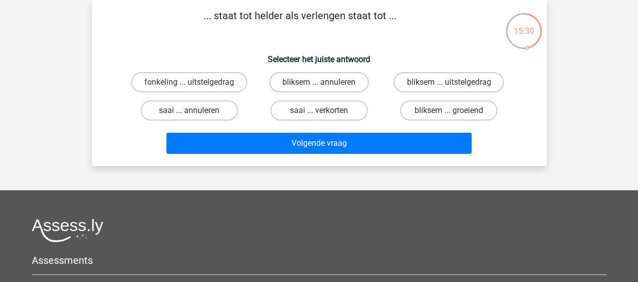
click at [320, 110] on input "saai ... verkorten" at bounding box center [322, 113] width 7 height 7
radio input "true"
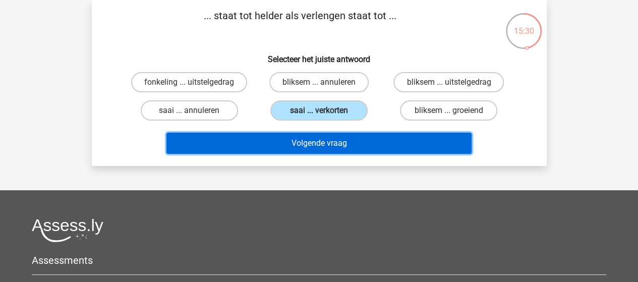
click at [315, 142] on button "Volgende vraag" at bounding box center [318, 143] width 305 height 21
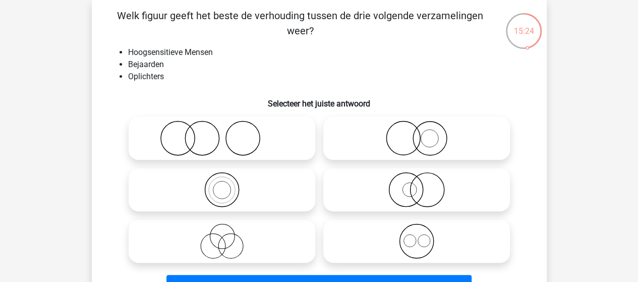
click at [239, 238] on icon at bounding box center [222, 240] width 179 height 35
click at [228, 236] on input "radio" at bounding box center [225, 232] width 7 height 7
radio input "true"
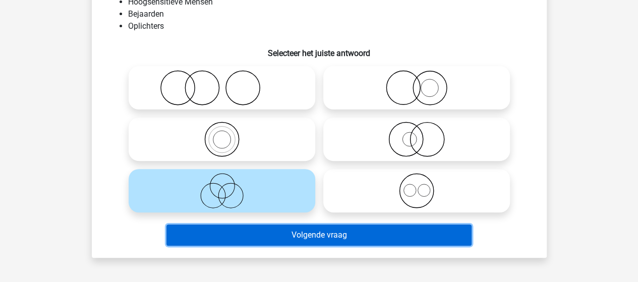
click at [323, 231] on button "Volgende vraag" at bounding box center [318, 234] width 305 height 21
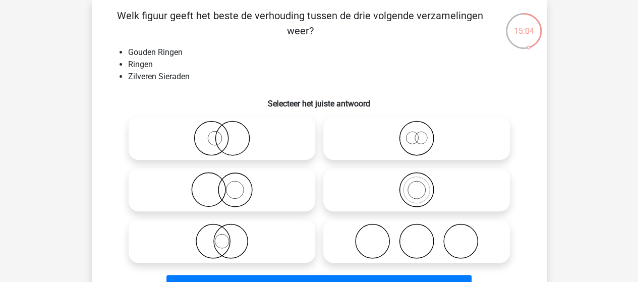
click at [237, 183] on icon at bounding box center [222, 189] width 179 height 35
click at [228, 183] on input "radio" at bounding box center [225, 181] width 7 height 7
radio input "true"
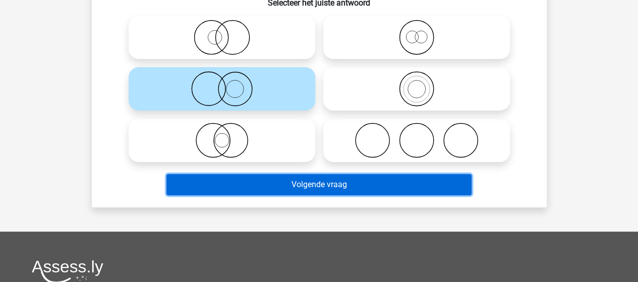
click at [325, 185] on button "Volgende vraag" at bounding box center [318, 184] width 305 height 21
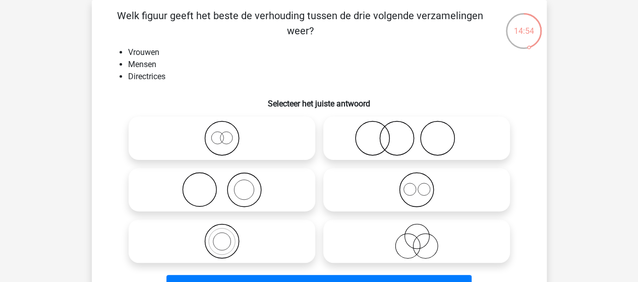
click at [226, 240] on icon at bounding box center [222, 240] width 179 height 35
click at [226, 236] on input "radio" at bounding box center [225, 232] width 7 height 7
radio input "true"
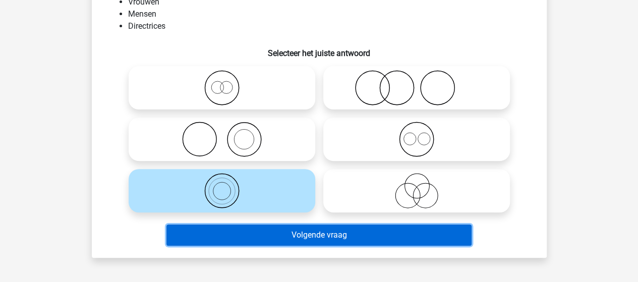
click at [311, 236] on button "Volgende vraag" at bounding box center [318, 234] width 305 height 21
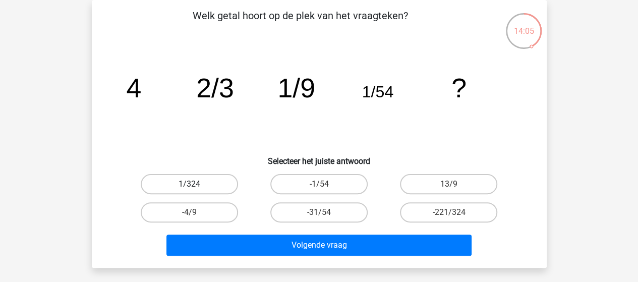
click at [207, 182] on label "1/324" at bounding box center [189, 184] width 97 height 20
click at [196, 184] on input "1/324" at bounding box center [192, 187] width 7 height 7
radio input "true"
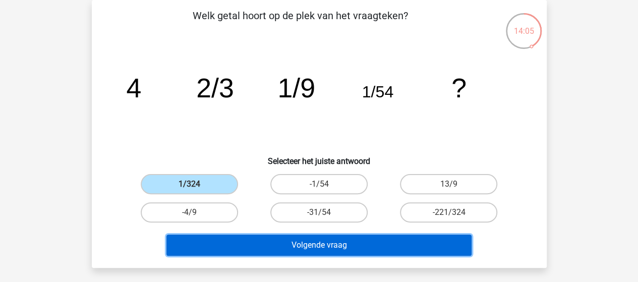
click at [308, 242] on button "Volgende vraag" at bounding box center [318, 244] width 305 height 21
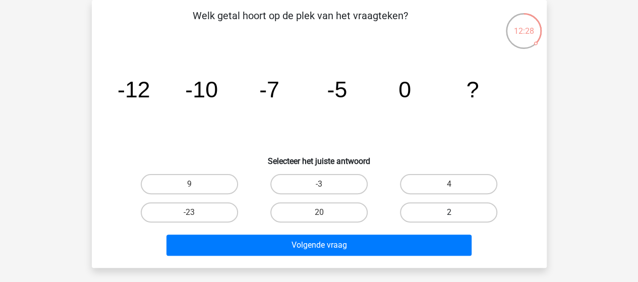
click at [456, 213] on label "2" at bounding box center [448, 212] width 97 height 20
click at [455, 213] on input "2" at bounding box center [452, 215] width 7 height 7
radio input "true"
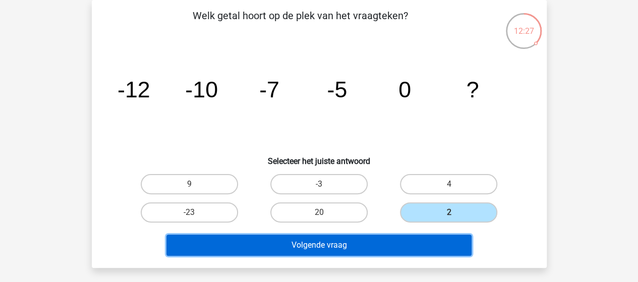
click at [359, 243] on button "Volgende vraag" at bounding box center [318, 244] width 305 height 21
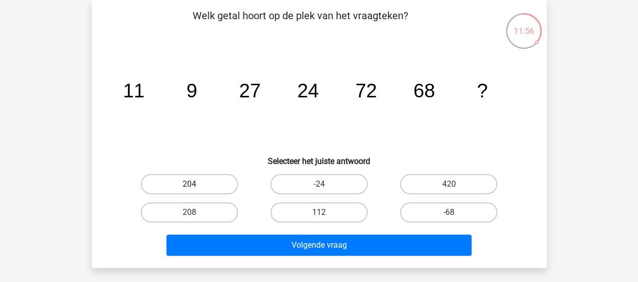
click at [188, 182] on label "204" at bounding box center [189, 184] width 97 height 20
click at [189, 184] on input "204" at bounding box center [192, 187] width 7 height 7
radio input "true"
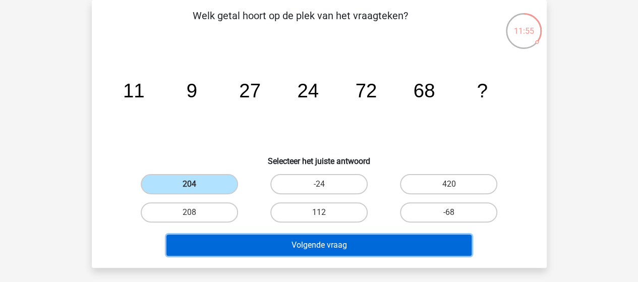
click at [308, 246] on button "Volgende vraag" at bounding box center [318, 244] width 305 height 21
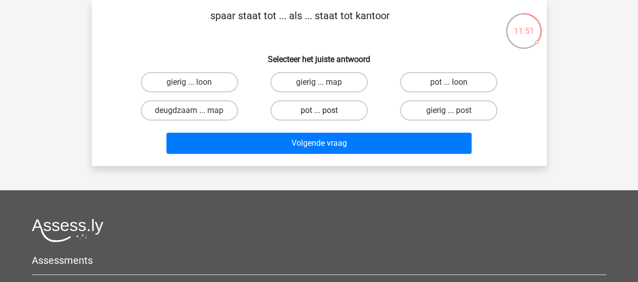
click at [331, 109] on label "pot ... post" at bounding box center [318, 110] width 97 height 20
click at [325, 110] on input "pot ... post" at bounding box center [322, 113] width 7 height 7
radio input "true"
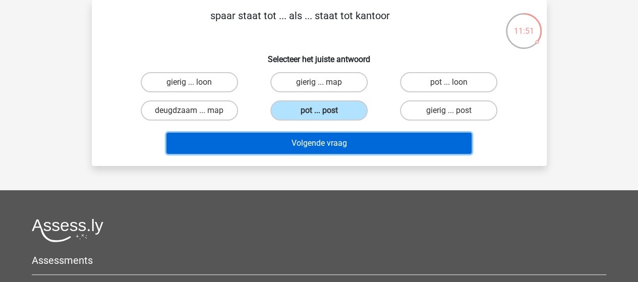
click at [335, 140] on button "Volgende vraag" at bounding box center [318, 143] width 305 height 21
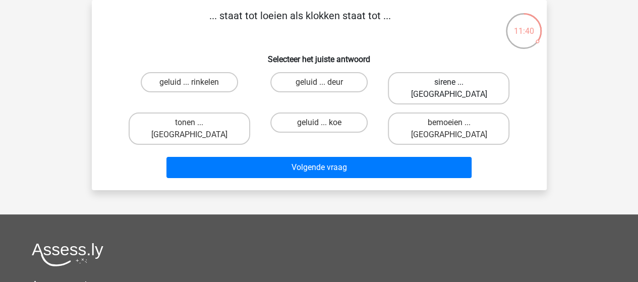
click at [437, 80] on label "sirene ... luiden" at bounding box center [449, 88] width 122 height 32
click at [449, 82] on input "sirene ... luiden" at bounding box center [452, 85] width 7 height 7
radio input "true"
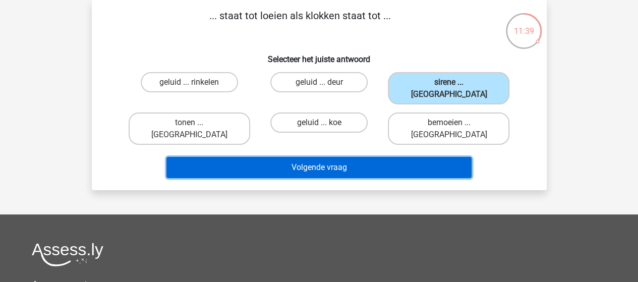
click at [327, 157] on button "Volgende vraag" at bounding box center [318, 167] width 305 height 21
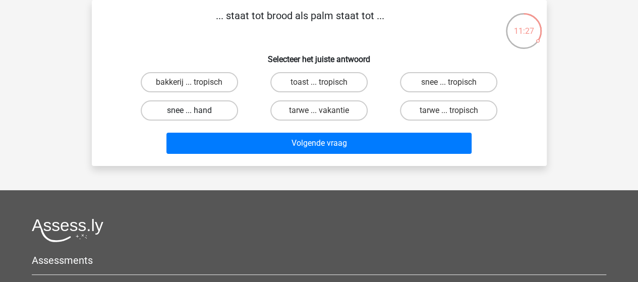
click at [205, 110] on label "snee ... hand" at bounding box center [189, 110] width 97 height 20
click at [196, 110] on input "snee ... hand" at bounding box center [192, 113] width 7 height 7
radio input "true"
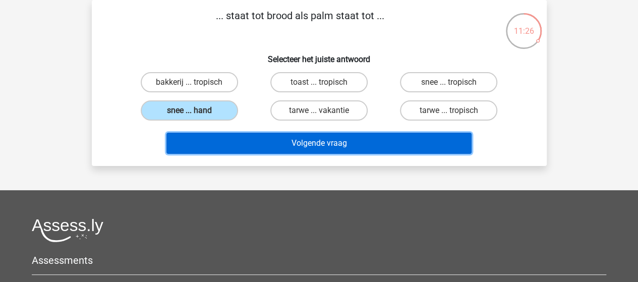
click at [271, 139] on button "Volgende vraag" at bounding box center [318, 143] width 305 height 21
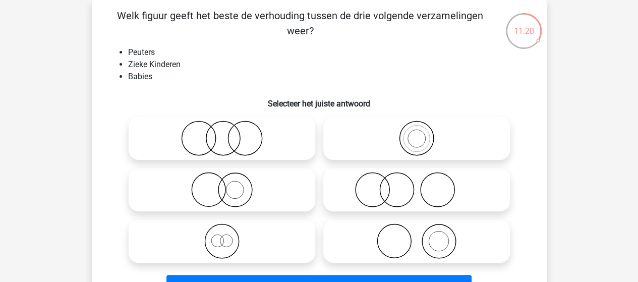
click at [253, 132] on icon at bounding box center [222, 138] width 179 height 35
click at [228, 132] on input "radio" at bounding box center [225, 130] width 7 height 7
radio input "true"
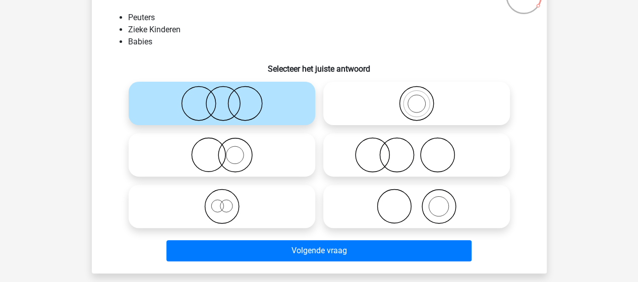
scroll to position [97, 0]
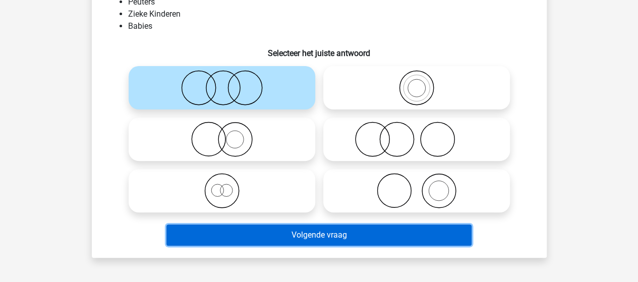
click at [311, 236] on button "Volgende vraag" at bounding box center [318, 234] width 305 height 21
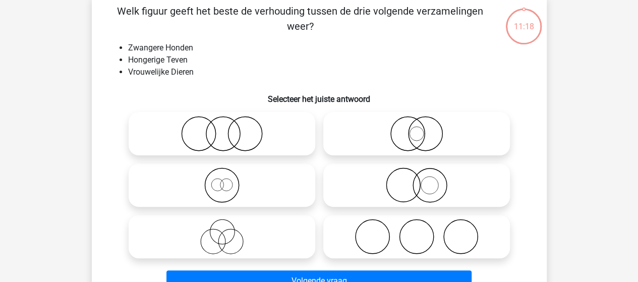
scroll to position [46, 0]
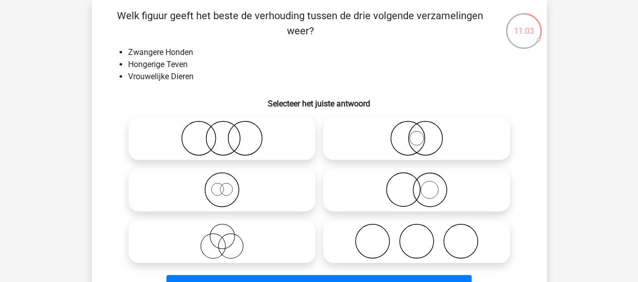
click at [221, 191] on icon at bounding box center [222, 189] width 179 height 35
click at [222, 185] on input "radio" at bounding box center [225, 181] width 7 height 7
radio input "true"
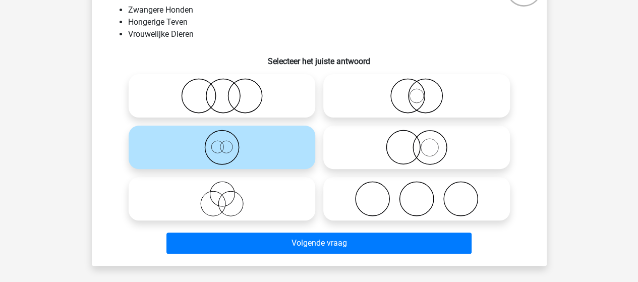
scroll to position [147, 0]
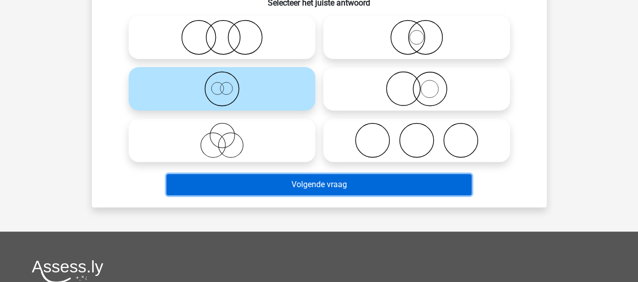
click at [313, 185] on button "Volgende vraag" at bounding box center [318, 184] width 305 height 21
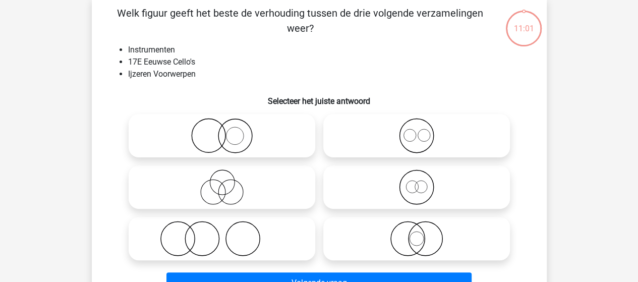
scroll to position [46, 0]
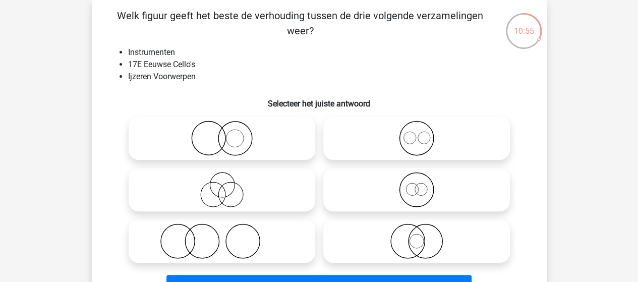
click at [238, 137] on icon at bounding box center [222, 138] width 179 height 35
click at [228, 133] on input "radio" at bounding box center [225, 130] width 7 height 7
radio input "true"
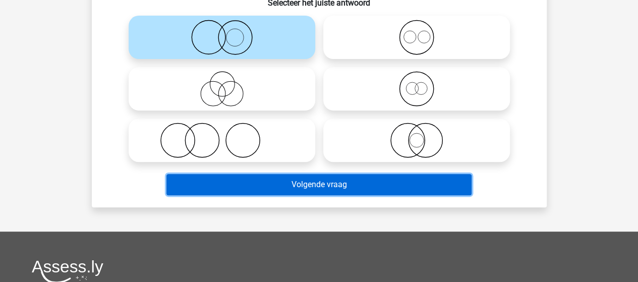
click at [307, 177] on button "Volgende vraag" at bounding box center [318, 184] width 305 height 21
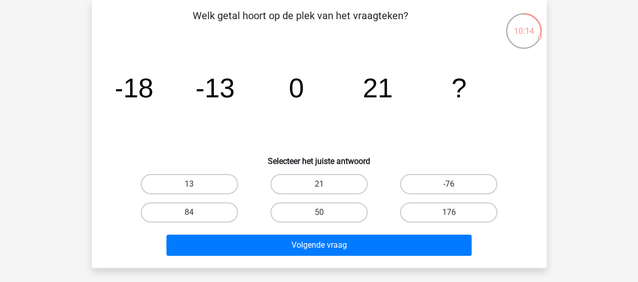
click at [323, 213] on input "50" at bounding box center [322, 215] width 7 height 7
radio input "true"
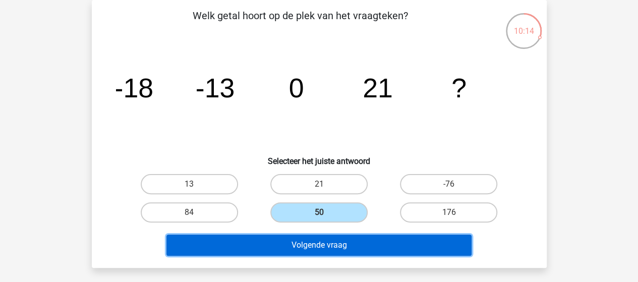
click at [320, 240] on button "Volgende vraag" at bounding box center [318, 244] width 305 height 21
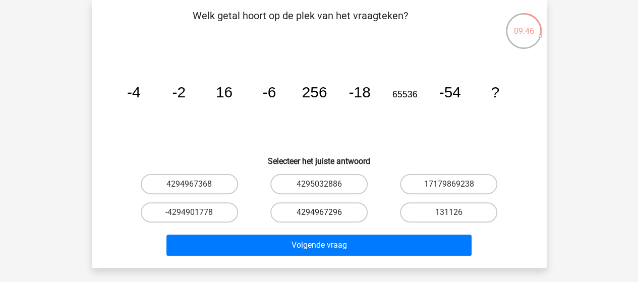
click at [328, 214] on label "4294967296" at bounding box center [318, 212] width 97 height 20
click at [325, 214] on input "4294967296" at bounding box center [322, 215] width 7 height 7
radio input "true"
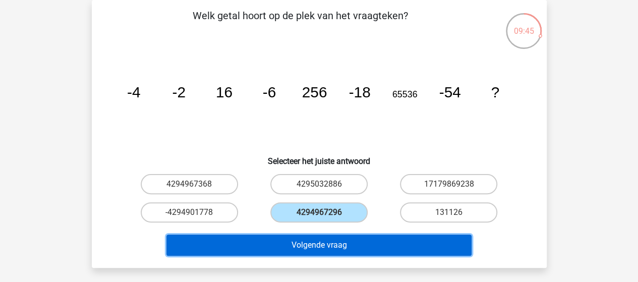
click at [333, 244] on button "Volgende vraag" at bounding box center [318, 244] width 305 height 21
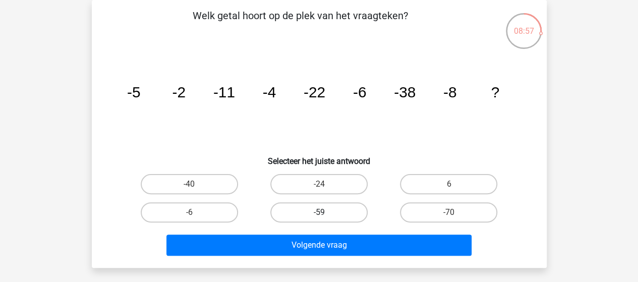
click at [250, 194] on div "-59" at bounding box center [190, 184] width 122 height 20
click at [324, 210] on label "-59" at bounding box center [318, 212] width 97 height 20
click at [324, 212] on input "-59" at bounding box center [322, 215] width 7 height 7
radio input "true"
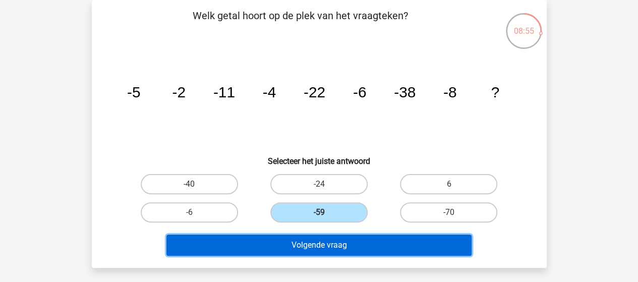
drag, startPoint x: 331, startPoint y: 245, endPoint x: 334, endPoint y: 235, distance: 10.0
click at [331, 243] on button "Volgende vraag" at bounding box center [318, 244] width 305 height 21
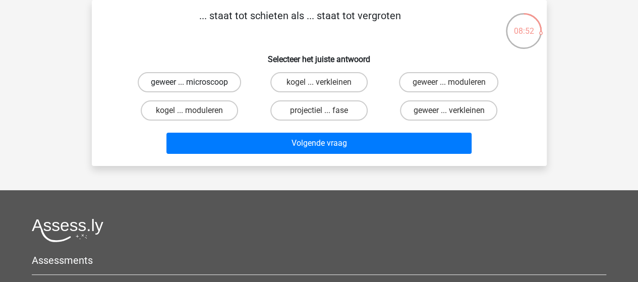
click at [218, 84] on label "geweer ... microscoop" at bounding box center [189, 82] width 103 height 20
click at [196, 84] on input "geweer ... microscoop" at bounding box center [192, 85] width 7 height 7
radio input "true"
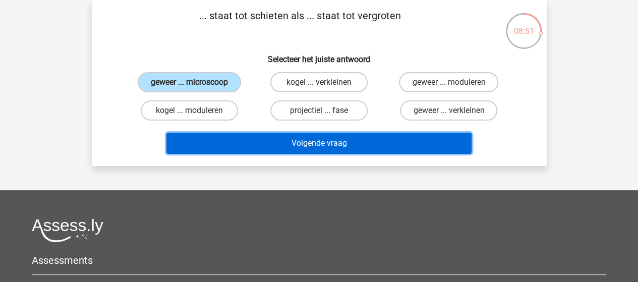
click at [315, 144] on button "Volgende vraag" at bounding box center [318, 143] width 305 height 21
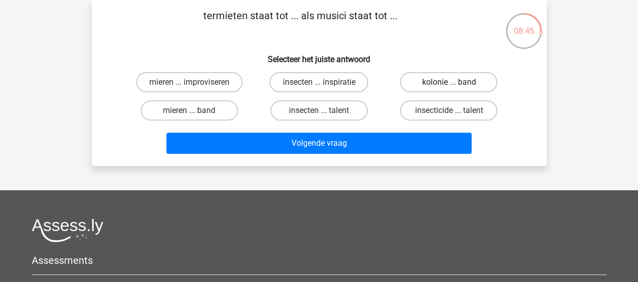
click at [435, 84] on label "kolonie ... band" at bounding box center [448, 82] width 97 height 20
click at [449, 84] on input "kolonie ... band" at bounding box center [452, 85] width 7 height 7
radio input "true"
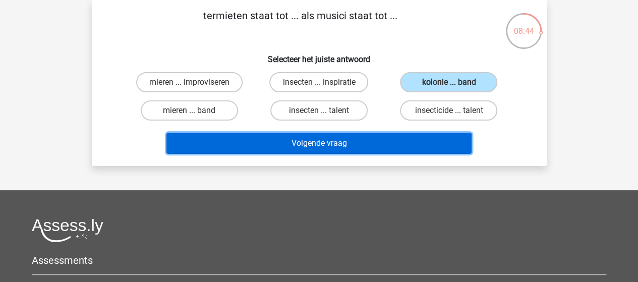
click at [379, 142] on button "Volgende vraag" at bounding box center [318, 143] width 305 height 21
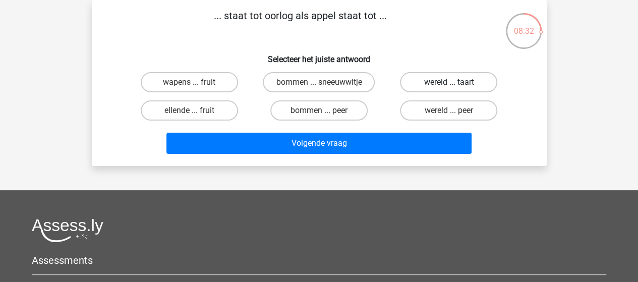
click at [430, 79] on label "wereld ... taart" at bounding box center [448, 82] width 97 height 20
click at [449, 82] on input "wereld ... taart" at bounding box center [452, 85] width 7 height 7
radio input "true"
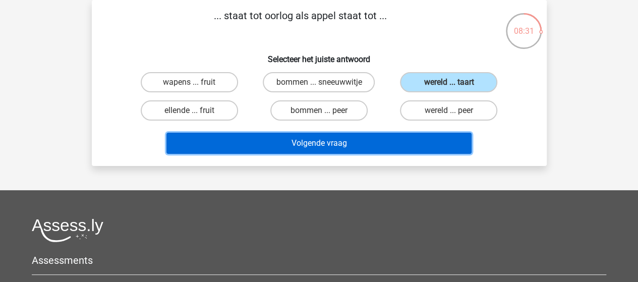
click at [328, 139] on button "Volgende vraag" at bounding box center [318, 143] width 305 height 21
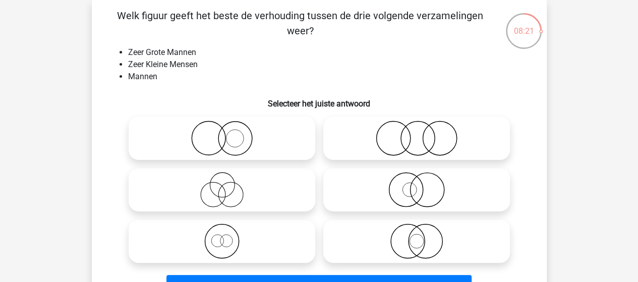
click at [243, 136] on icon at bounding box center [222, 138] width 179 height 35
click at [228, 133] on input "radio" at bounding box center [225, 130] width 7 height 7
radio input "true"
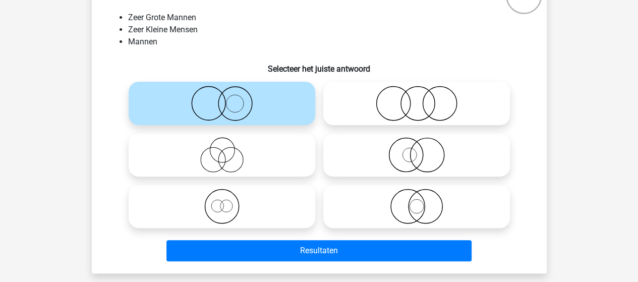
scroll to position [147, 0]
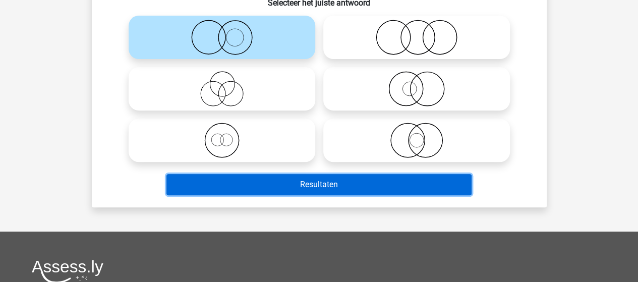
click at [313, 179] on button "Resultaten" at bounding box center [318, 184] width 305 height 21
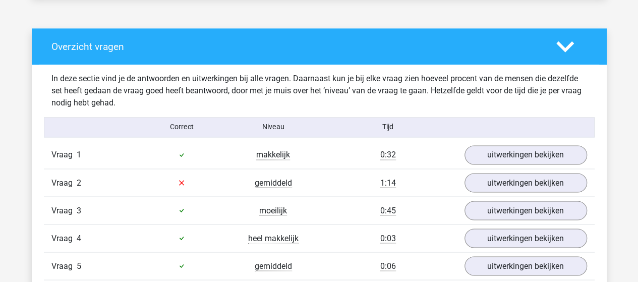
scroll to position [756, 0]
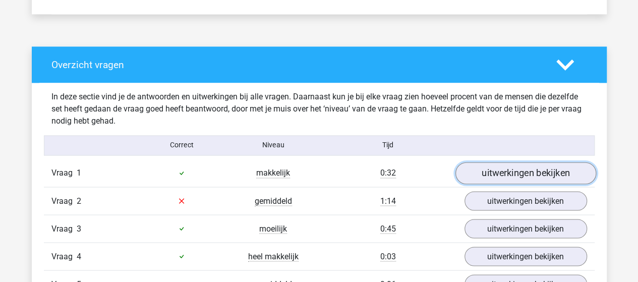
click at [519, 168] on link "uitwerkingen bekijken" at bounding box center [525, 173] width 141 height 22
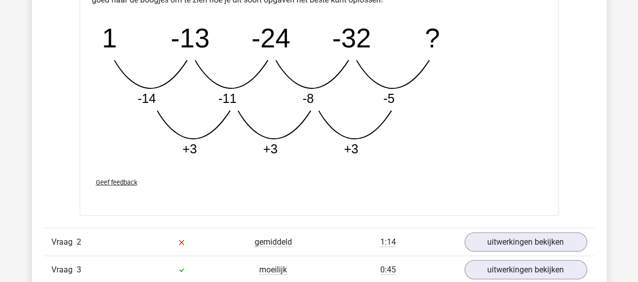
scroll to position [1311, 0]
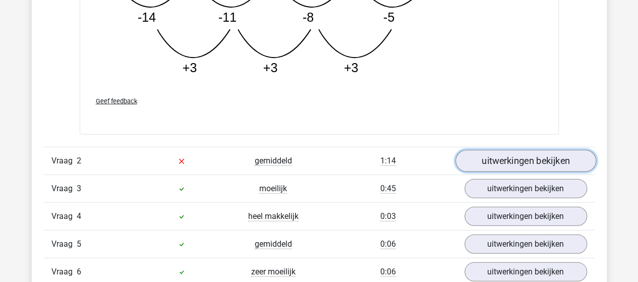
click at [505, 157] on link "uitwerkingen bekijken" at bounding box center [525, 161] width 141 height 22
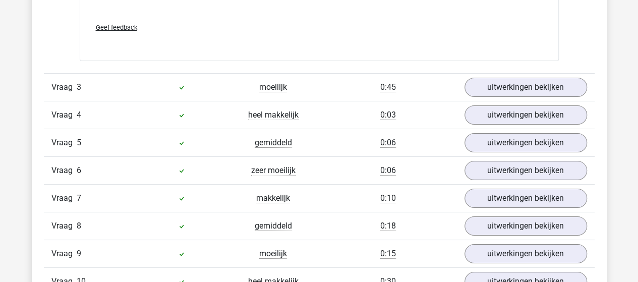
scroll to position [1866, 0]
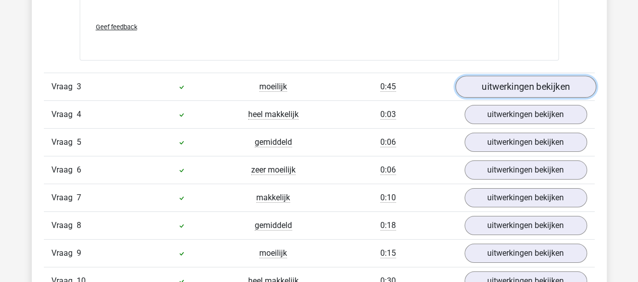
click at [506, 86] on link "uitwerkingen bekijken" at bounding box center [525, 87] width 141 height 22
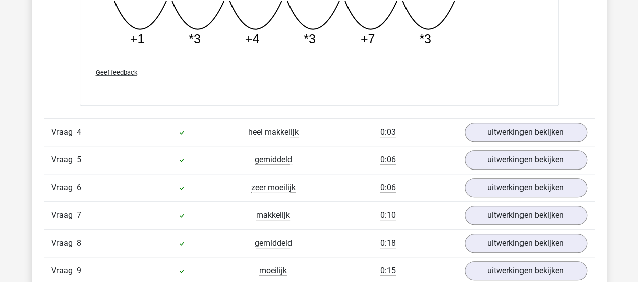
scroll to position [2320, 0]
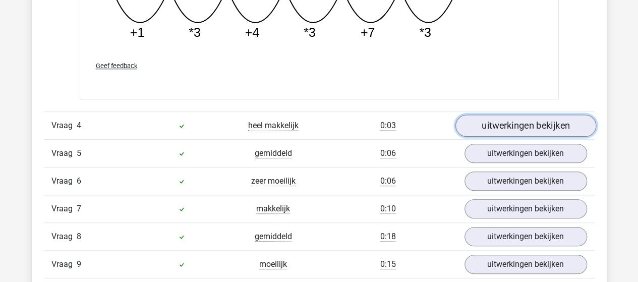
click at [529, 121] on link "uitwerkingen bekijken" at bounding box center [525, 125] width 141 height 22
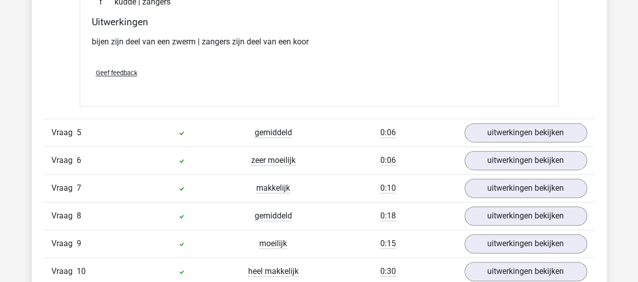
scroll to position [2572, 0]
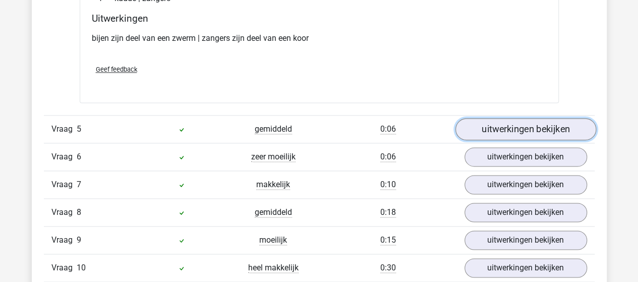
click at [518, 125] on link "uitwerkingen bekijken" at bounding box center [525, 129] width 141 height 22
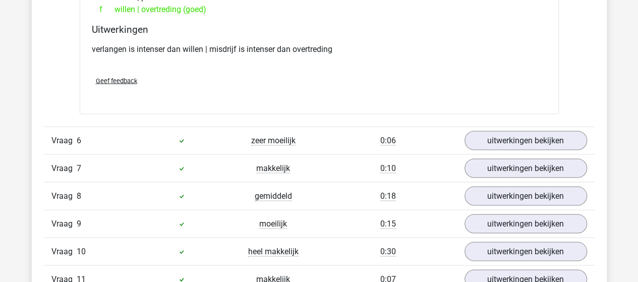
scroll to position [2824, 0]
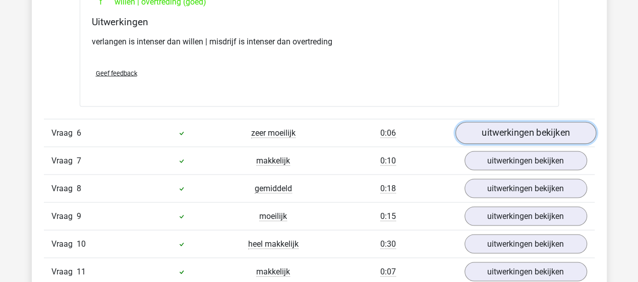
click at [514, 125] on link "uitwerkingen bekijken" at bounding box center [525, 133] width 141 height 22
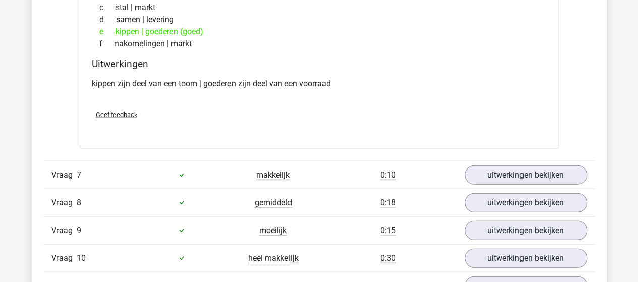
scroll to position [3076, 0]
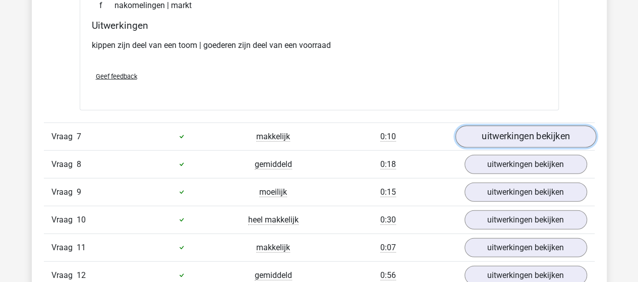
click at [513, 127] on link "uitwerkingen bekijken" at bounding box center [525, 137] width 141 height 22
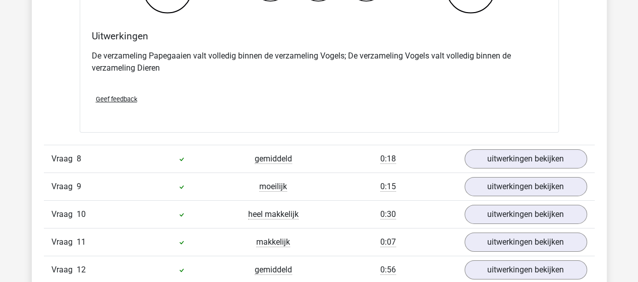
scroll to position [3479, 0]
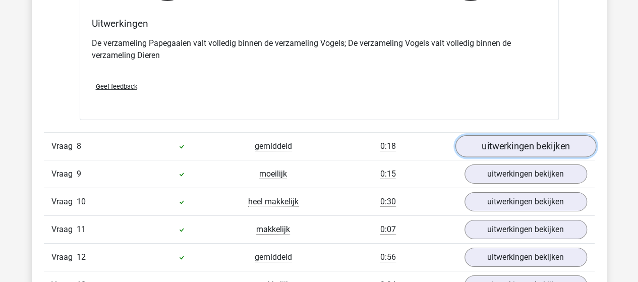
click at [513, 135] on link "uitwerkingen bekijken" at bounding box center [525, 146] width 141 height 22
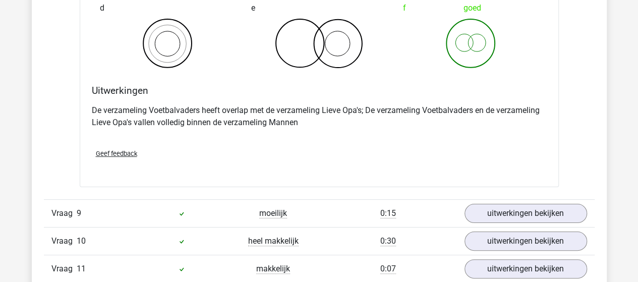
scroll to position [3883, 0]
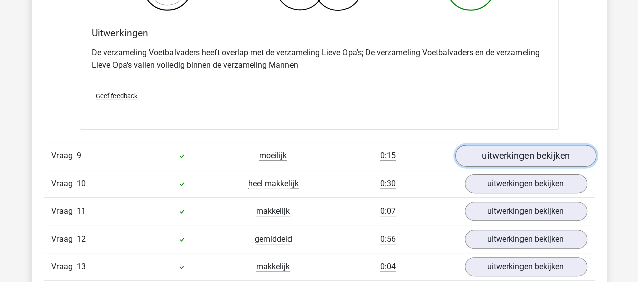
click at [516, 145] on link "uitwerkingen bekijken" at bounding box center [525, 156] width 141 height 22
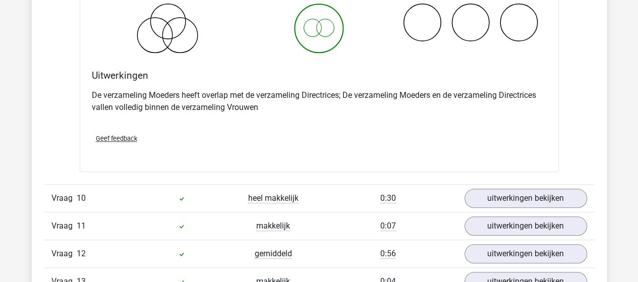
scroll to position [4286, 0]
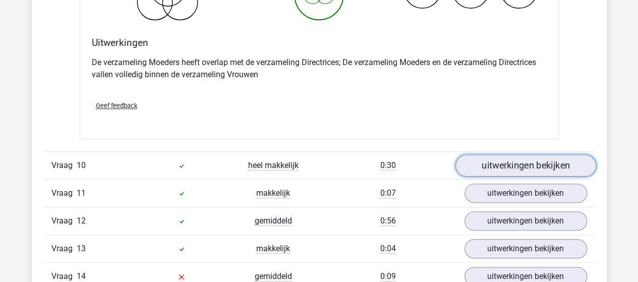
click at [512, 156] on link "uitwerkingen bekijken" at bounding box center [525, 165] width 141 height 22
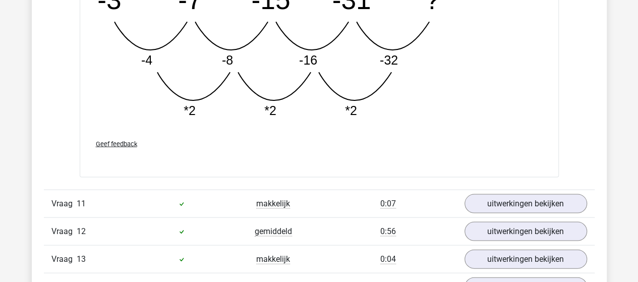
scroll to position [4790, 0]
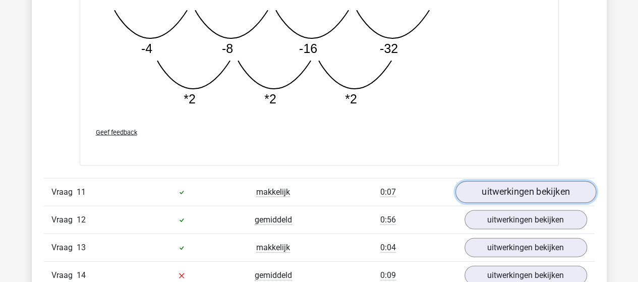
click at [525, 181] on link "uitwerkingen bekijken" at bounding box center [525, 192] width 141 height 22
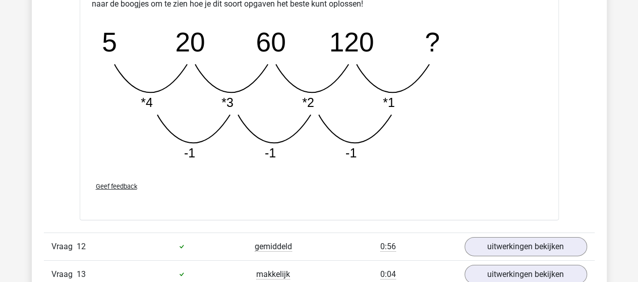
scroll to position [5295, 0]
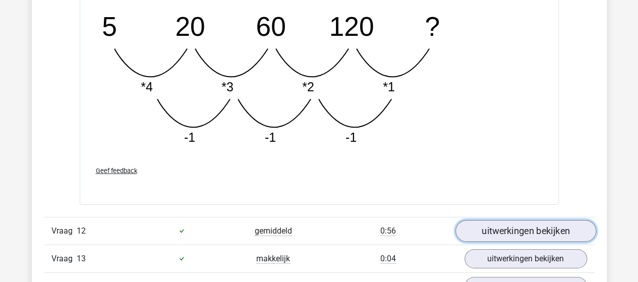
click at [526, 221] on link "uitwerkingen bekijken" at bounding box center [525, 231] width 141 height 22
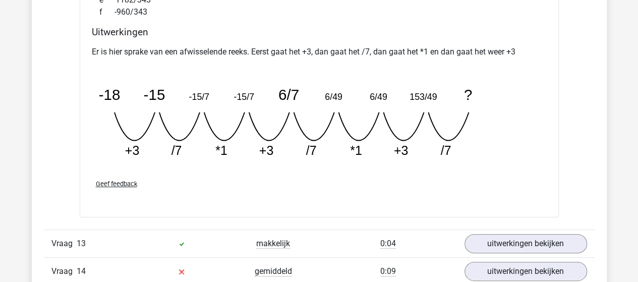
scroll to position [5849, 0]
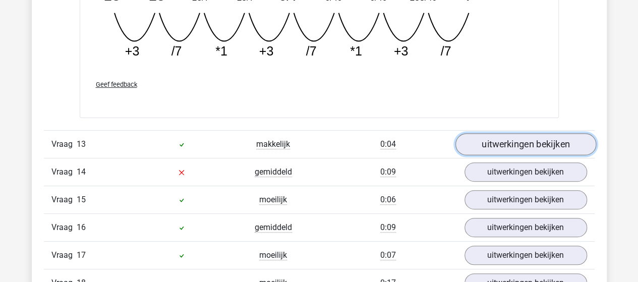
click at [525, 135] on link "uitwerkingen bekijken" at bounding box center [525, 144] width 141 height 22
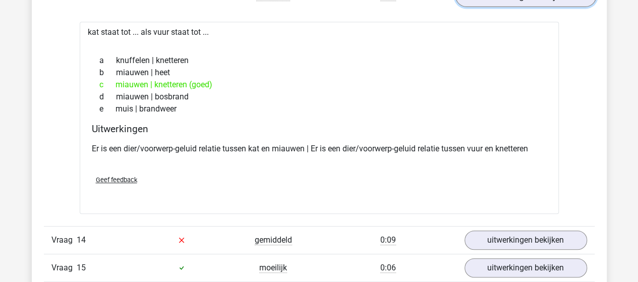
scroll to position [6051, 0]
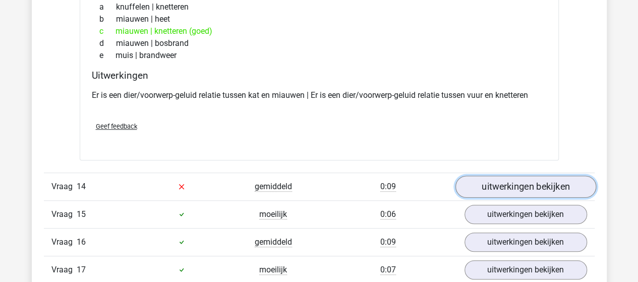
click at [511, 175] on link "uitwerkingen bekijken" at bounding box center [525, 186] width 141 height 22
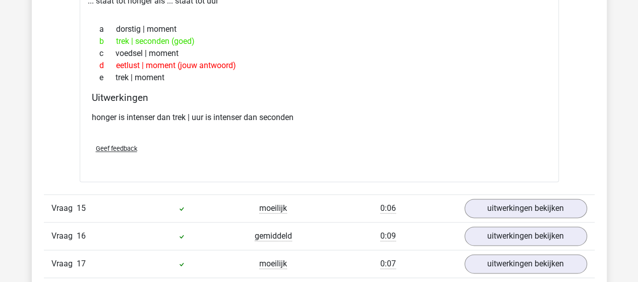
scroll to position [6303, 0]
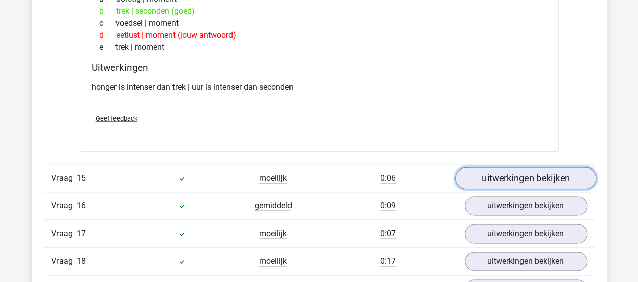
click at [502, 167] on link "uitwerkingen bekijken" at bounding box center [525, 178] width 141 height 22
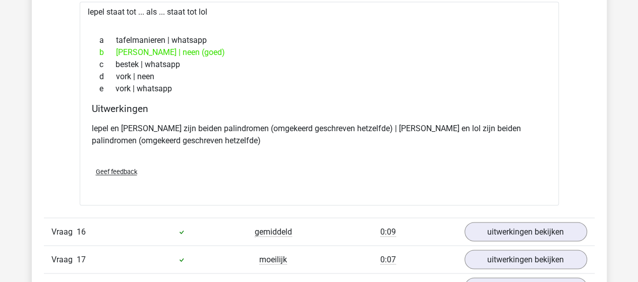
scroll to position [6555, 0]
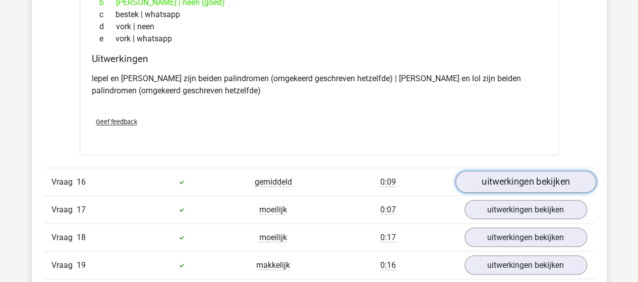
click at [506, 170] on link "uitwerkingen bekijken" at bounding box center [525, 181] width 141 height 22
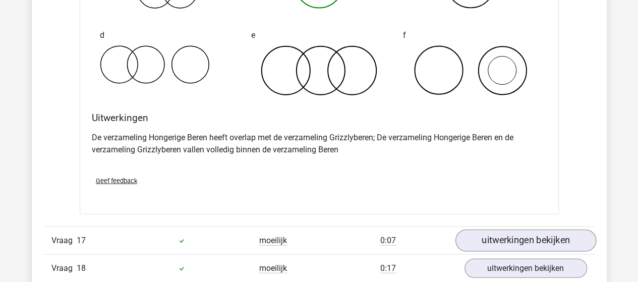
scroll to position [7009, 0]
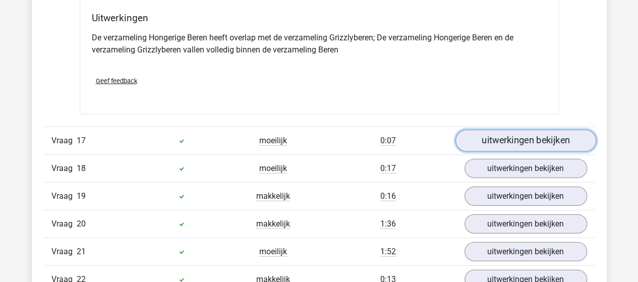
click at [509, 130] on link "uitwerkingen bekijken" at bounding box center [525, 141] width 141 height 22
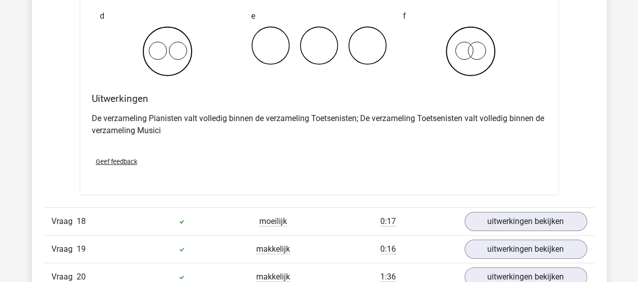
scroll to position [7362, 0]
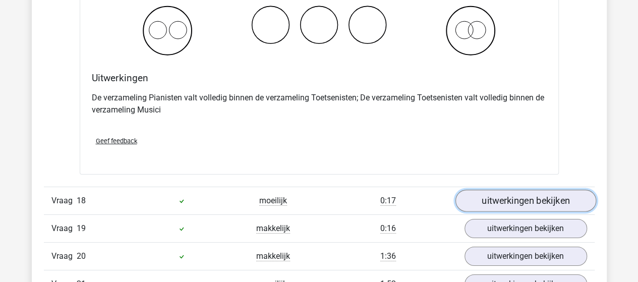
click at [528, 190] on link "uitwerkingen bekijken" at bounding box center [525, 201] width 141 height 22
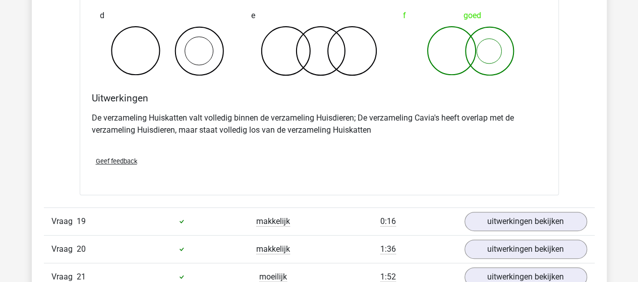
scroll to position [7765, 0]
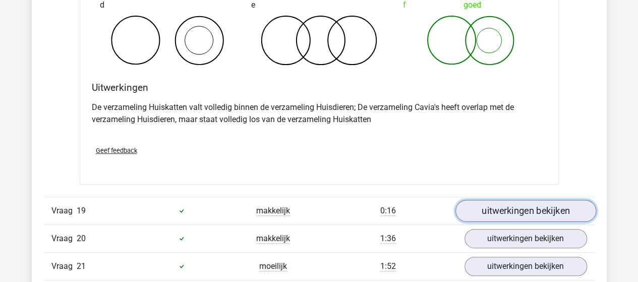
click at [521, 200] on link "uitwerkingen bekijken" at bounding box center [525, 211] width 141 height 22
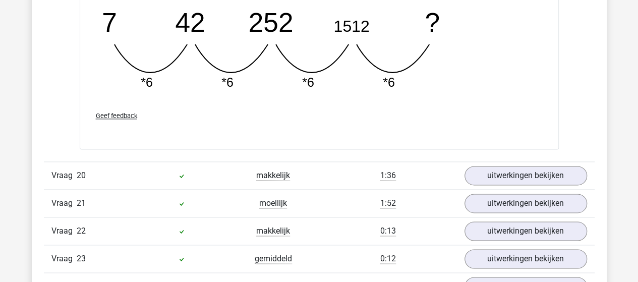
scroll to position [8270, 0]
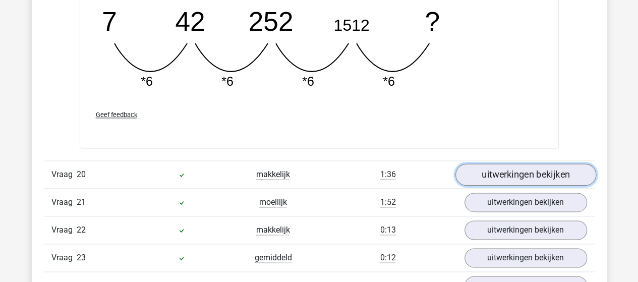
click at [519, 164] on link "uitwerkingen bekijken" at bounding box center [525, 175] width 141 height 22
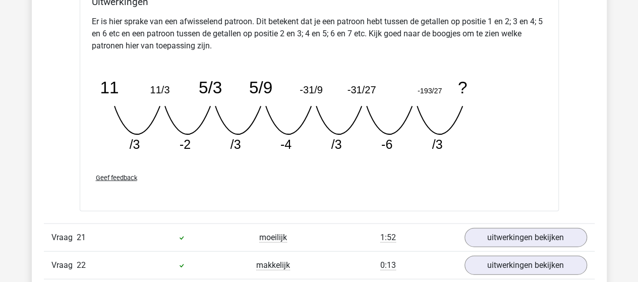
scroll to position [8724, 0]
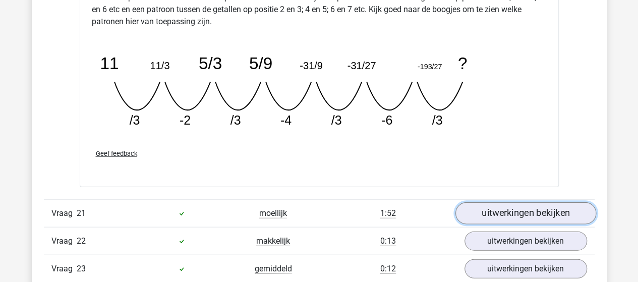
click at [509, 202] on link "uitwerkingen bekijken" at bounding box center [525, 213] width 141 height 22
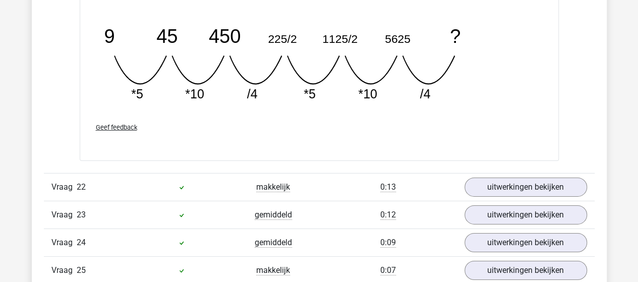
scroll to position [9228, 0]
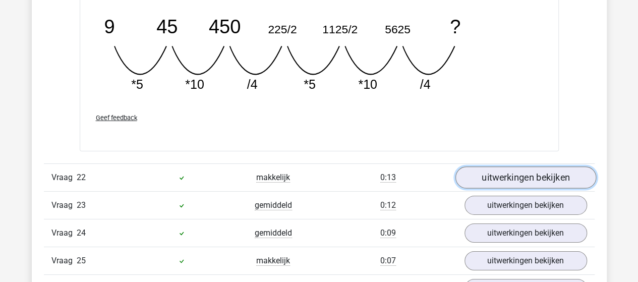
drag, startPoint x: 522, startPoint y: 154, endPoint x: 529, endPoint y: 152, distance: 7.3
click at [522, 166] on link "uitwerkingen bekijken" at bounding box center [525, 177] width 141 height 22
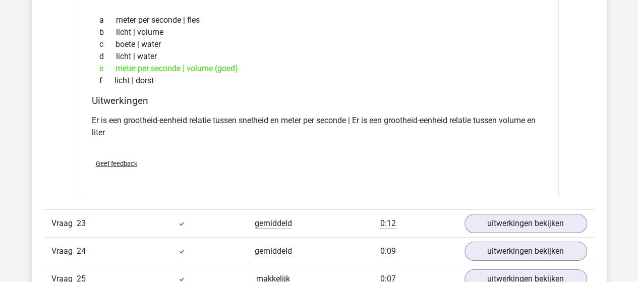
scroll to position [9480, 0]
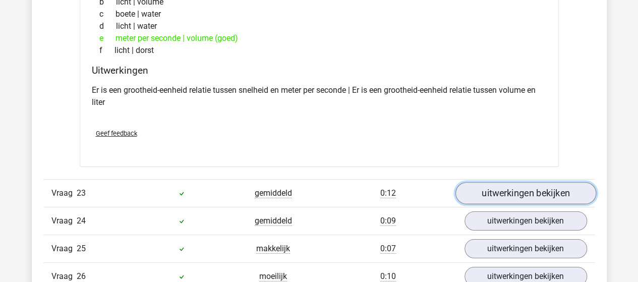
click at [521, 182] on link "uitwerkingen bekijken" at bounding box center [525, 193] width 141 height 22
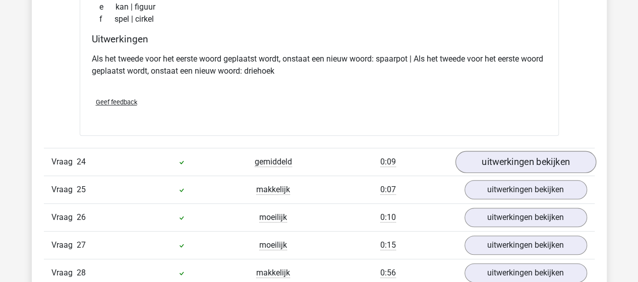
scroll to position [9782, 0]
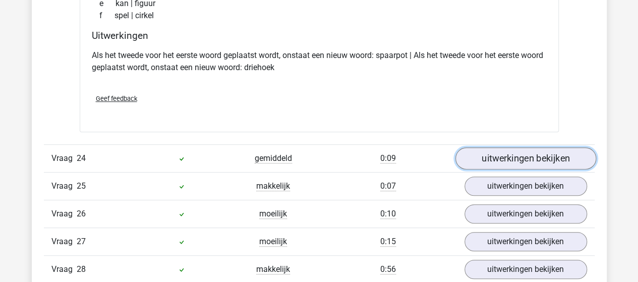
click at [512, 147] on link "uitwerkingen bekijken" at bounding box center [525, 158] width 141 height 22
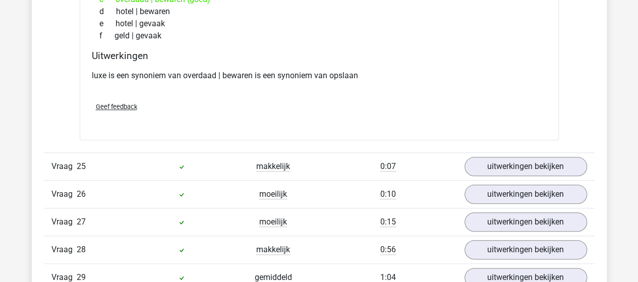
scroll to position [10035, 0]
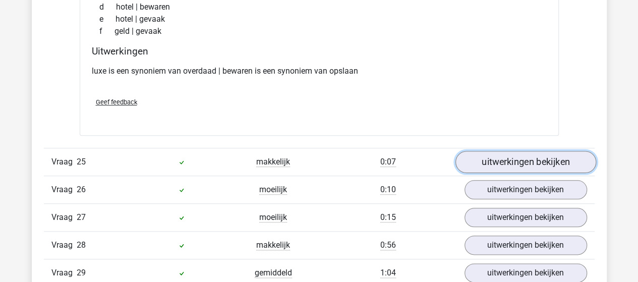
click at [524, 151] on link "uitwerkingen bekijken" at bounding box center [525, 162] width 141 height 22
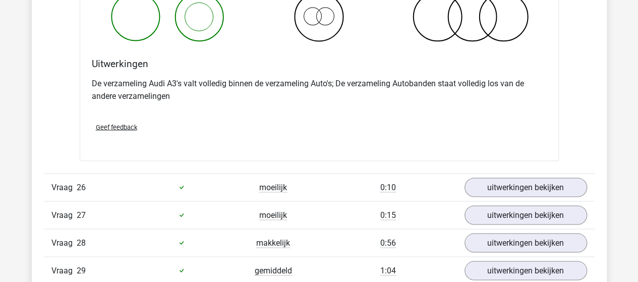
scroll to position [10438, 0]
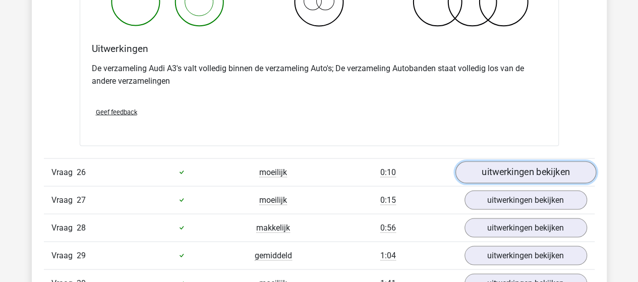
click at [516, 161] on link "uitwerkingen bekijken" at bounding box center [525, 172] width 141 height 22
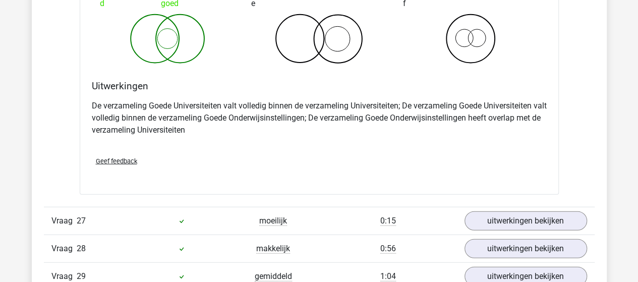
scroll to position [10841, 0]
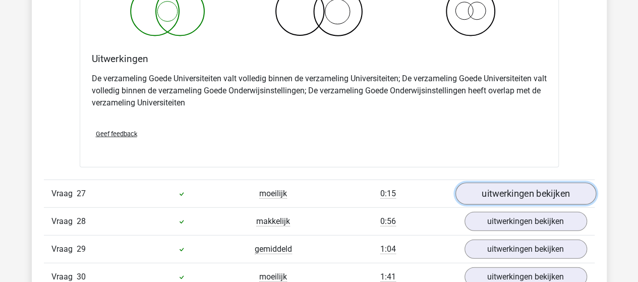
click at [497, 183] on link "uitwerkingen bekijken" at bounding box center [525, 194] width 141 height 22
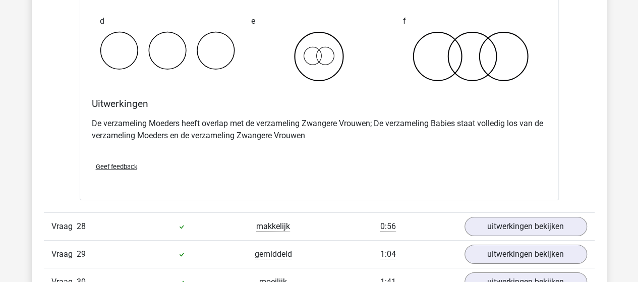
scroll to position [11245, 0]
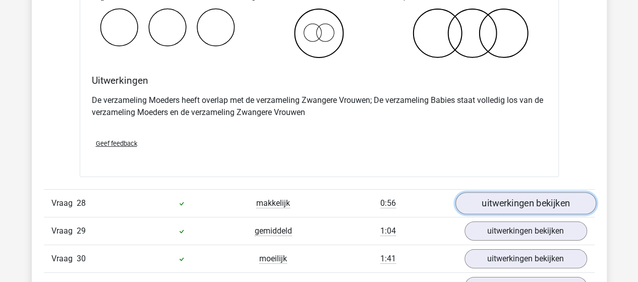
click at [517, 192] on link "uitwerkingen bekijken" at bounding box center [525, 203] width 141 height 22
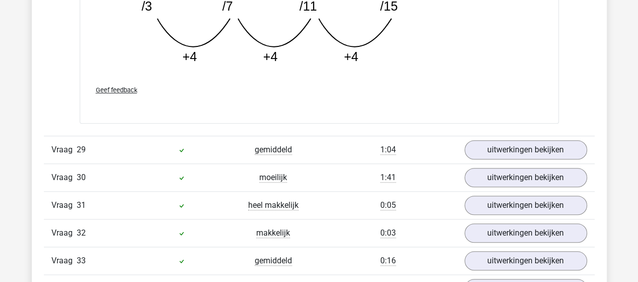
scroll to position [11850, 0]
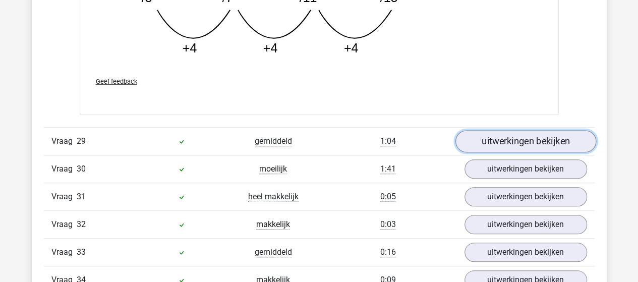
click at [518, 130] on link "uitwerkingen bekijken" at bounding box center [525, 141] width 141 height 22
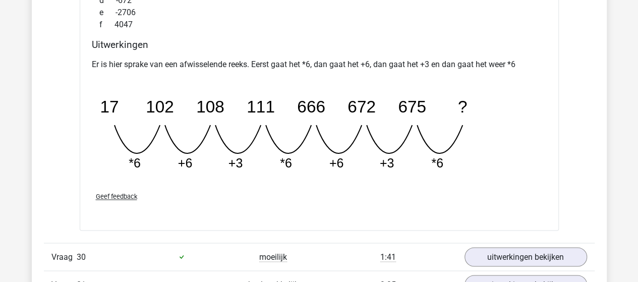
scroll to position [12253, 0]
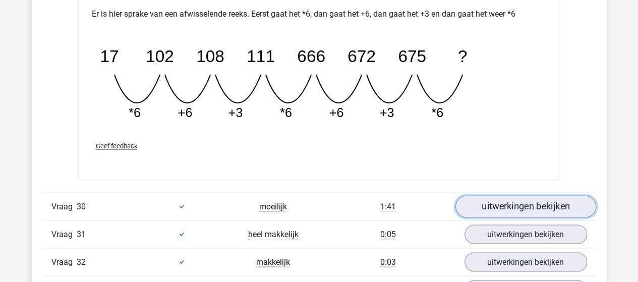
click at [520, 195] on link "uitwerkingen bekijken" at bounding box center [525, 206] width 141 height 22
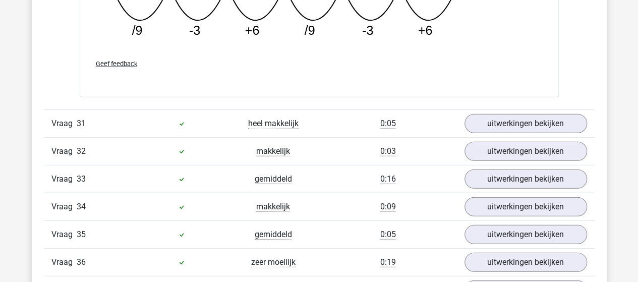
scroll to position [12808, 0]
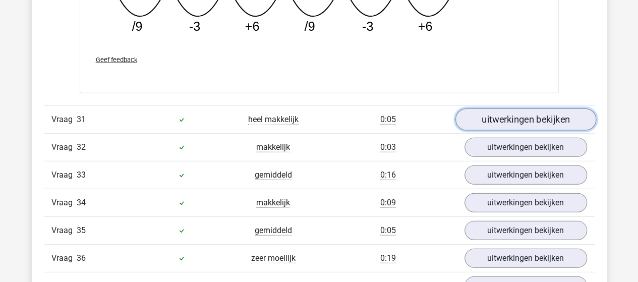
click at [531, 108] on link "uitwerkingen bekijken" at bounding box center [525, 119] width 141 height 22
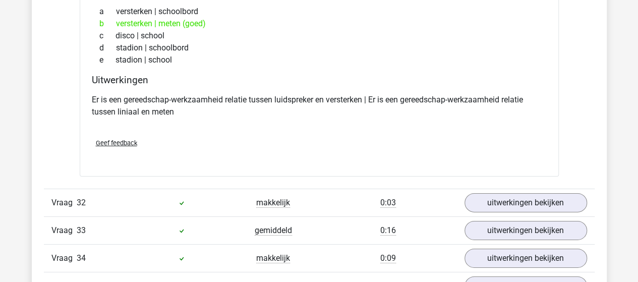
scroll to position [13010, 0]
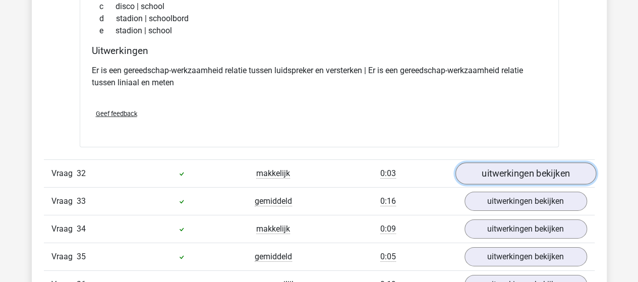
click at [514, 163] on link "uitwerkingen bekijken" at bounding box center [525, 174] width 141 height 22
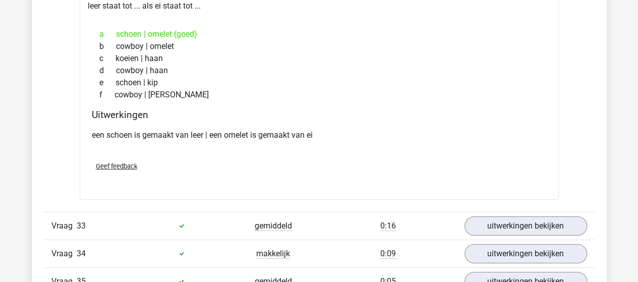
scroll to position [13262, 0]
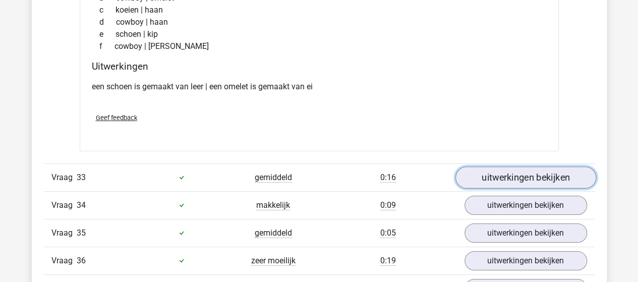
click at [512, 166] on link "uitwerkingen bekijken" at bounding box center [525, 177] width 141 height 22
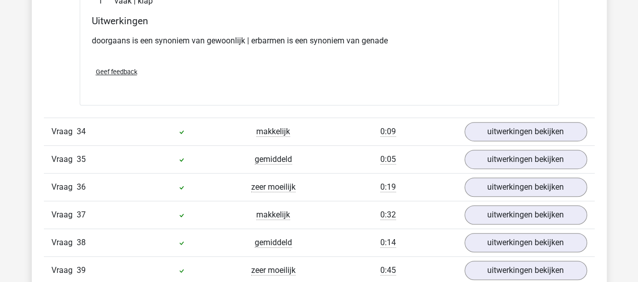
scroll to position [13564, 0]
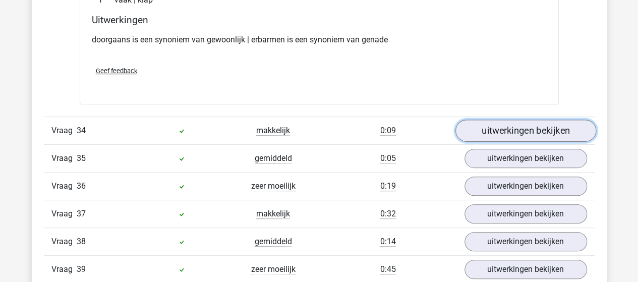
click at [513, 120] on link "uitwerkingen bekijken" at bounding box center [525, 131] width 141 height 22
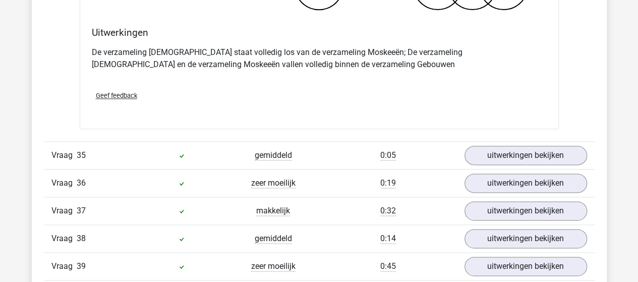
scroll to position [13968, 0]
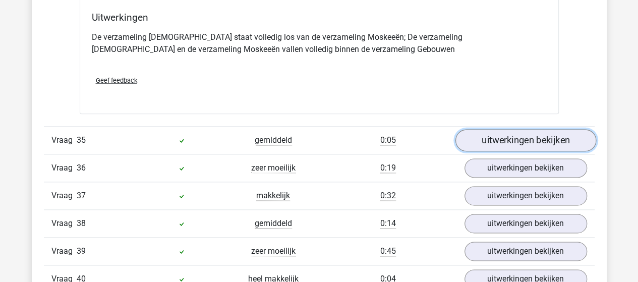
click at [524, 129] on link "uitwerkingen bekijken" at bounding box center [525, 140] width 141 height 22
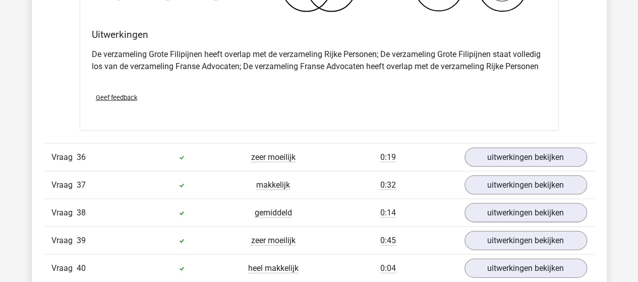
scroll to position [14371, 0]
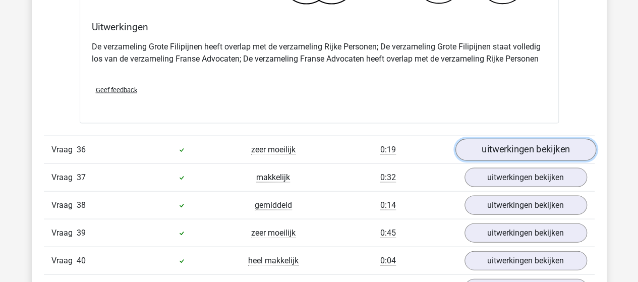
click at [519, 139] on link "uitwerkingen bekijken" at bounding box center [525, 150] width 141 height 22
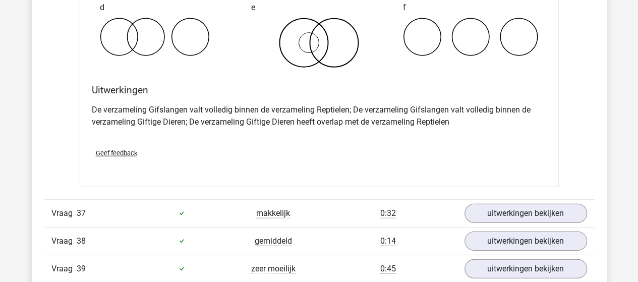
scroll to position [14724, 0]
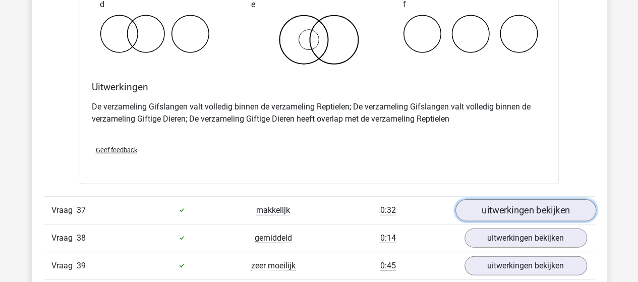
click at [520, 199] on link "uitwerkingen bekijken" at bounding box center [525, 210] width 141 height 22
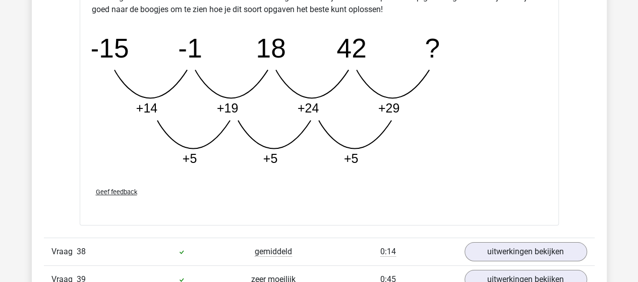
scroll to position [15279, 0]
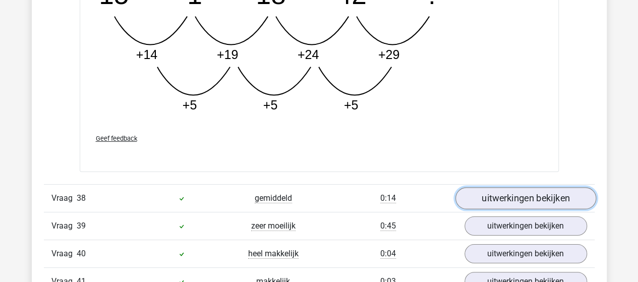
click at [518, 187] on link "uitwerkingen bekijken" at bounding box center [525, 198] width 141 height 22
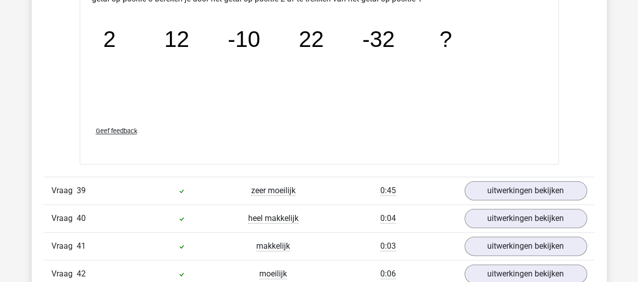
scroll to position [15783, 0]
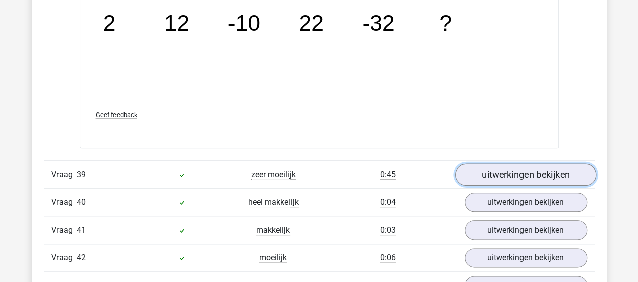
click at [508, 163] on link "uitwerkingen bekijken" at bounding box center [525, 174] width 141 height 22
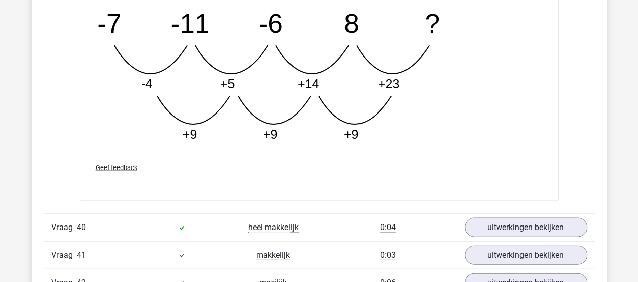
scroll to position [16287, 0]
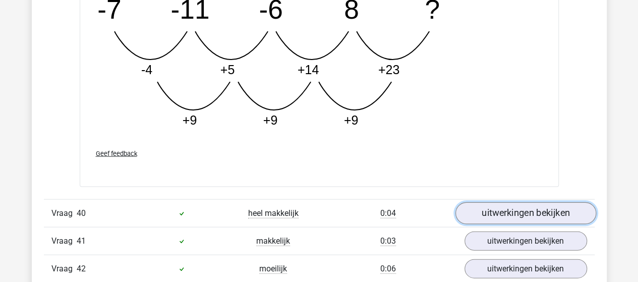
drag, startPoint x: 504, startPoint y: 179, endPoint x: 501, endPoint y: 172, distance: 7.7
click at [504, 202] on link "uitwerkingen bekijken" at bounding box center [525, 213] width 141 height 22
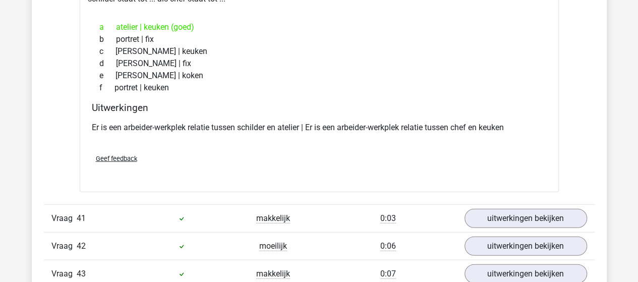
scroll to position [16539, 0]
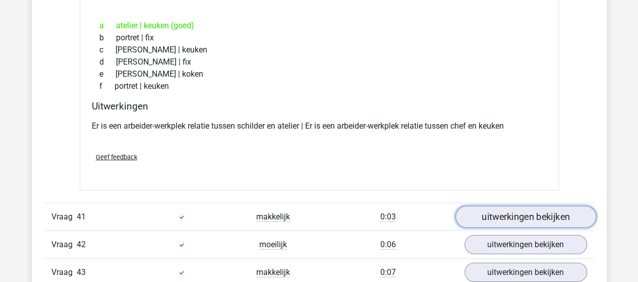
click at [510, 206] on link "uitwerkingen bekijken" at bounding box center [525, 217] width 141 height 22
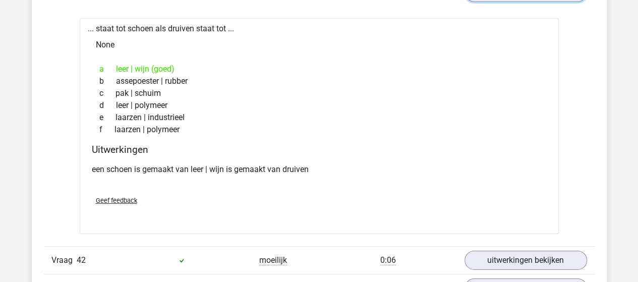
scroll to position [16791, 0]
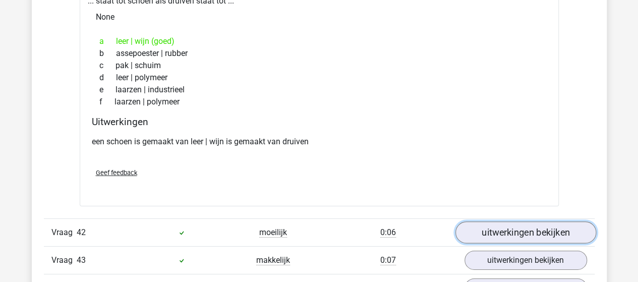
click at [545, 221] on link "uitwerkingen bekijken" at bounding box center [525, 232] width 141 height 22
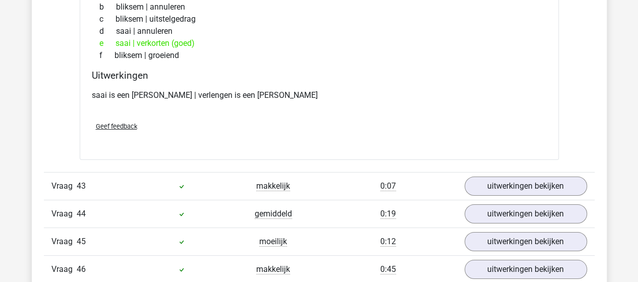
scroll to position [17094, 0]
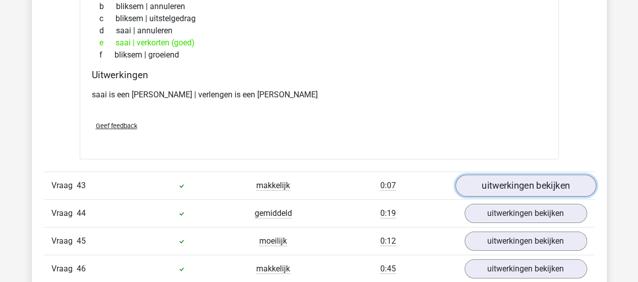
click at [526, 175] on link "uitwerkingen bekijken" at bounding box center [525, 186] width 141 height 22
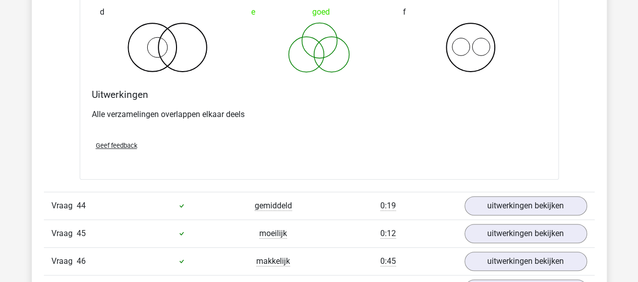
scroll to position [17497, 0]
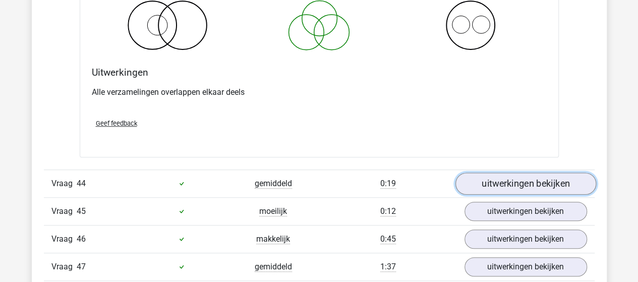
click at [529, 172] on link "uitwerkingen bekijken" at bounding box center [525, 183] width 141 height 22
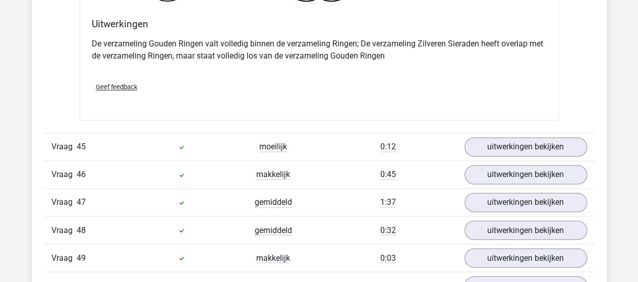
scroll to position [17951, 0]
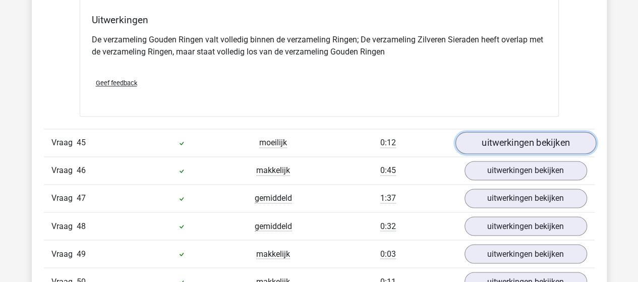
click at [517, 132] on link "uitwerkingen bekijken" at bounding box center [525, 143] width 141 height 22
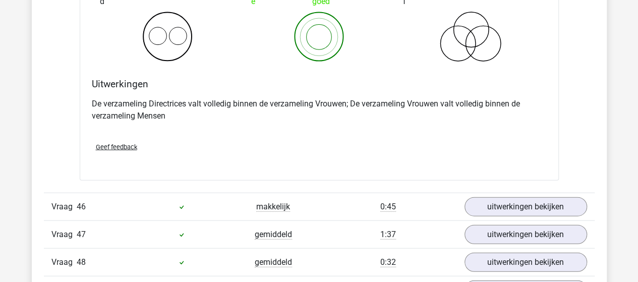
scroll to position [18304, 0]
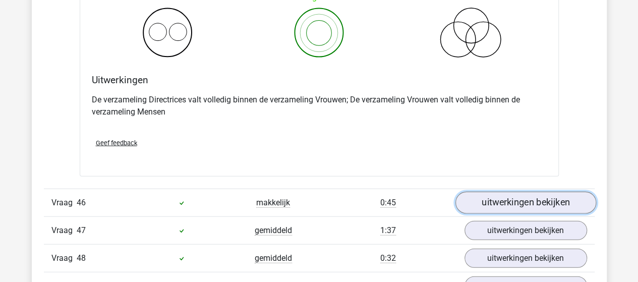
click at [529, 192] on link "uitwerkingen bekijken" at bounding box center [525, 203] width 141 height 22
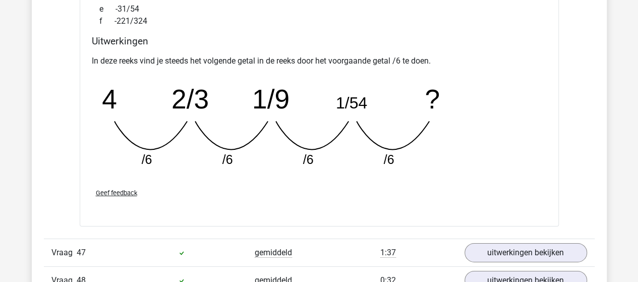
scroll to position [18808, 0]
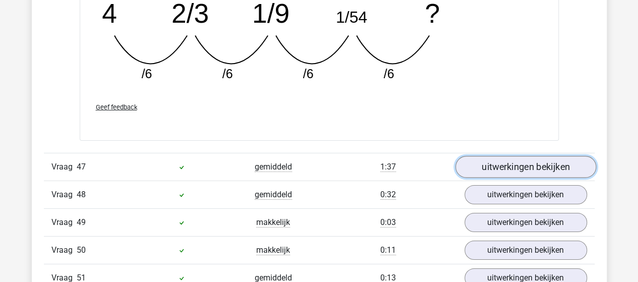
click at [518, 156] on link "uitwerkingen bekijken" at bounding box center [525, 167] width 141 height 22
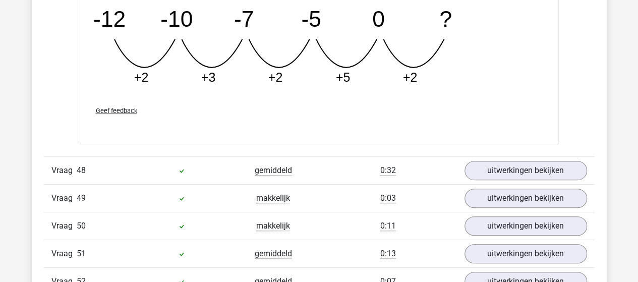
scroll to position [19313, 0]
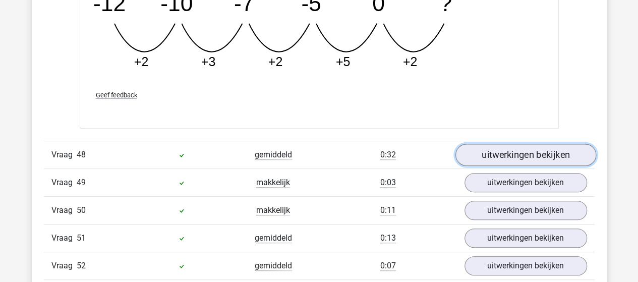
click at [540, 144] on link "uitwerkingen bekijken" at bounding box center [525, 155] width 141 height 22
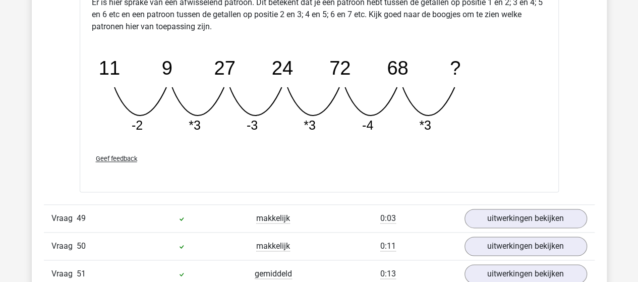
scroll to position [19767, 0]
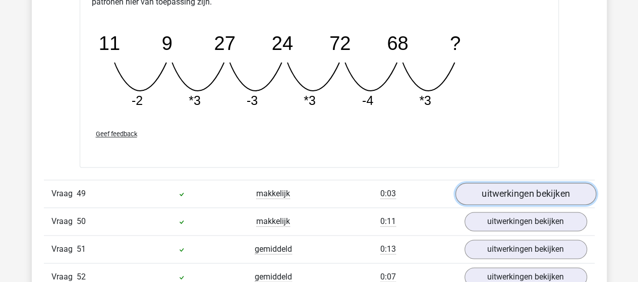
click at [526, 183] on link "uitwerkingen bekijken" at bounding box center [525, 194] width 141 height 22
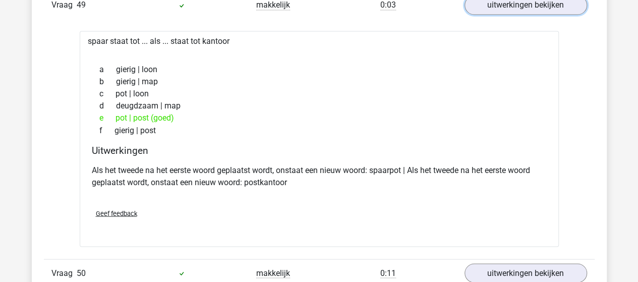
scroll to position [20069, 0]
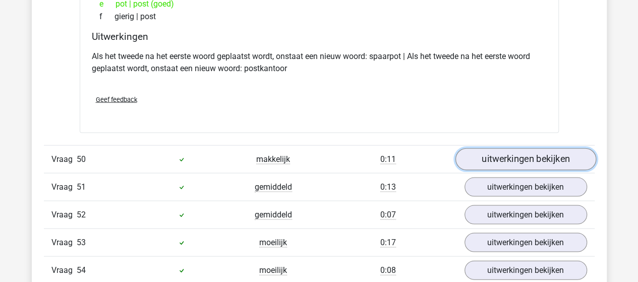
click at [518, 148] on link "uitwerkingen bekijken" at bounding box center [525, 159] width 141 height 22
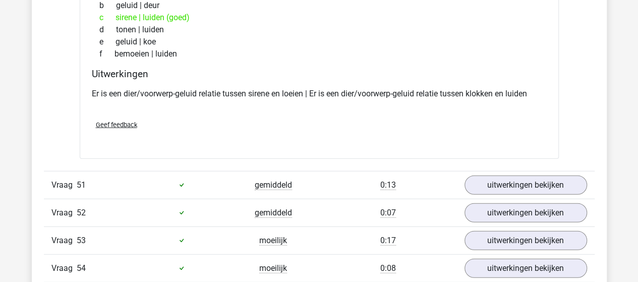
scroll to position [20321, 0]
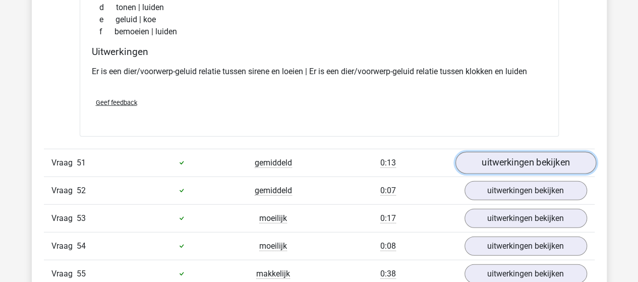
click at [520, 152] on link "uitwerkingen bekijken" at bounding box center [525, 163] width 141 height 22
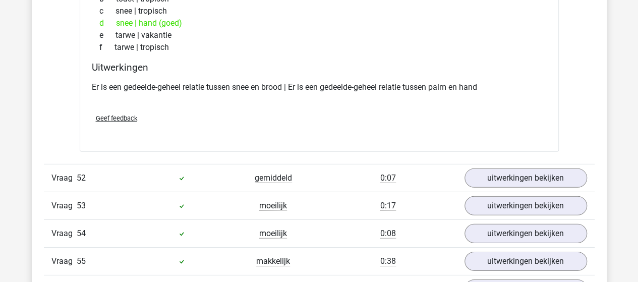
scroll to position [20573, 0]
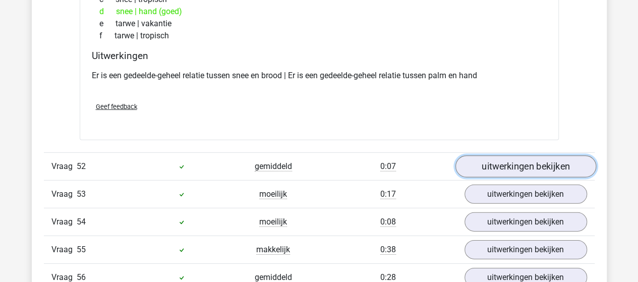
click at [517, 155] on link "uitwerkingen bekijken" at bounding box center [525, 166] width 141 height 22
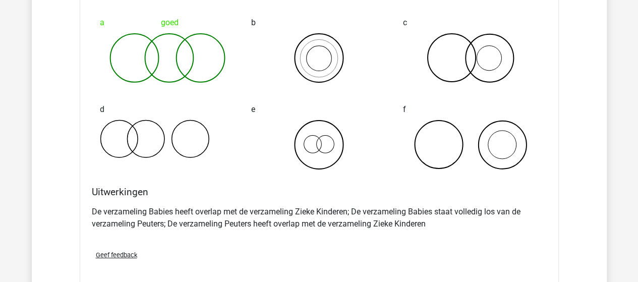
scroll to position [20926, 0]
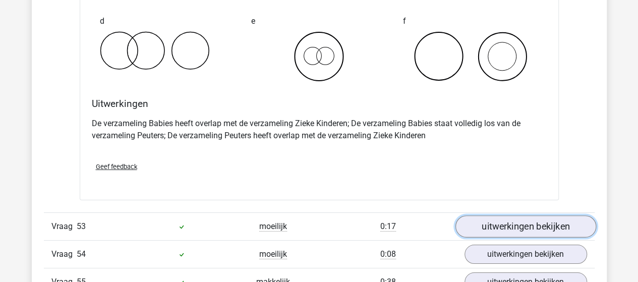
click at [512, 215] on link "uitwerkingen bekijken" at bounding box center [525, 226] width 141 height 22
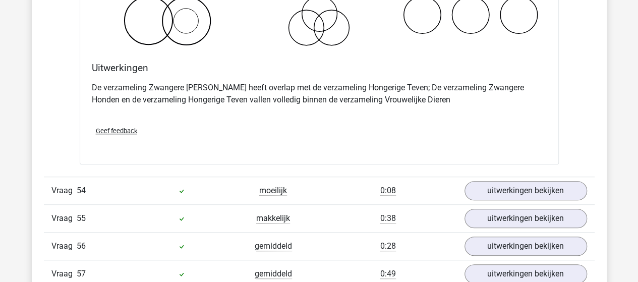
scroll to position [21380, 0]
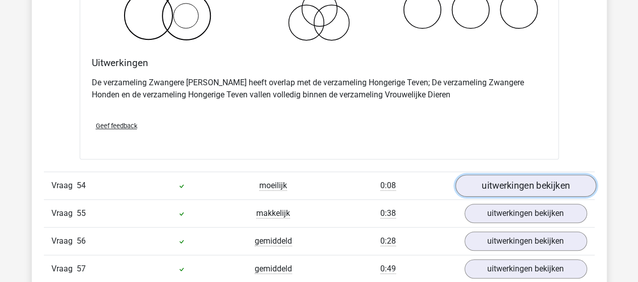
click at [515, 174] on link "uitwerkingen bekijken" at bounding box center [525, 185] width 141 height 22
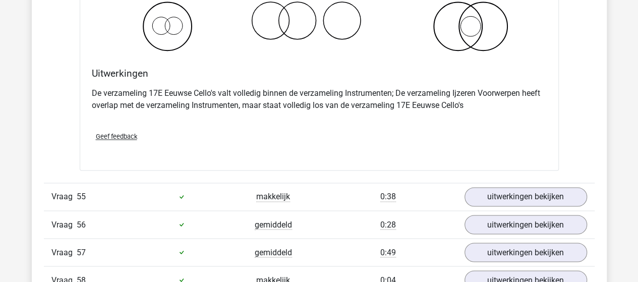
scroll to position [21784, 0]
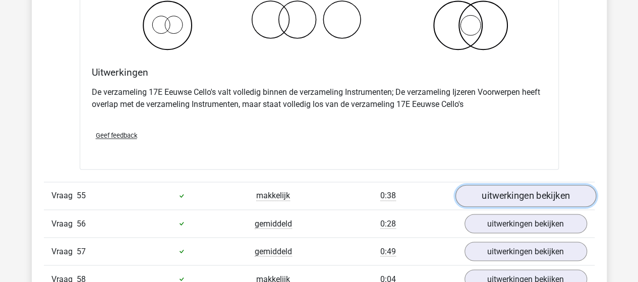
click at [517, 185] on link "uitwerkingen bekijken" at bounding box center [525, 196] width 141 height 22
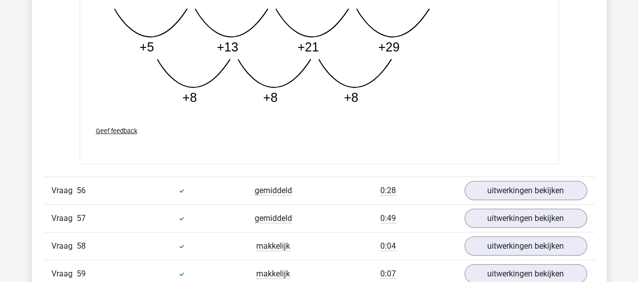
scroll to position [22338, 0]
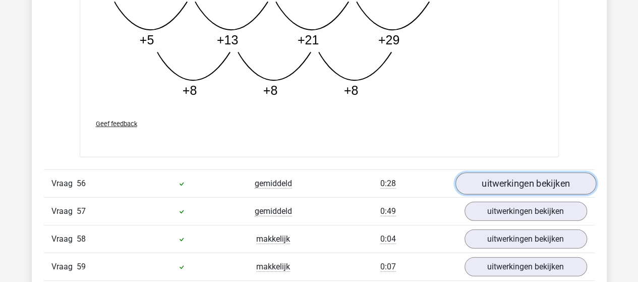
click at [514, 172] on link "uitwerkingen bekijken" at bounding box center [525, 183] width 141 height 22
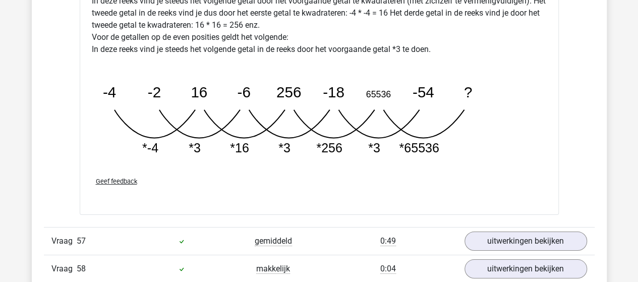
scroll to position [22842, 0]
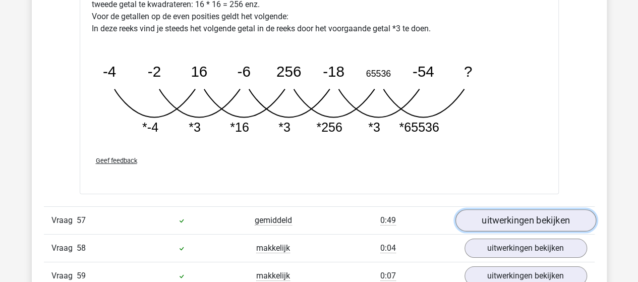
click at [484, 209] on link "uitwerkingen bekijken" at bounding box center [525, 220] width 141 height 22
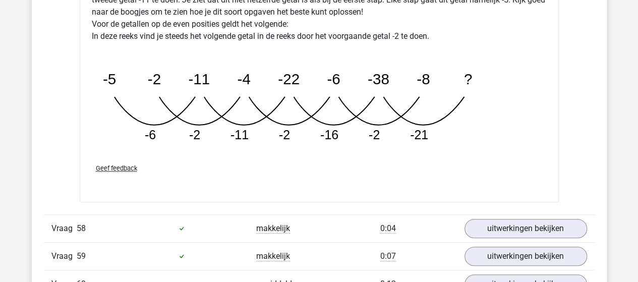
scroll to position [23397, 0]
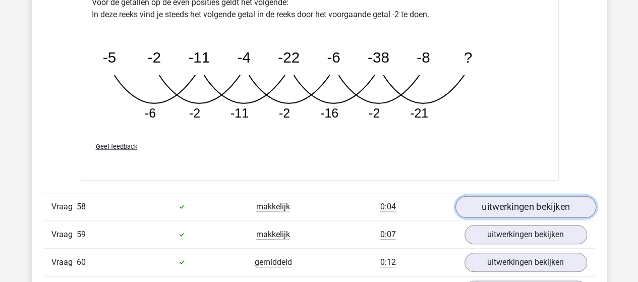
click at [495, 196] on link "uitwerkingen bekijken" at bounding box center [525, 207] width 141 height 22
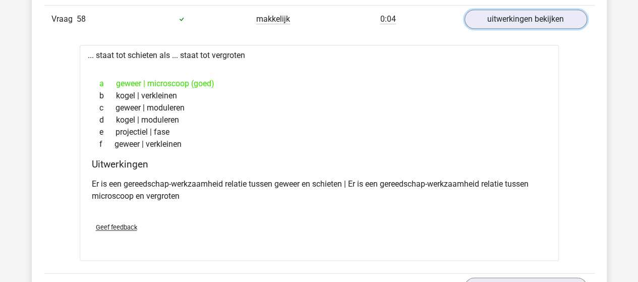
scroll to position [23649, 0]
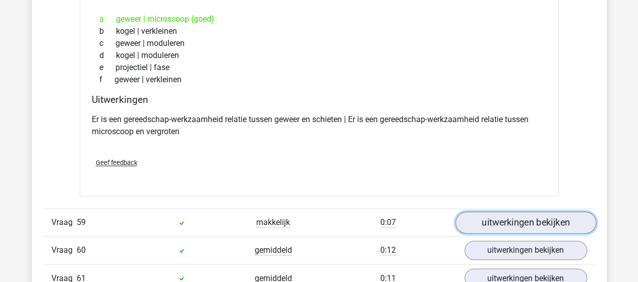
click at [508, 211] on link "uitwerkingen bekijken" at bounding box center [525, 222] width 141 height 22
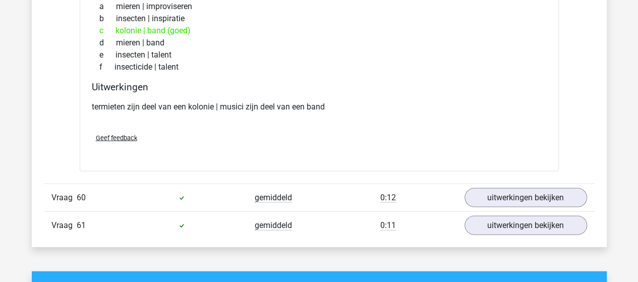
scroll to position [23952, 0]
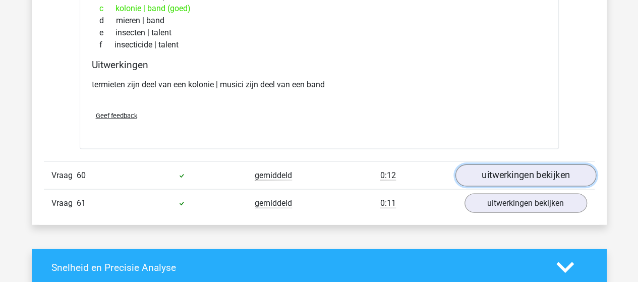
click at [513, 164] on link "uitwerkingen bekijken" at bounding box center [525, 175] width 141 height 22
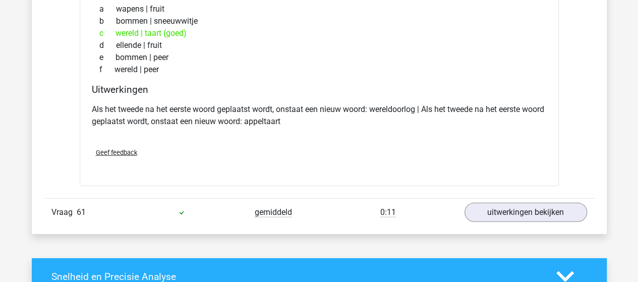
scroll to position [24204, 0]
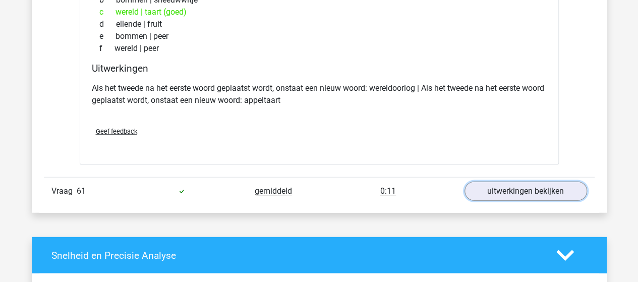
click at [516, 182] on link "uitwerkingen bekijken" at bounding box center [525, 191] width 123 height 19
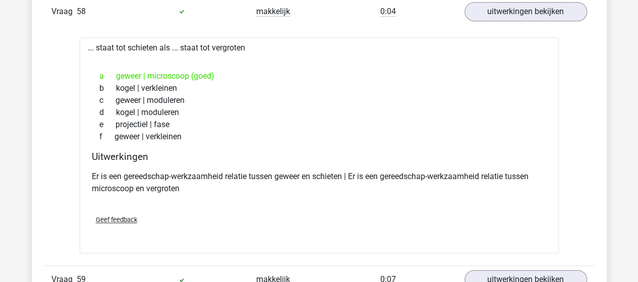
scroll to position [23498, 0]
